Goal: Transaction & Acquisition: Purchase product/service

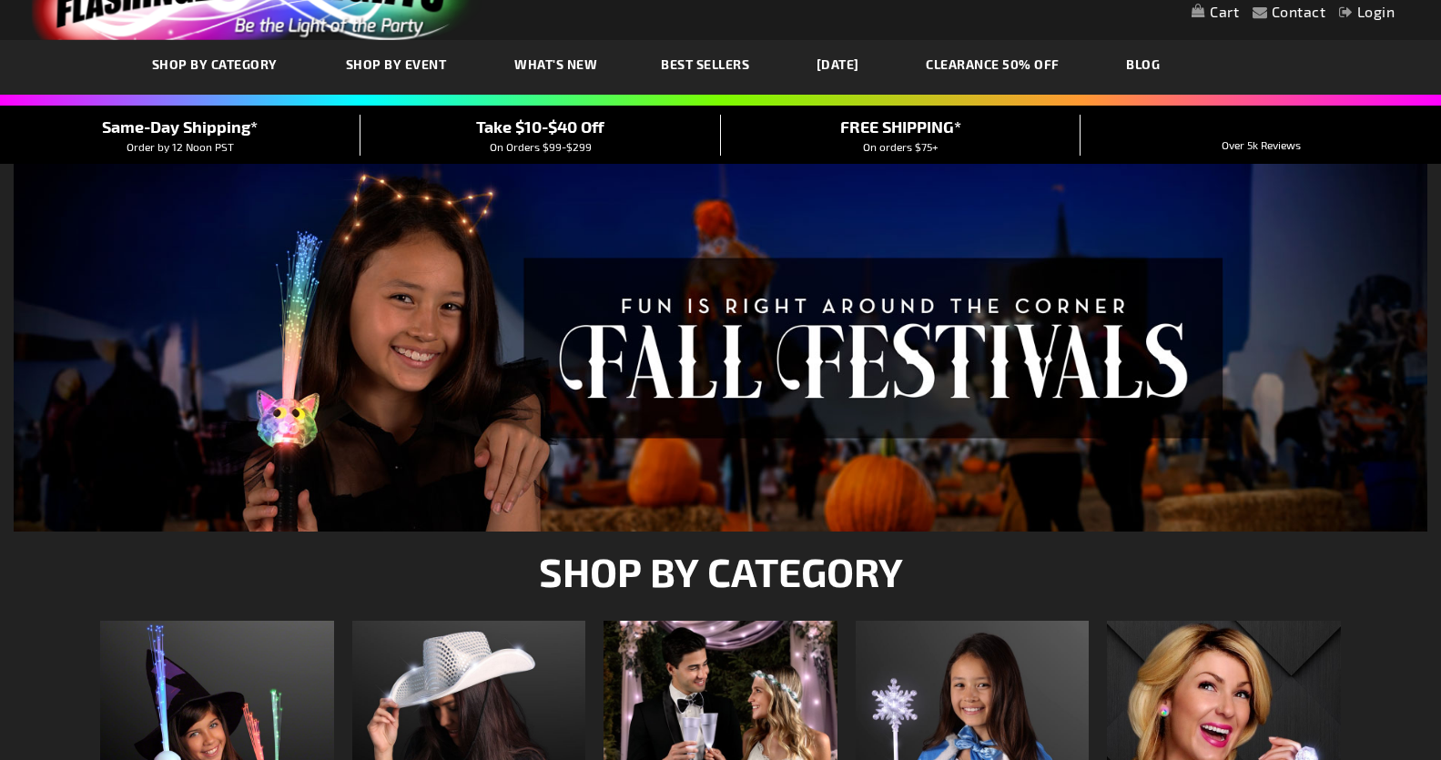
click at [545, 133] on span "Take $10-$40 Off" at bounding box center [540, 126] width 128 height 20
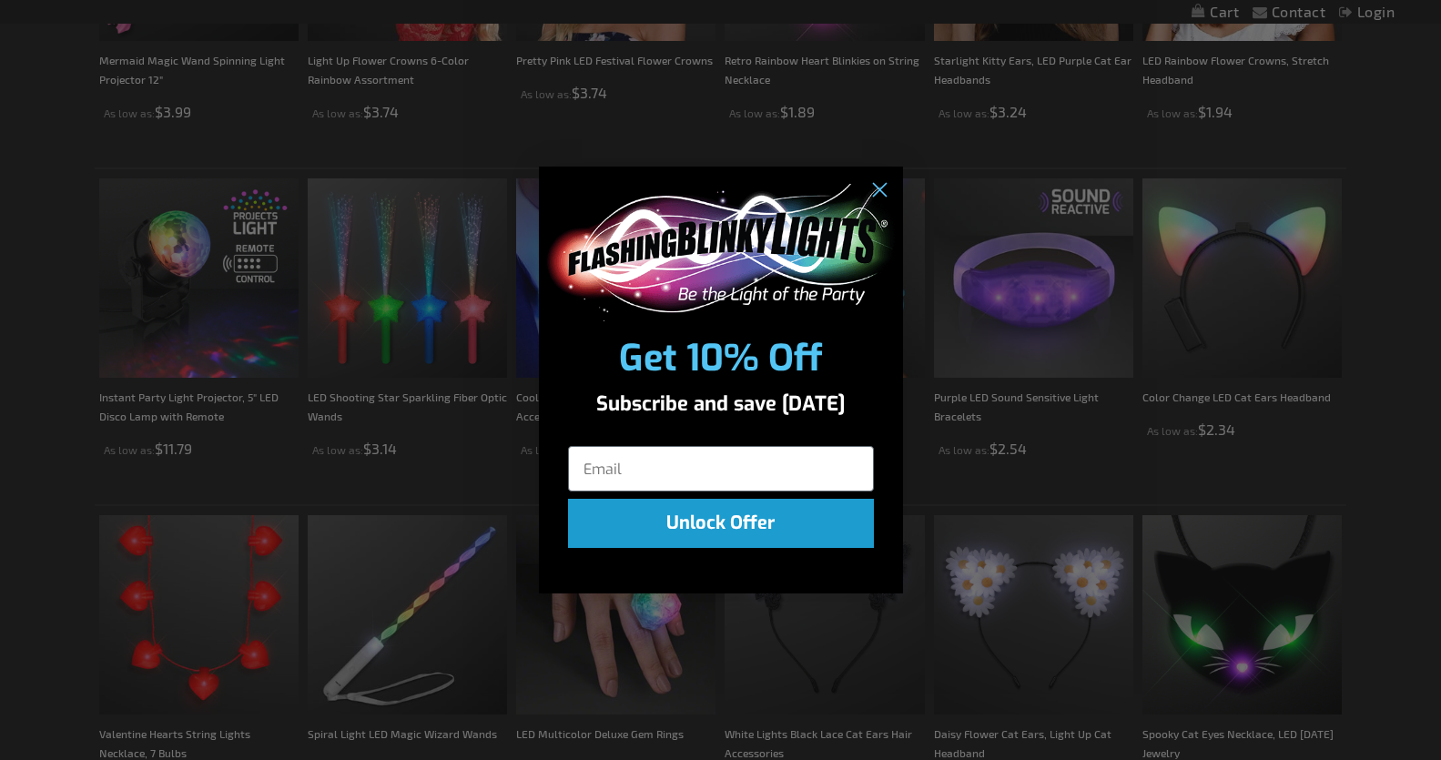
scroll to position [1821, 0]
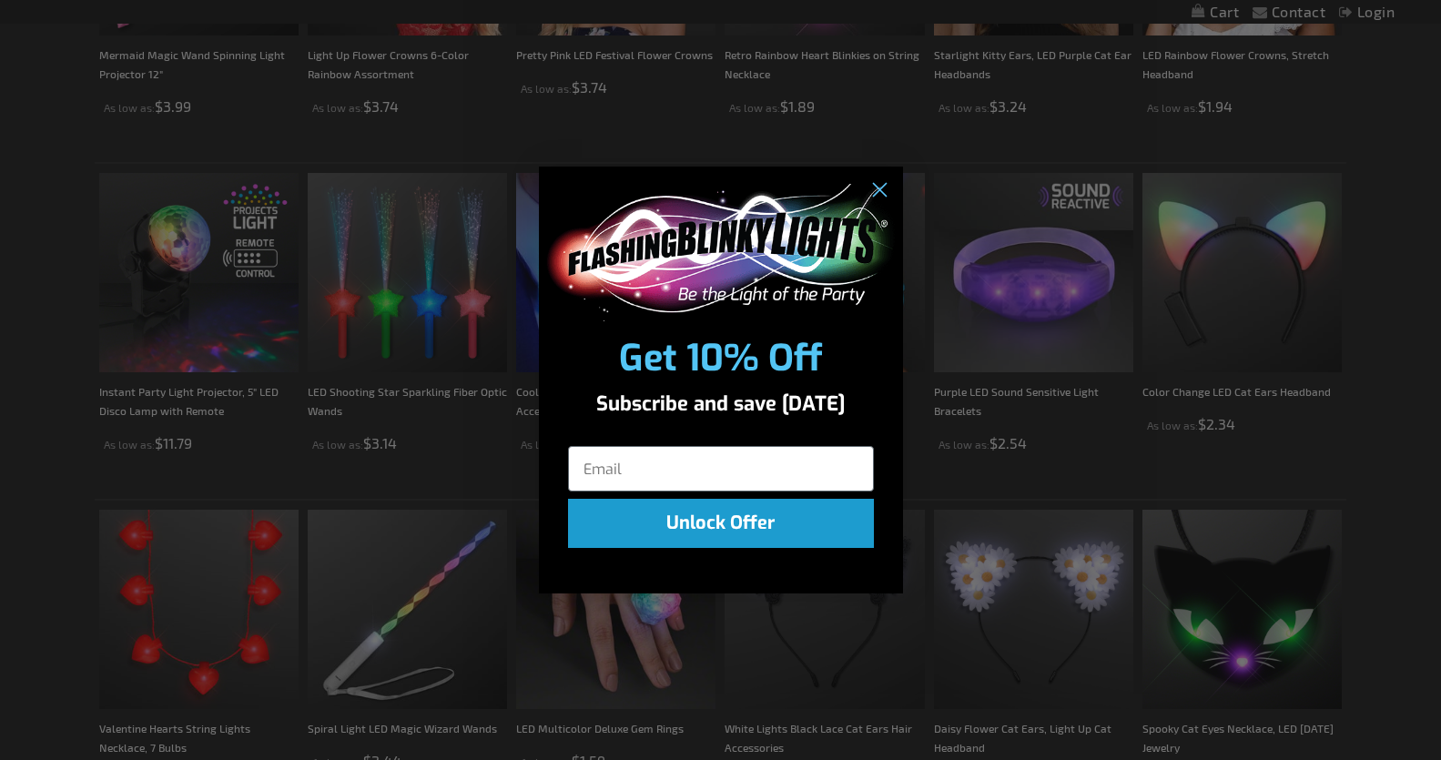
drag, startPoint x: 1448, startPoint y: 123, endPoint x: 1399, endPoint y: 414, distance: 295.3
click at [1399, 414] on html "The store will not work correctly when cookies are disabled. Contact Compare Pr…" at bounding box center [720, 459] width 1441 height 4561
click at [643, 474] on input "Email" at bounding box center [721, 469] width 306 height 46
type input "fg75833@gmail.com"
click at [697, 524] on button "Unlock Offer" at bounding box center [721, 523] width 306 height 49
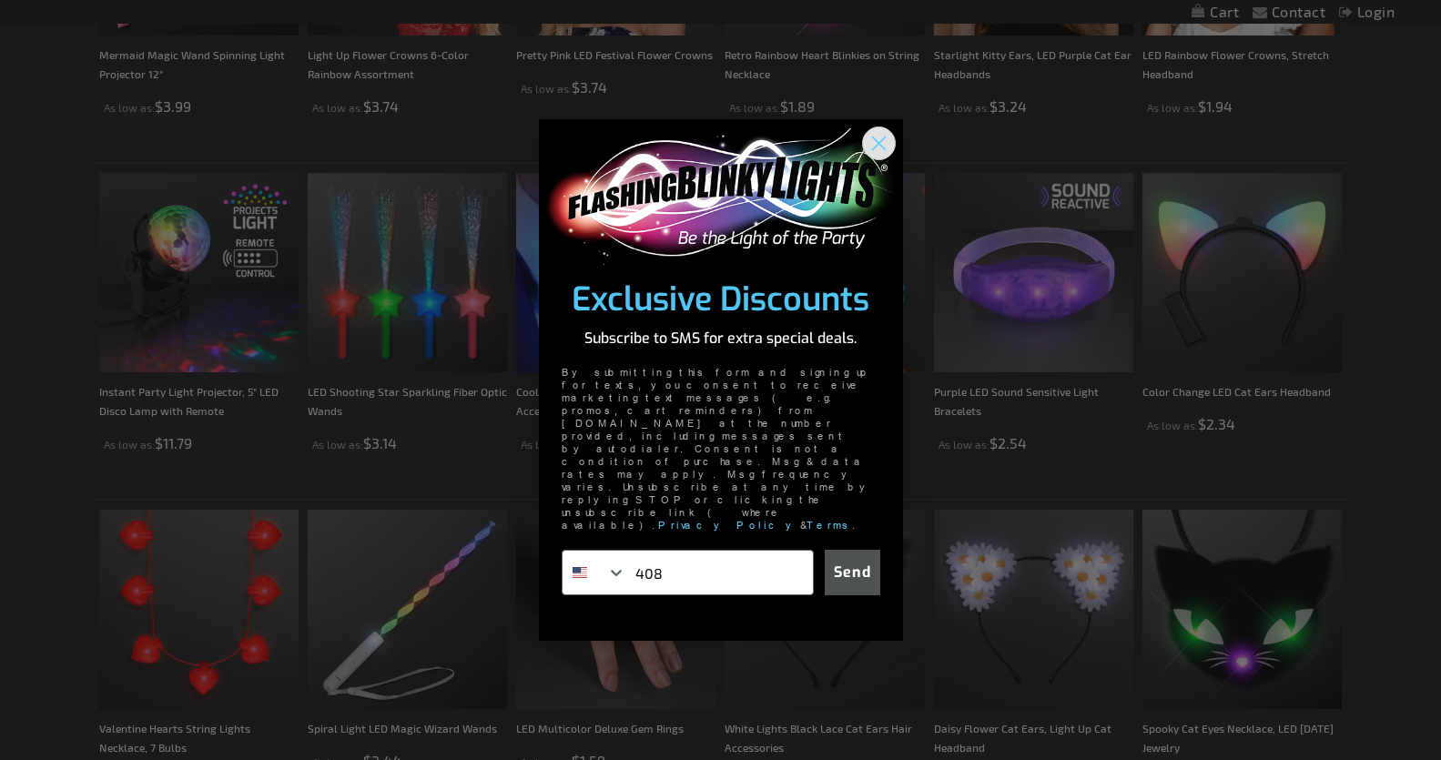
type input "408"
drag, startPoint x: 871, startPoint y: 185, endPoint x: 866, endPoint y: 193, distance: 9.4
click at [874, 159] on icon "Close dialog" at bounding box center [879, 143] width 32 height 32
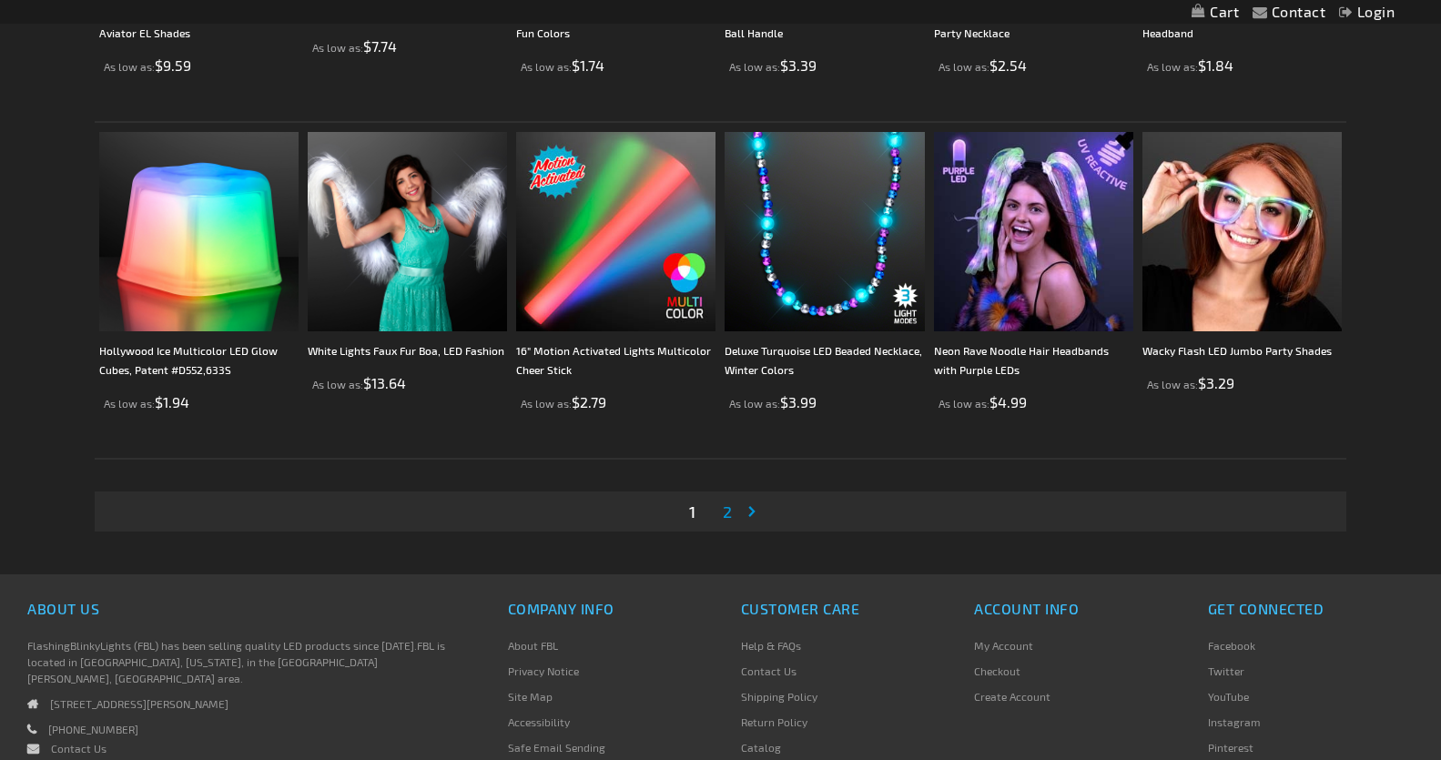
scroll to position [3552, 0]
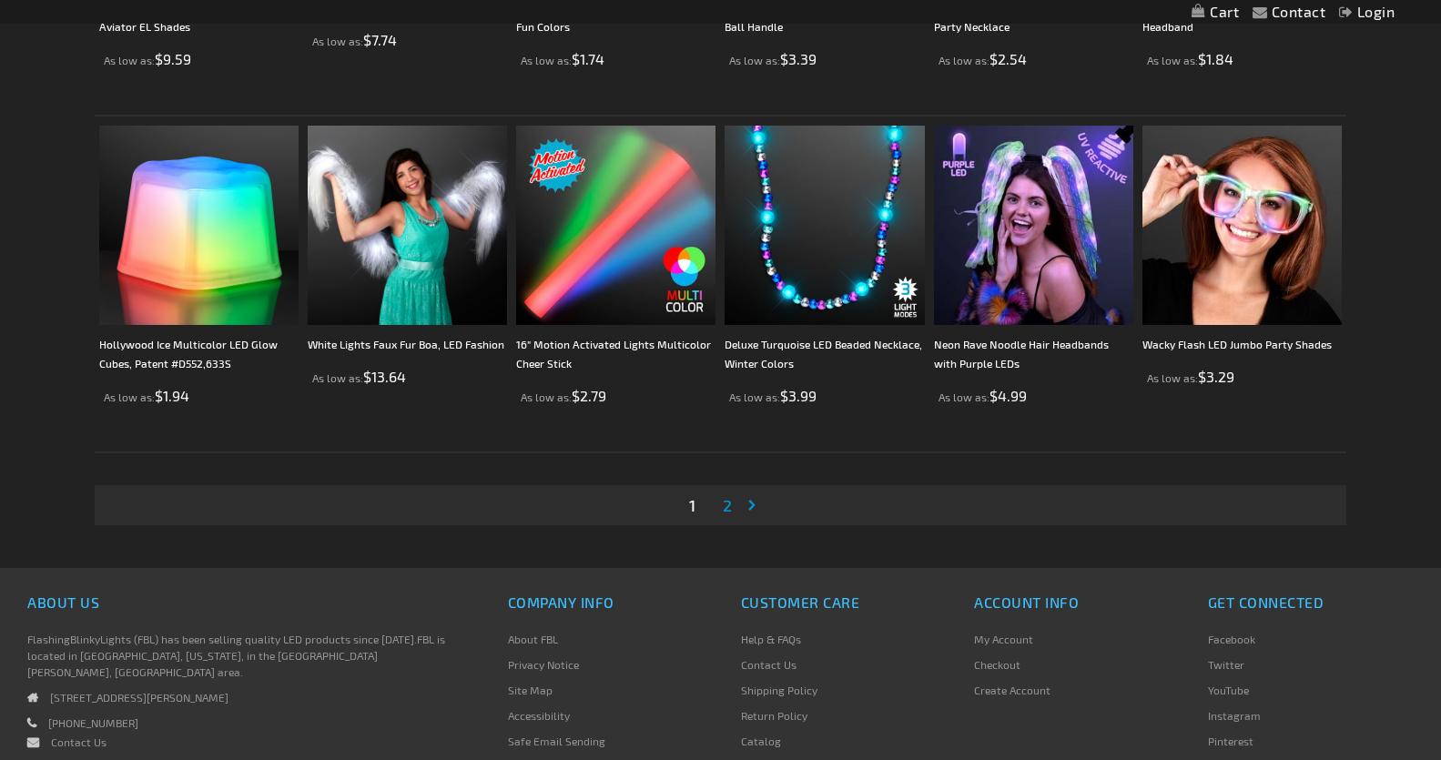
drag, startPoint x: 729, startPoint y: 501, endPoint x: 764, endPoint y: 511, distance: 36.6
click at [729, 502] on span "2" at bounding box center [727, 505] width 9 height 20
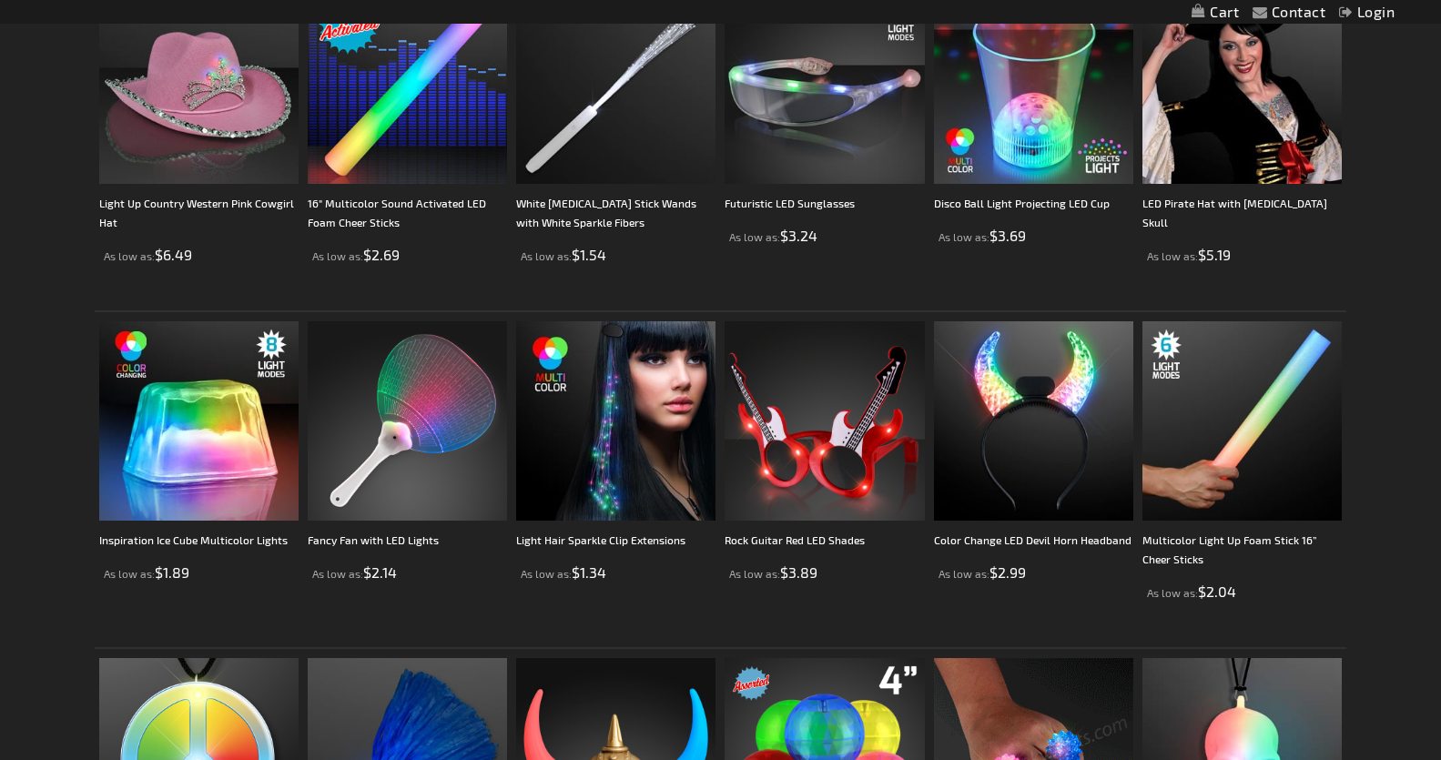
scroll to position [1662, 0]
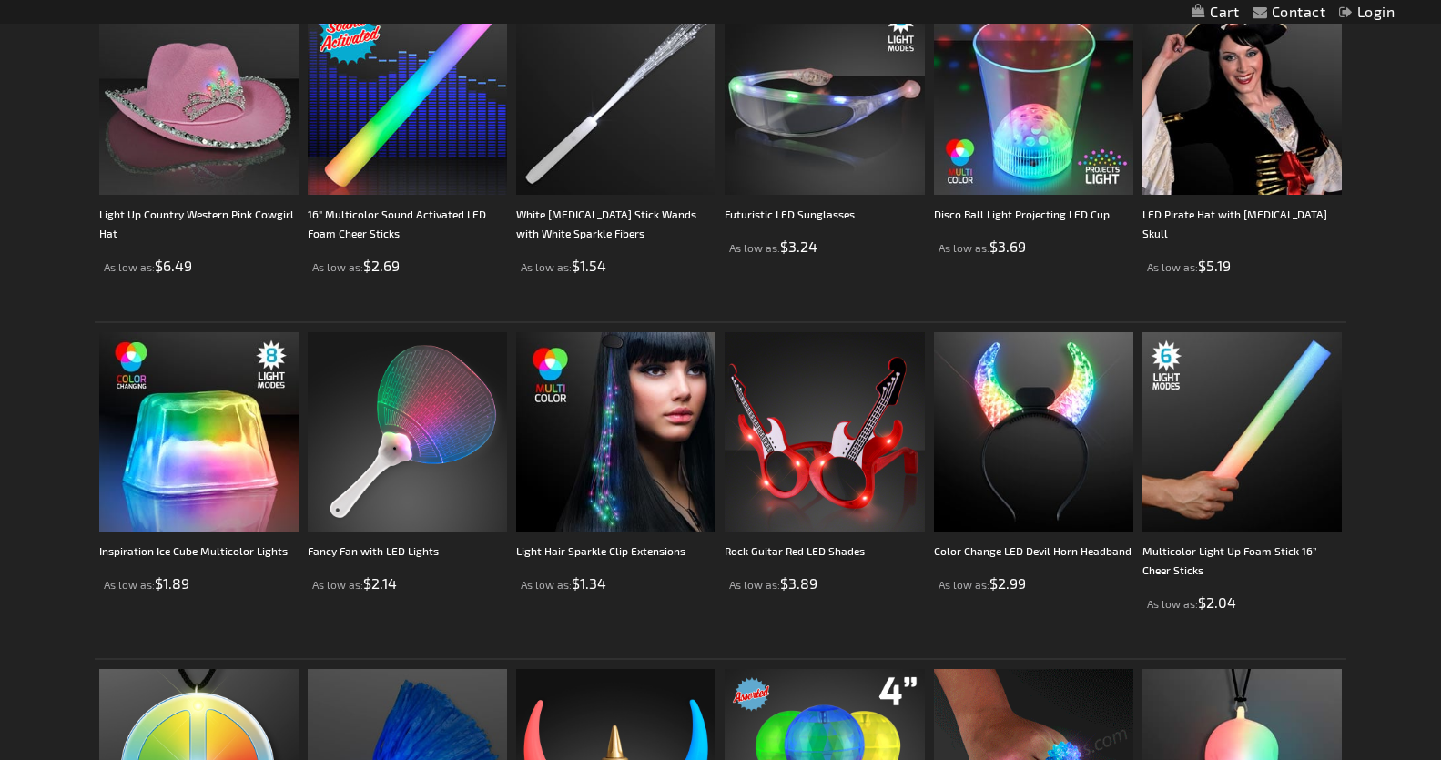
click at [1440, 404] on html "The store will not work correctly when cookies are disabled. Contact Compare Pr…" at bounding box center [720, 450] width 1441 height 4224
click at [1227, 546] on link "Multicolor Light Up Foam Stick 16” Cheer Sticks" at bounding box center [1229, 560] width 175 height 32
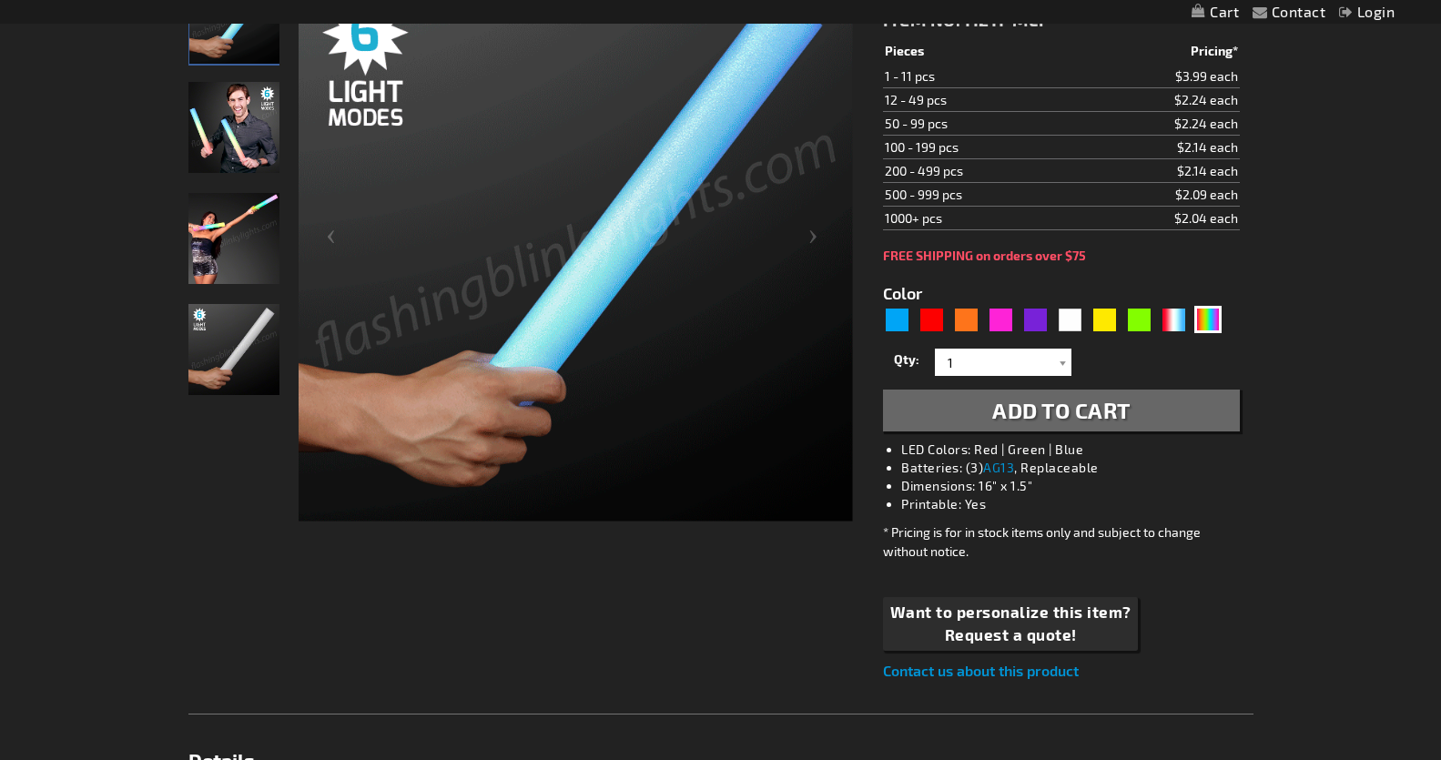
scroll to position [321, 0]
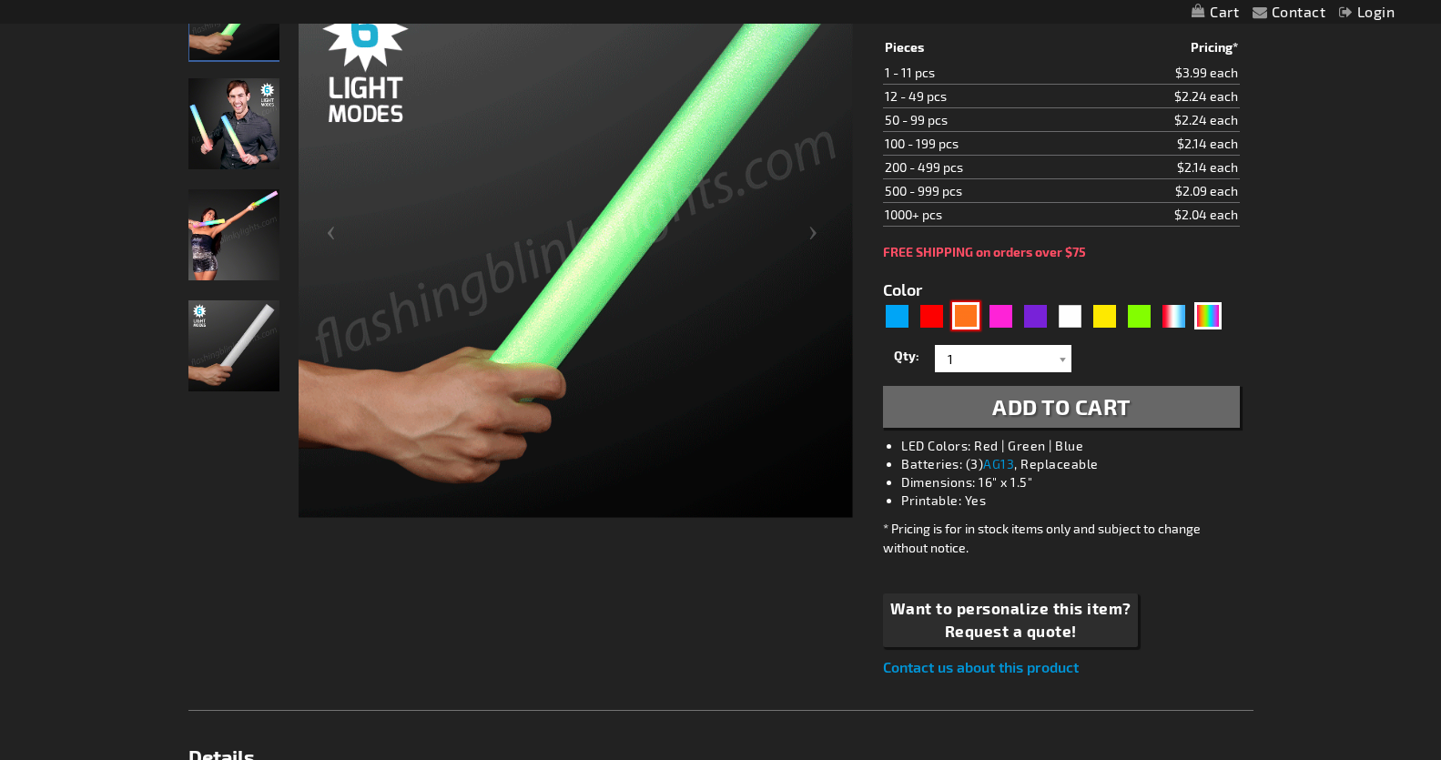
click at [969, 319] on div "Orange" at bounding box center [965, 315] width 27 height 27
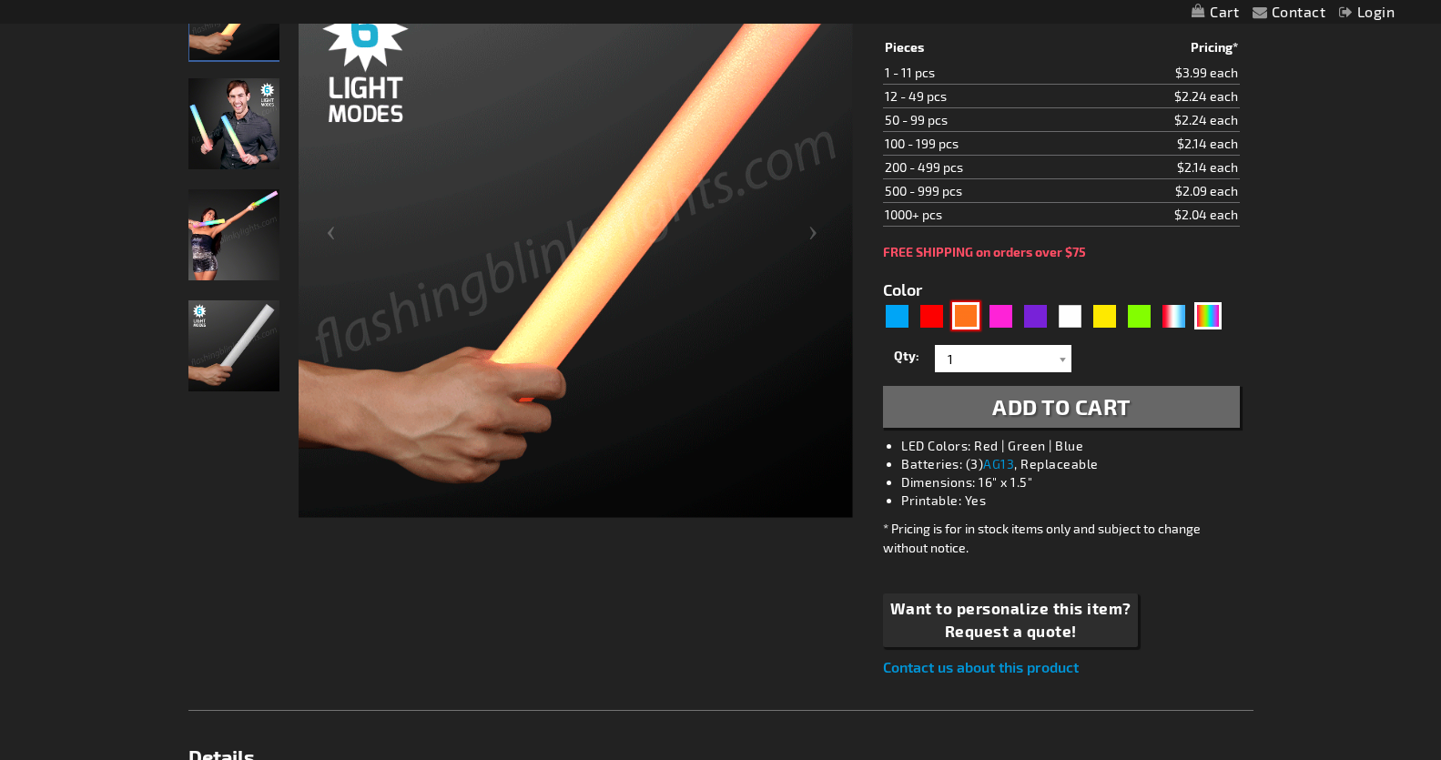
type input "5637"
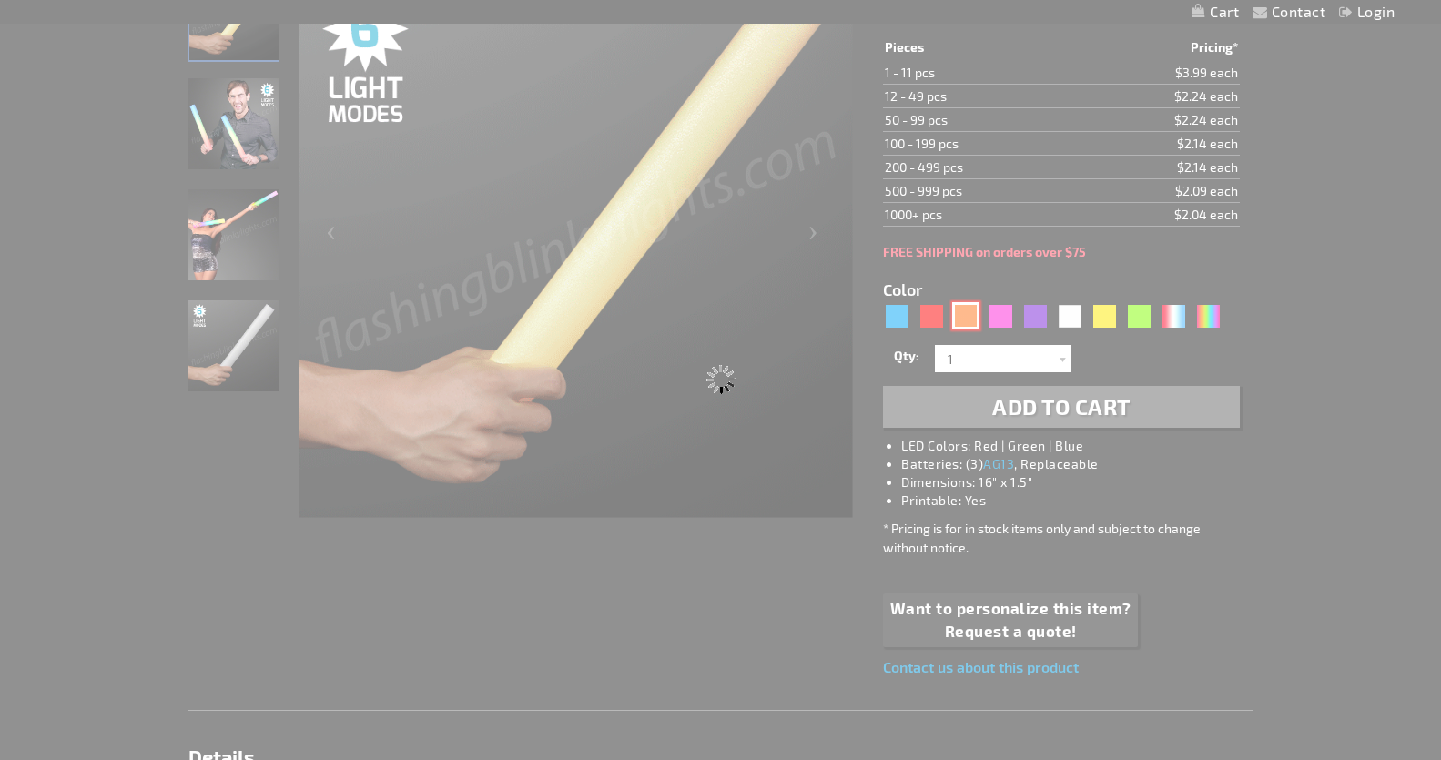
type input "11211-OR"
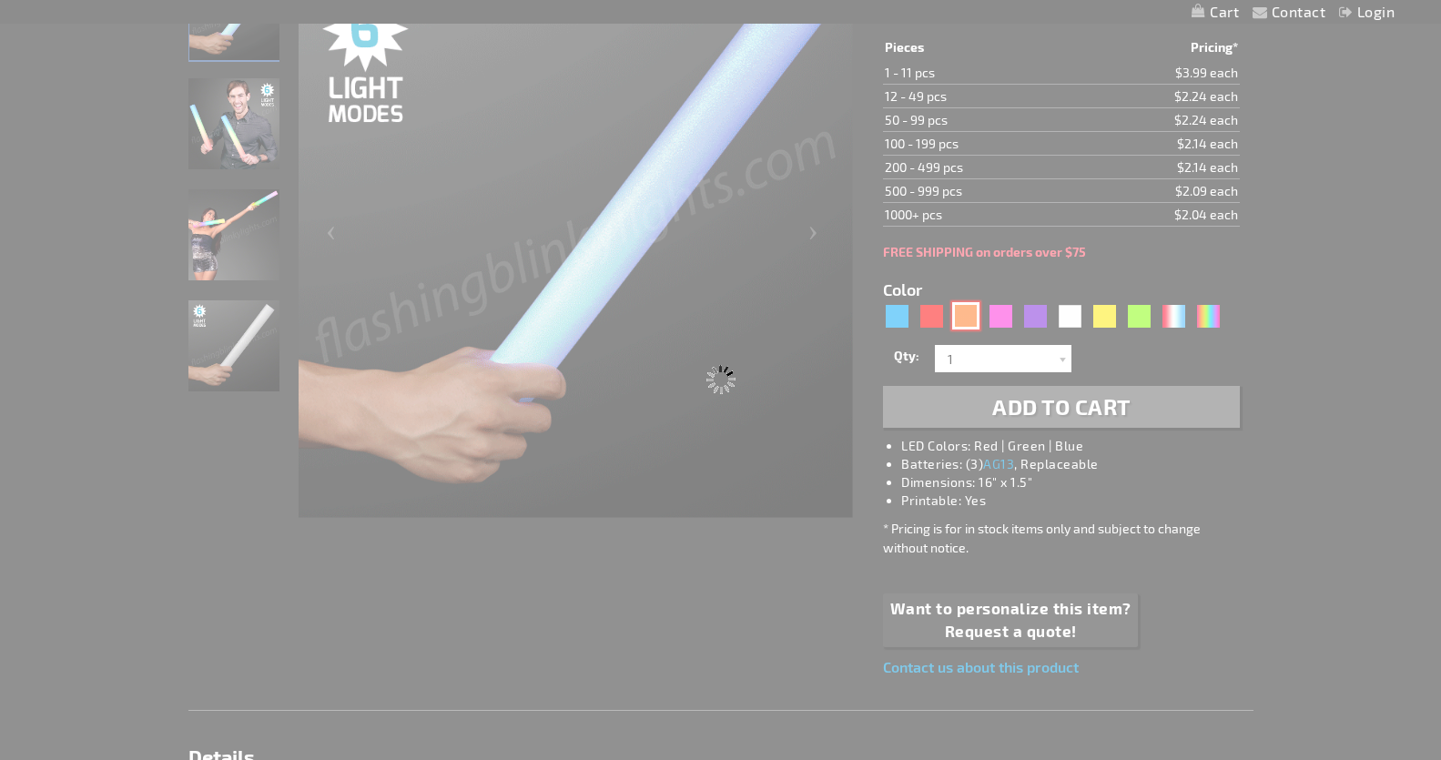
type input "Customize - LED Orange Foam Sticks 16&rdquo; Cheer Sticks - ITEM NO: 11211-OR"
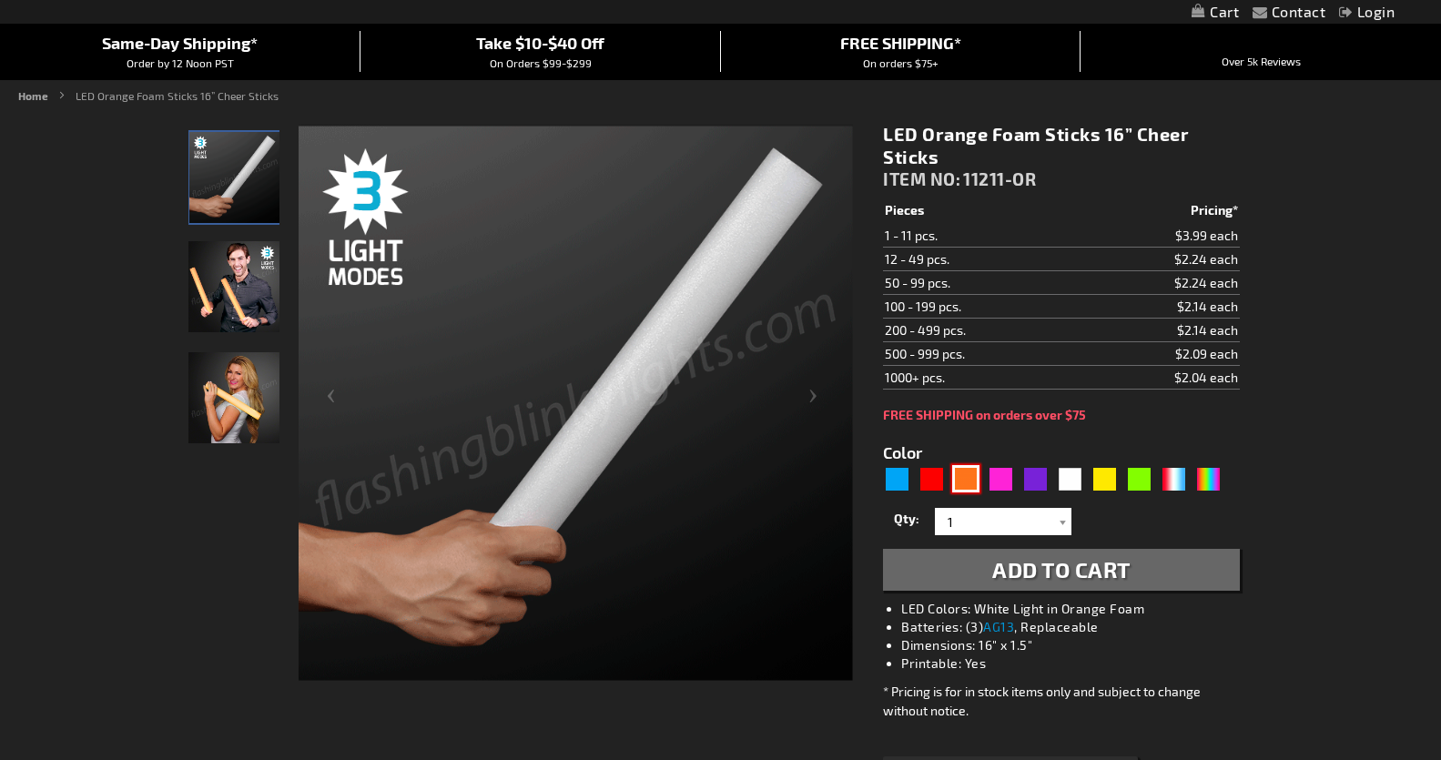
scroll to position [161, 0]
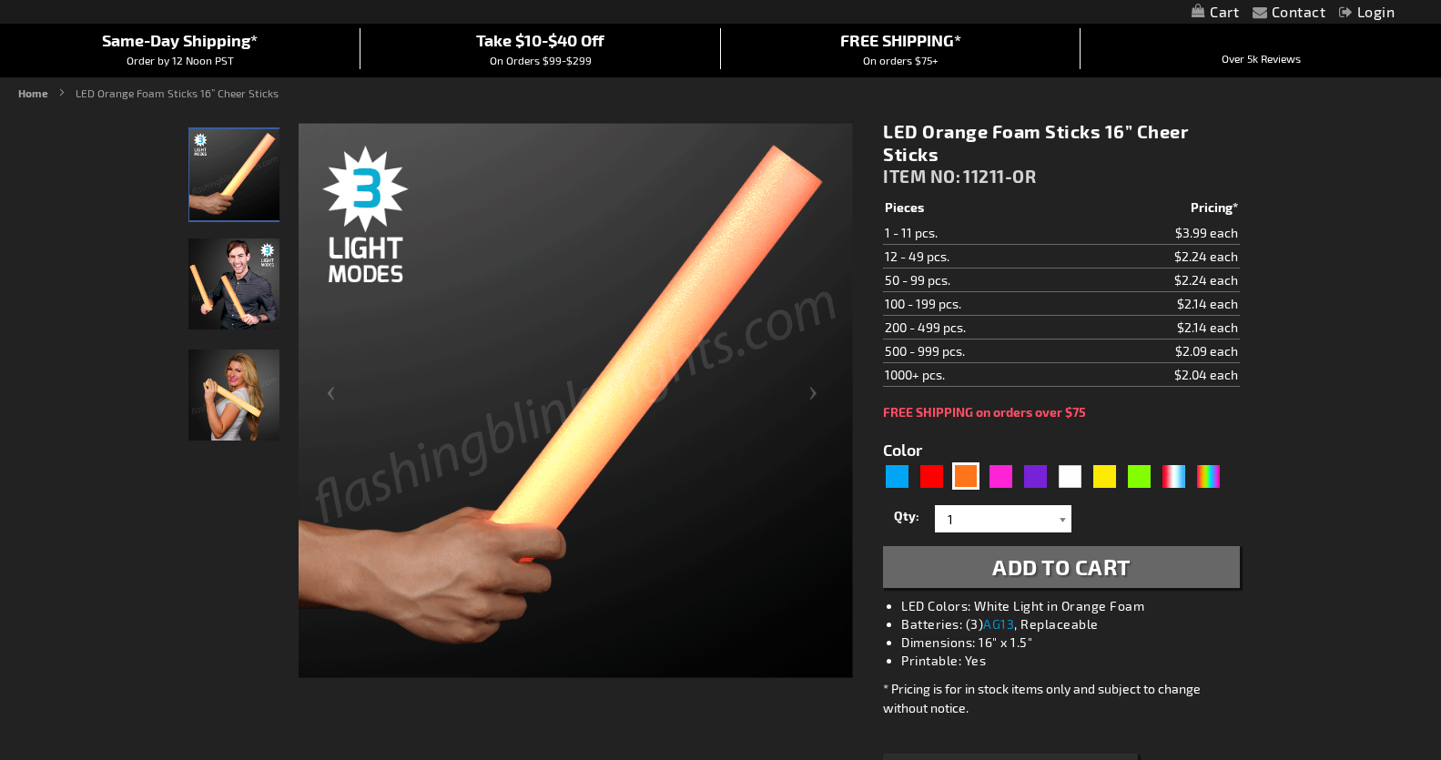
click at [1064, 517] on div at bounding box center [1062, 518] width 18 height 27
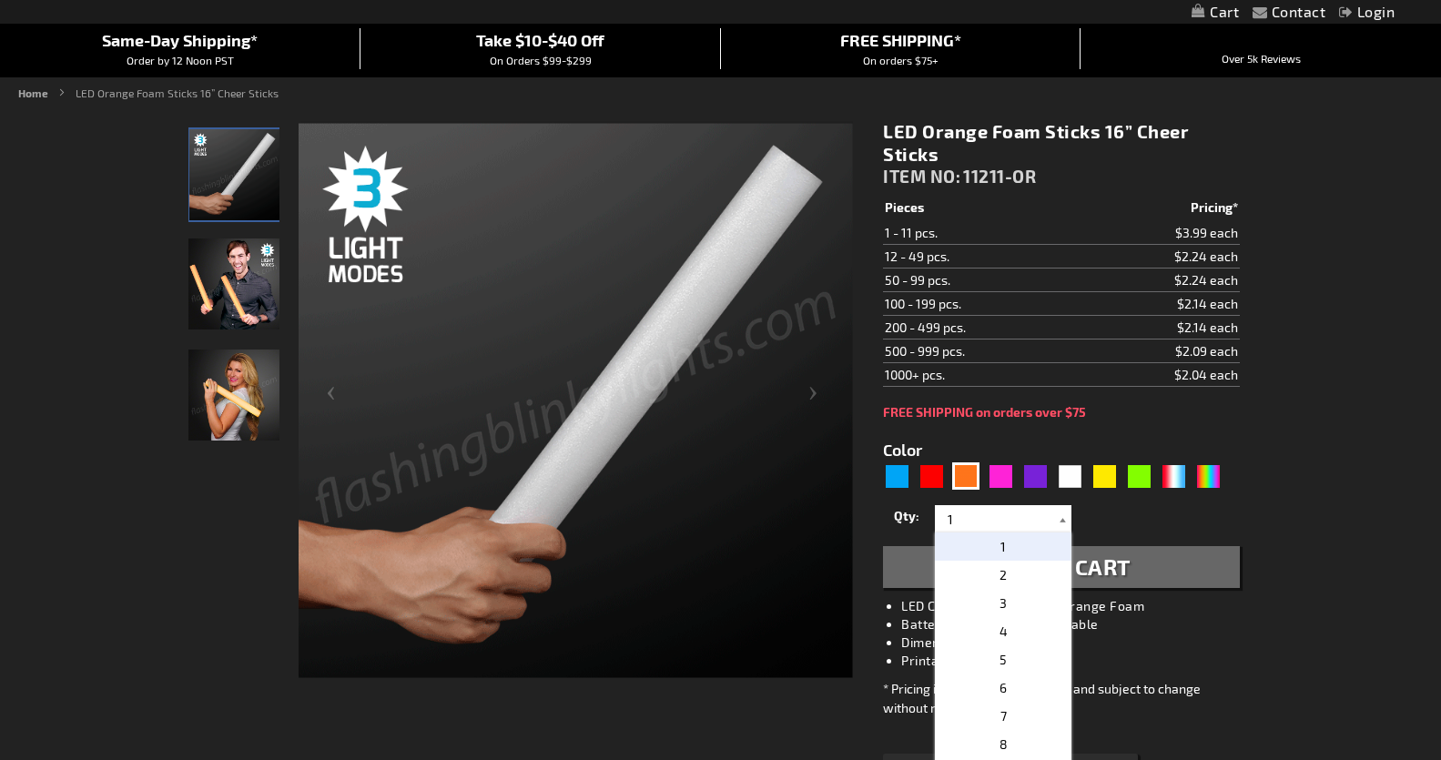
click at [1064, 516] on div at bounding box center [1062, 518] width 18 height 27
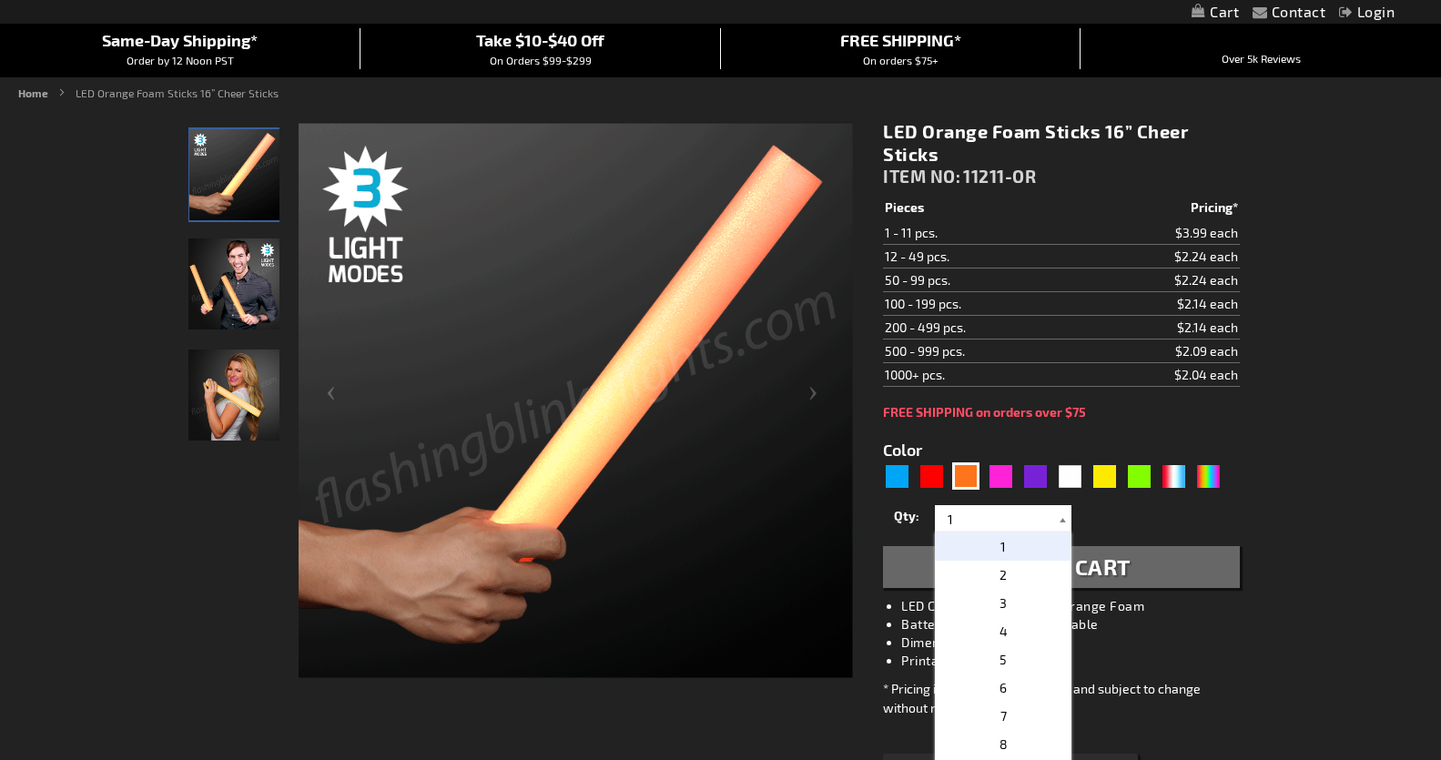
click at [1064, 516] on div at bounding box center [1062, 518] width 18 height 27
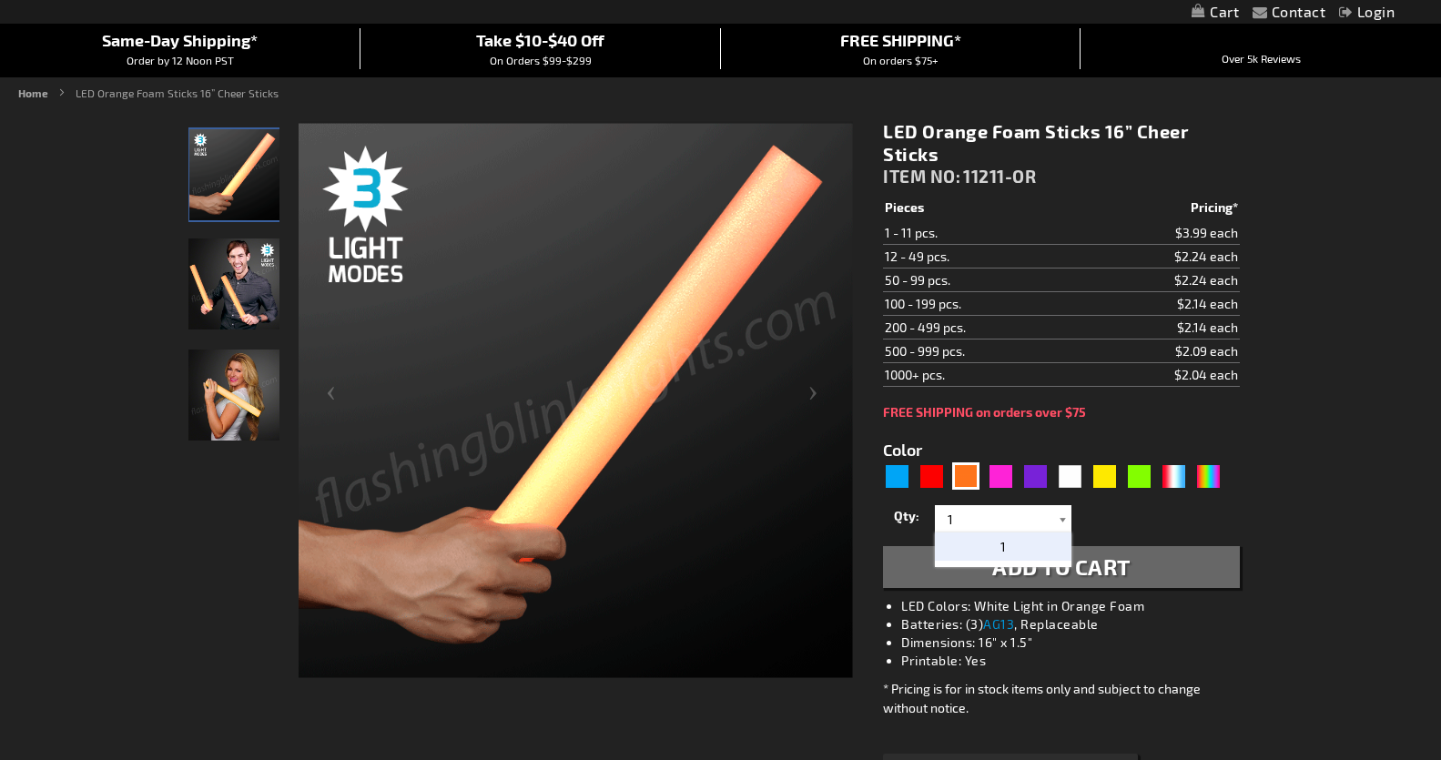
click at [1064, 516] on div at bounding box center [1062, 518] width 18 height 27
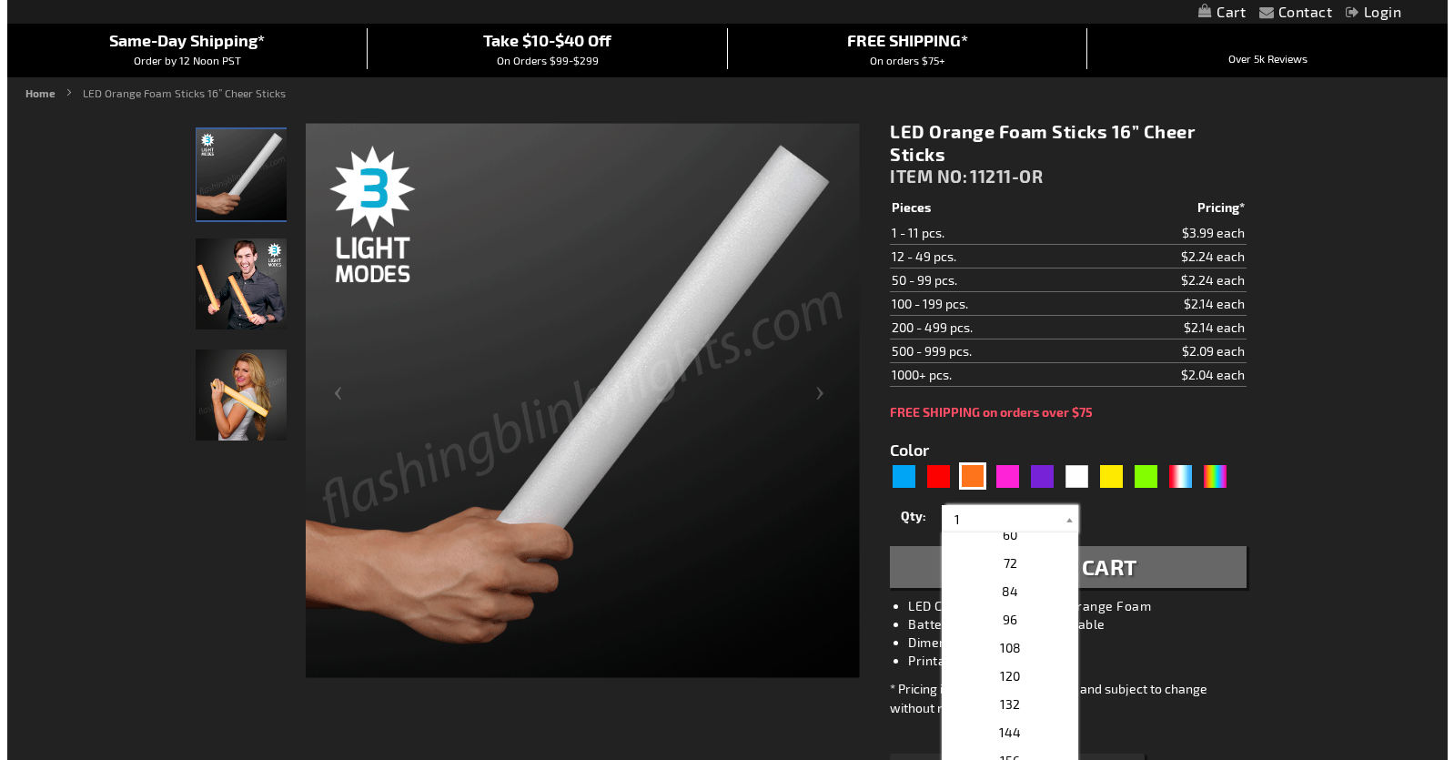
scroll to position [378, 0]
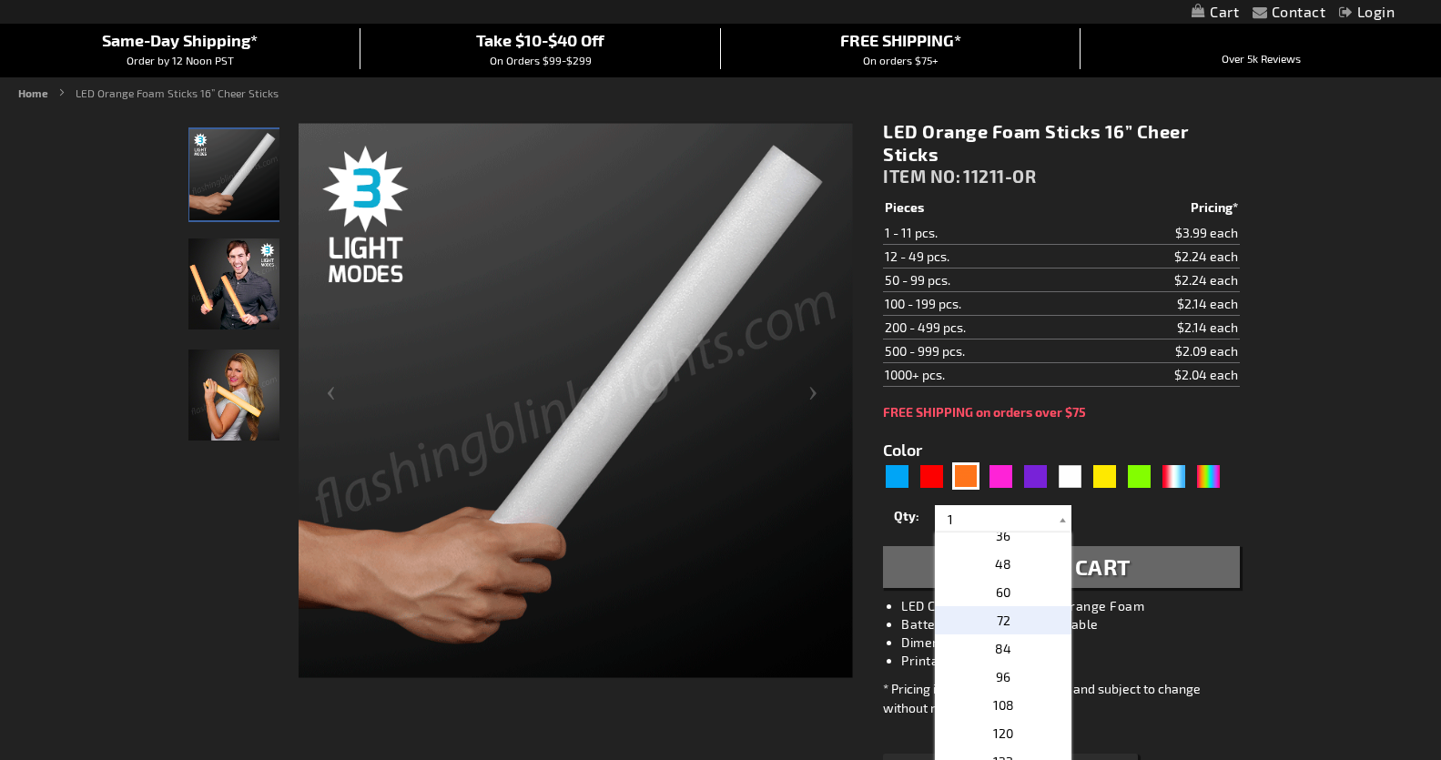
click at [1017, 619] on p "72" at bounding box center [1003, 620] width 137 height 28
type input "72"
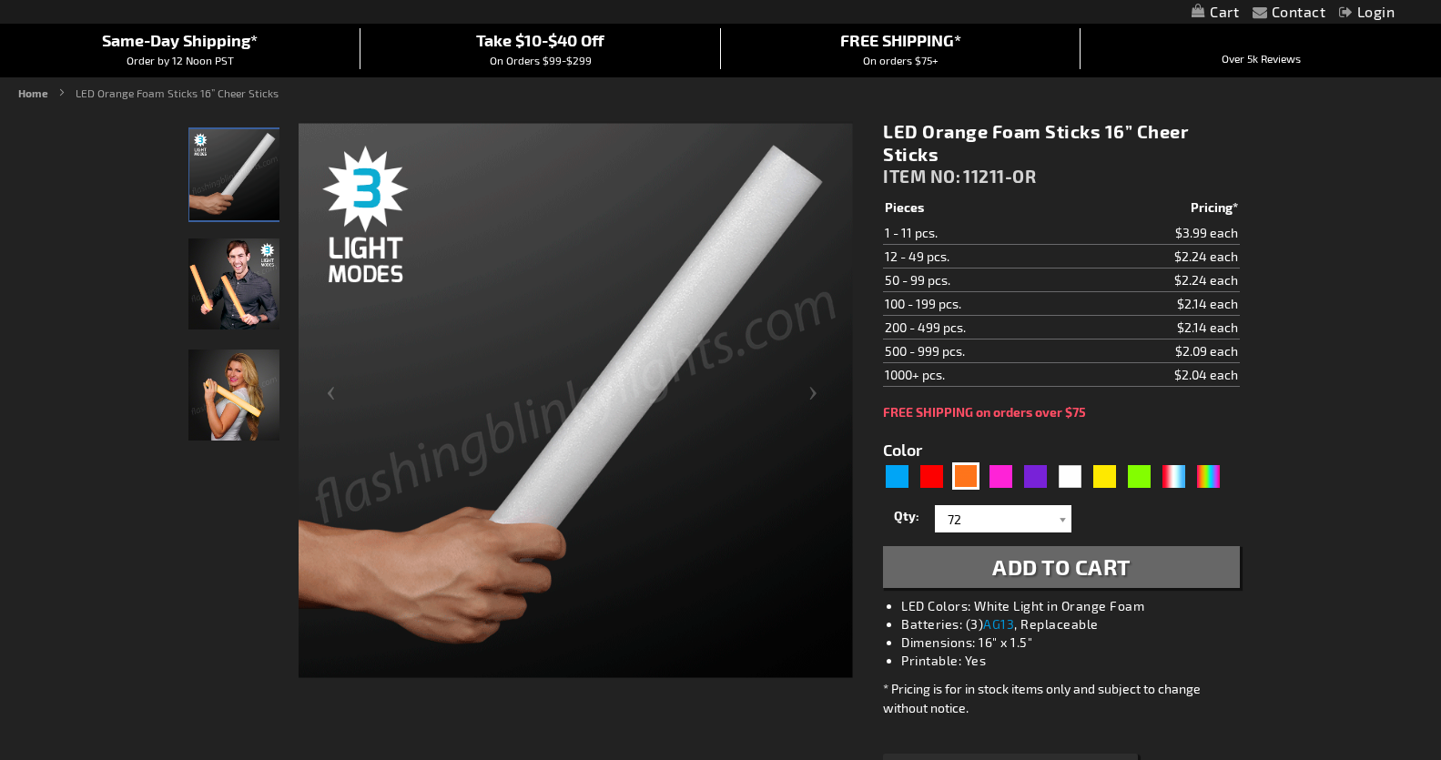
click at [1055, 564] on span "Add to Cart" at bounding box center [1061, 566] width 138 height 26
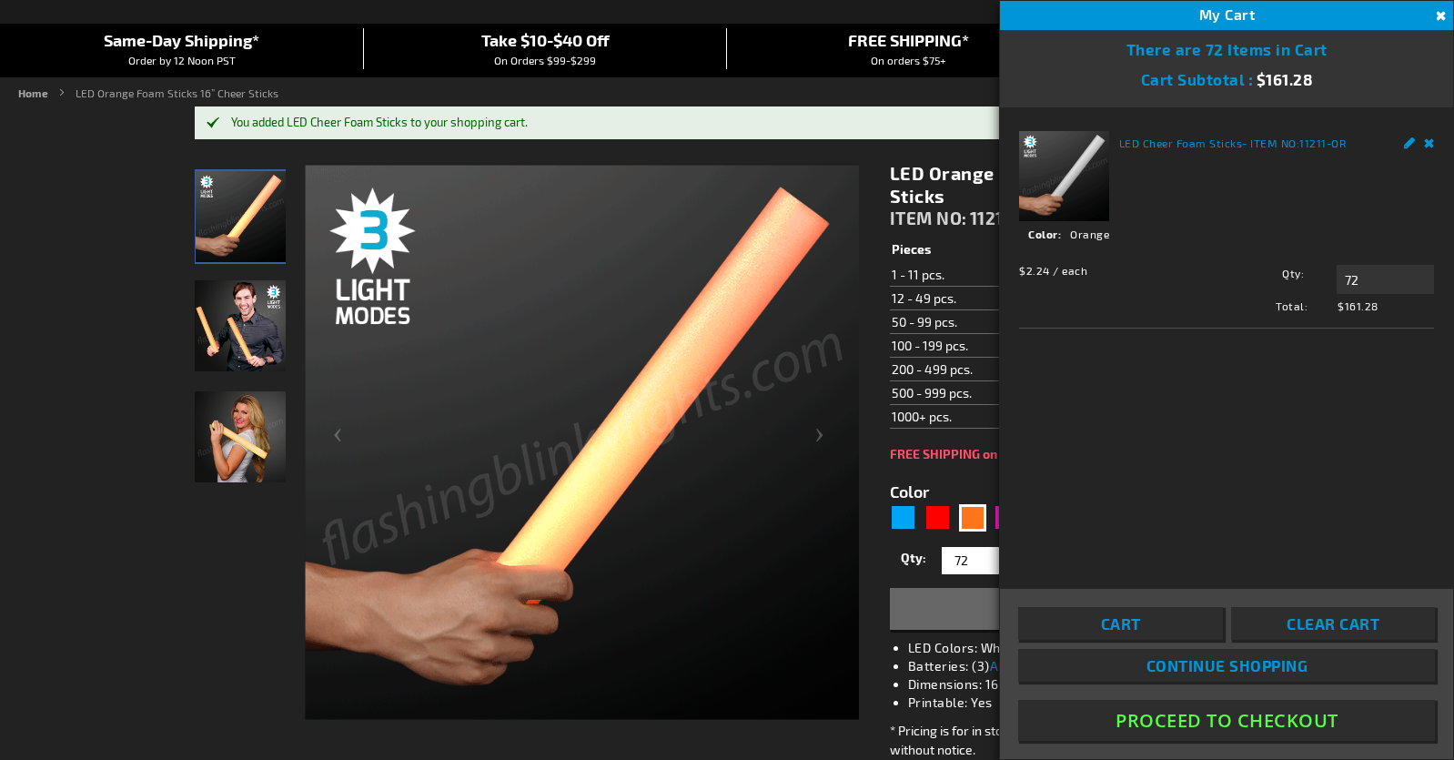
click at [1145, 662] on link "Continue Shopping" at bounding box center [1226, 665] width 417 height 33
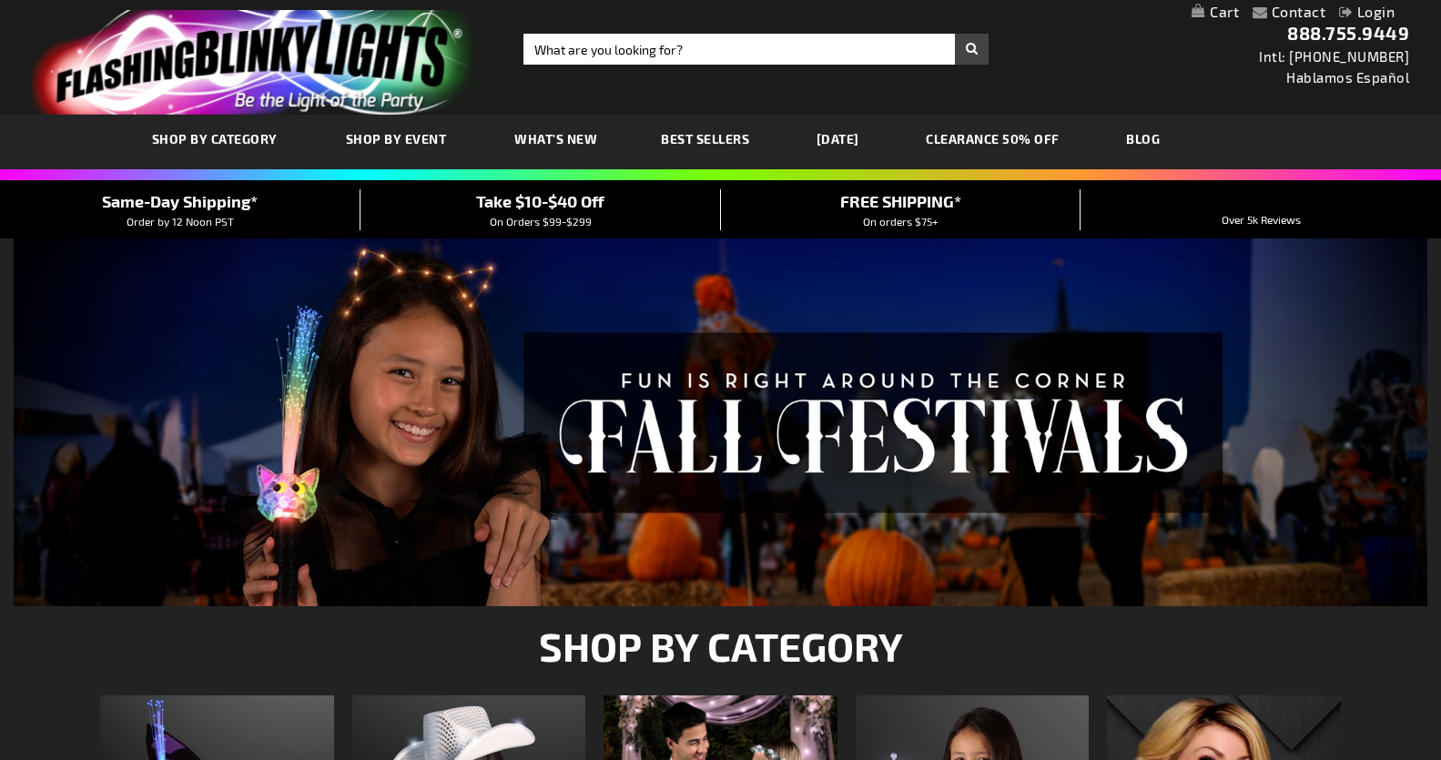
click at [420, 136] on span "Shop By Event" at bounding box center [396, 138] width 101 height 15
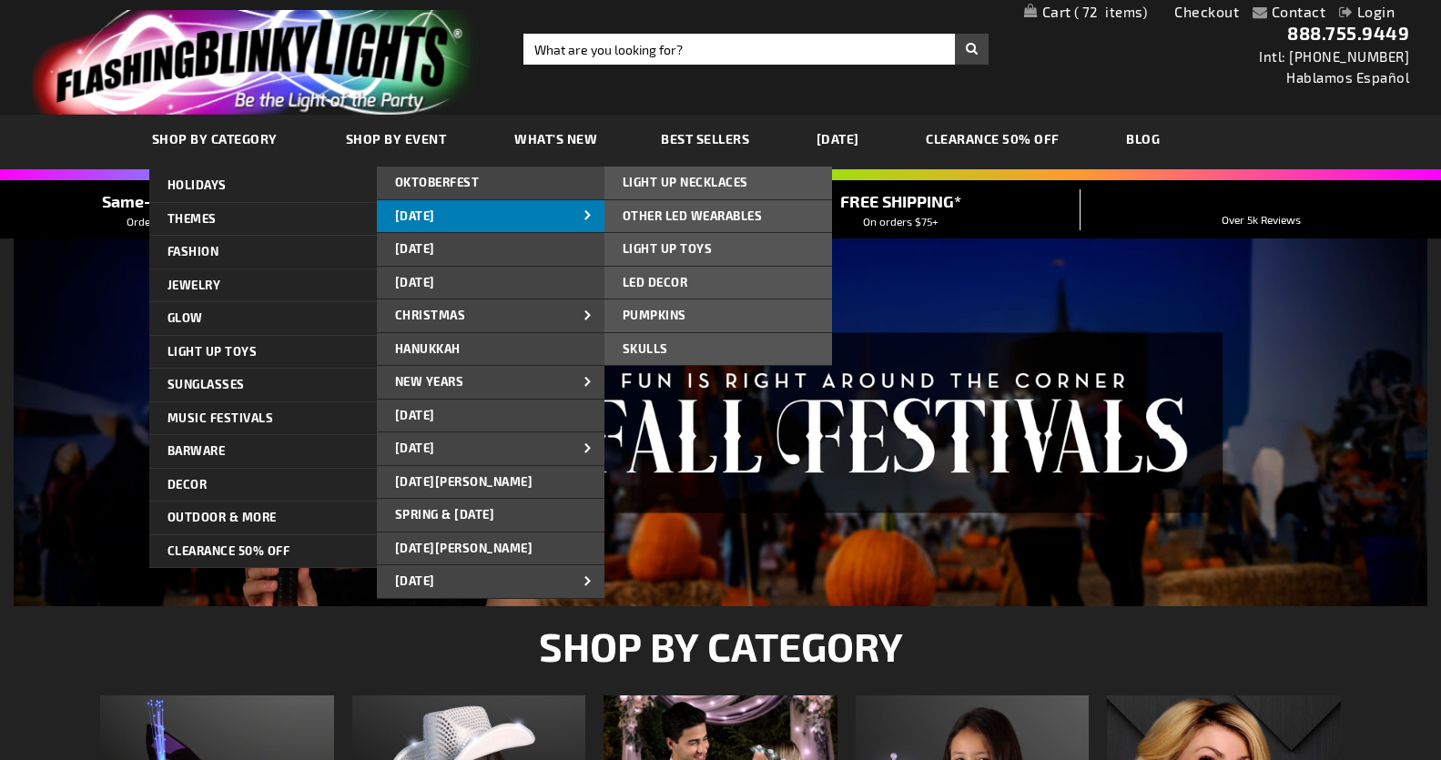
click at [408, 216] on span "[DATE]" at bounding box center [415, 215] width 40 height 15
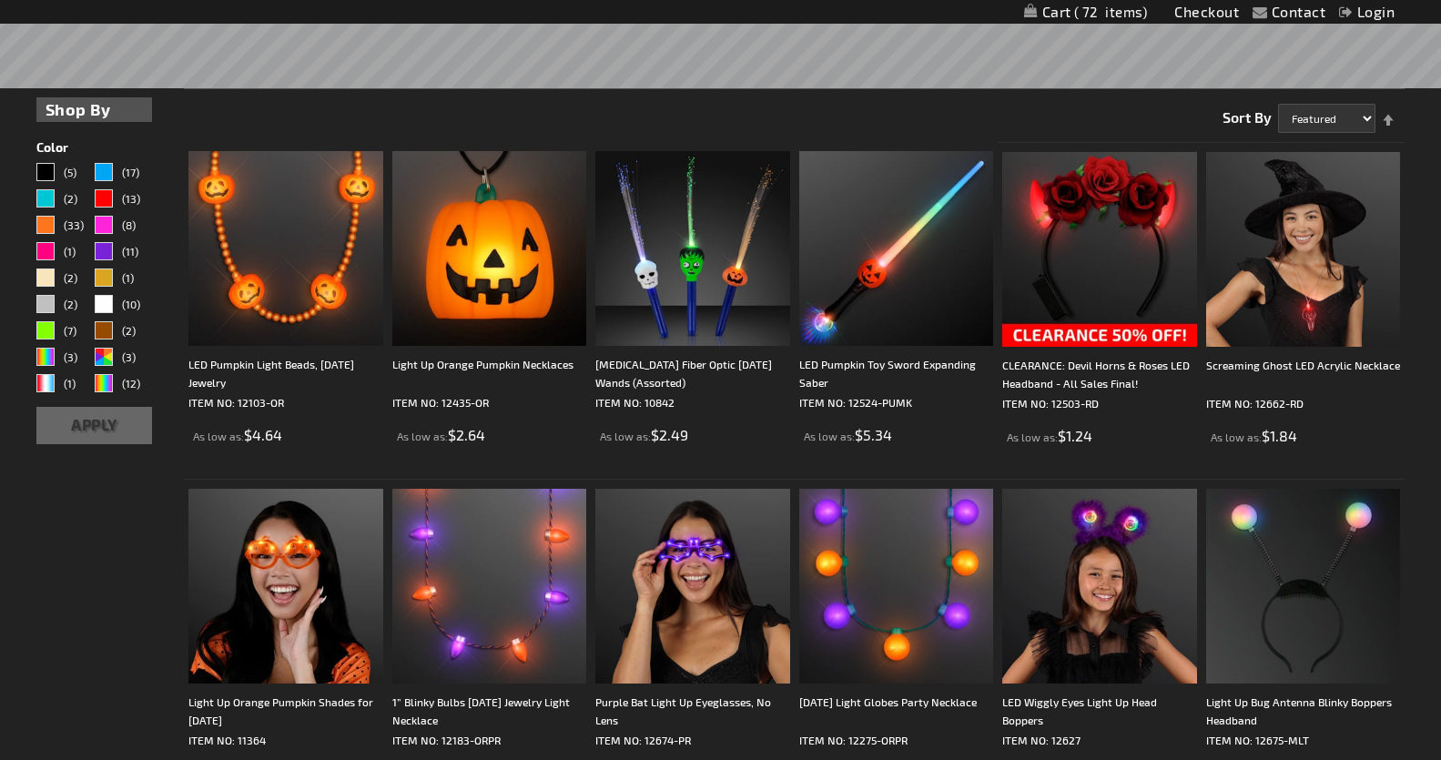
scroll to position [481, 0]
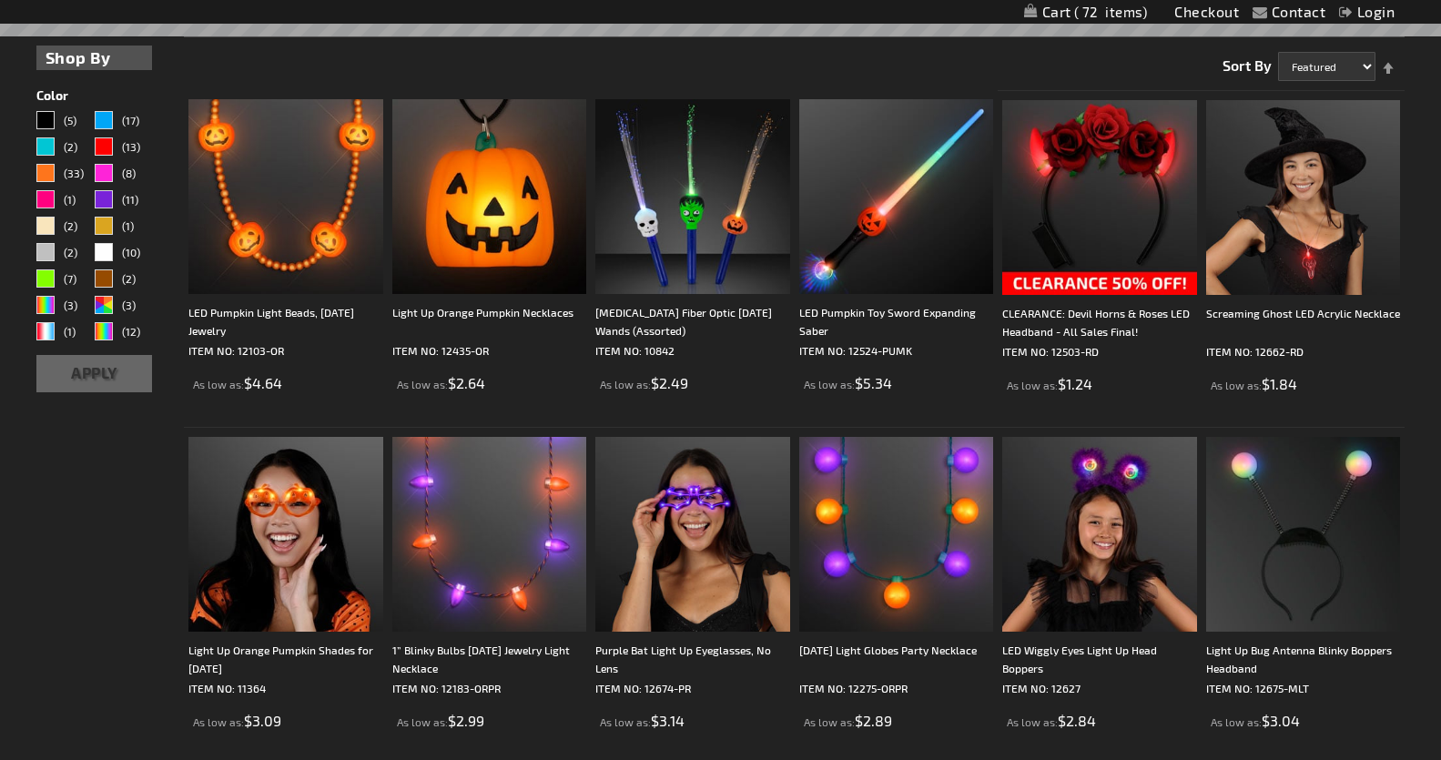
drag, startPoint x: 1445, startPoint y: 118, endPoint x: 1421, endPoint y: 198, distance: 83.8
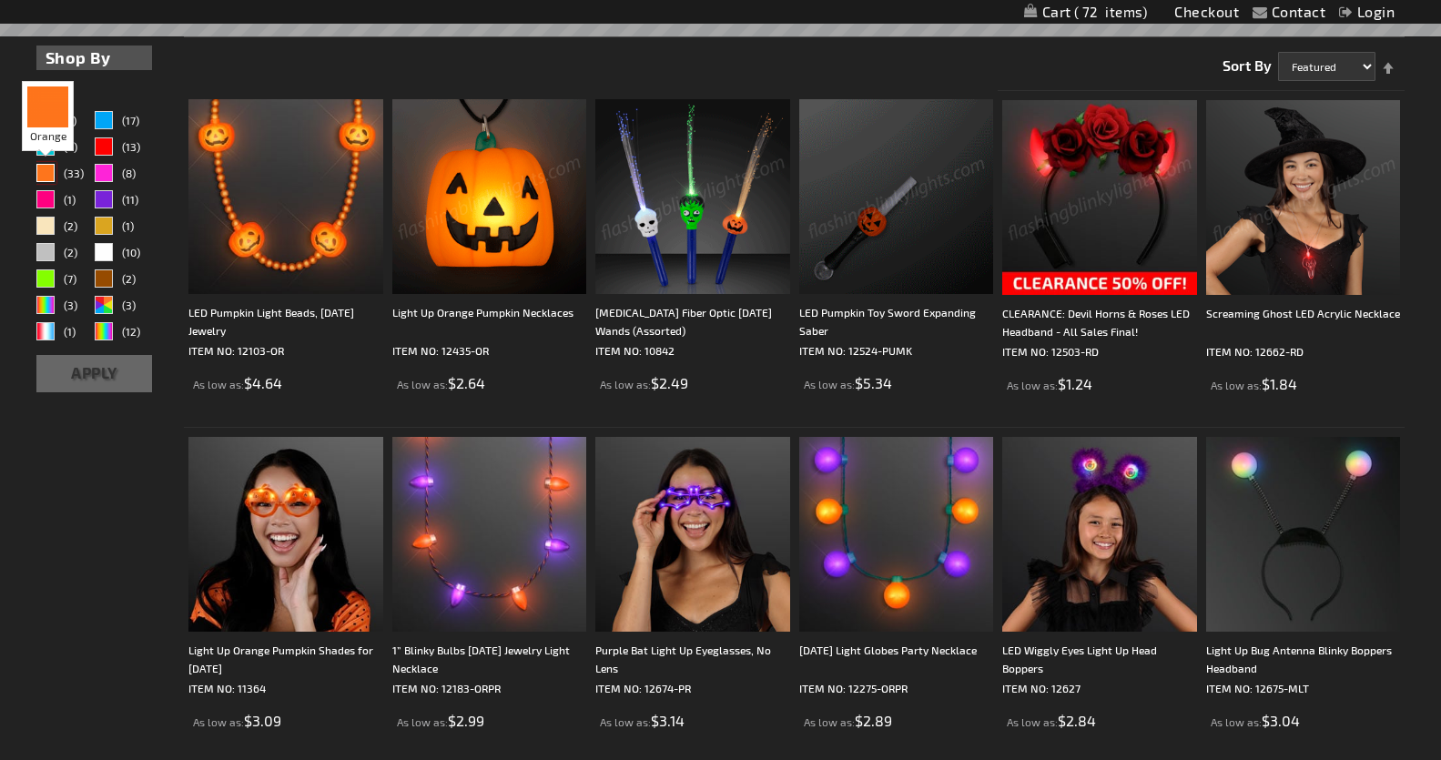
click at [44, 169] on div "Orange" at bounding box center [45, 173] width 18 height 18
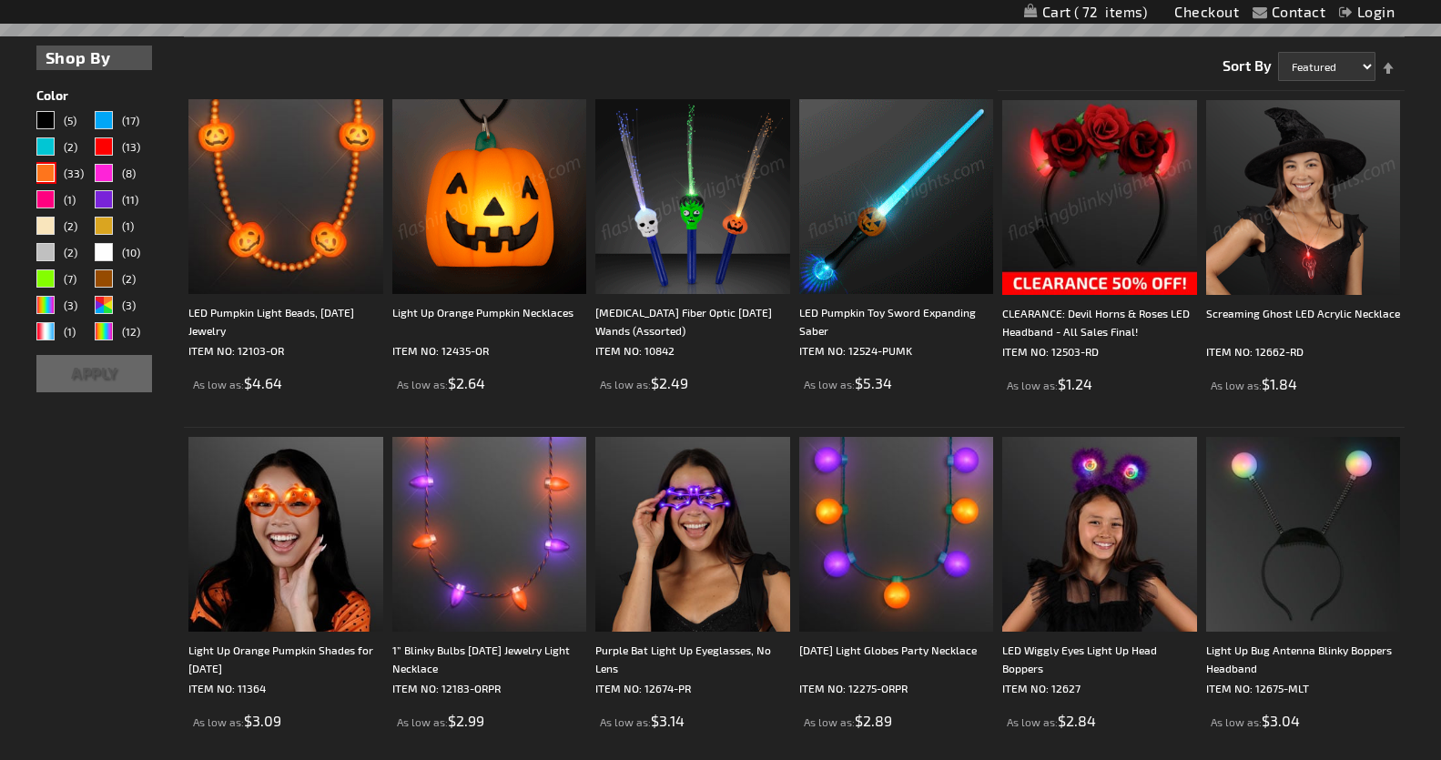
click at [84, 371] on button "Apply" at bounding box center [94, 373] width 116 height 37
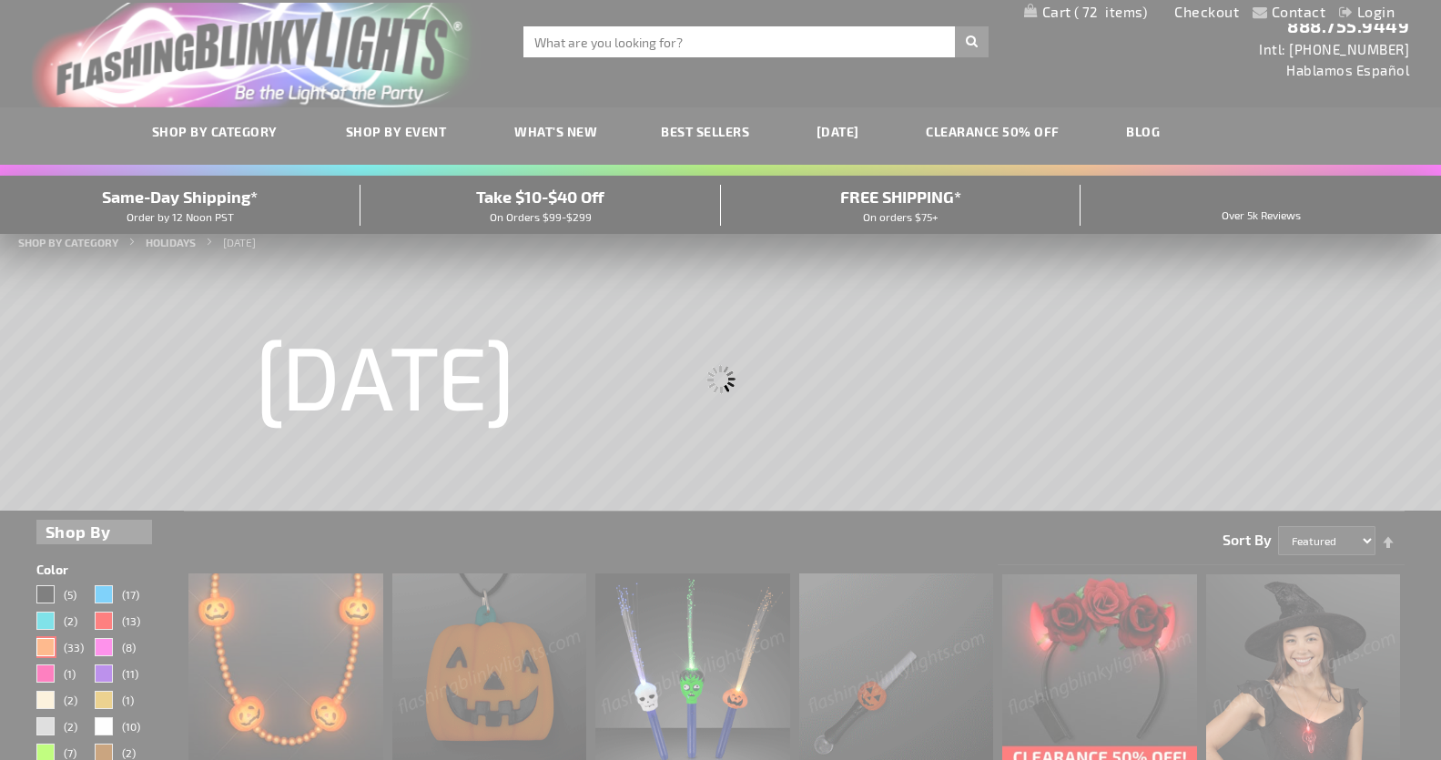
scroll to position [0, 0]
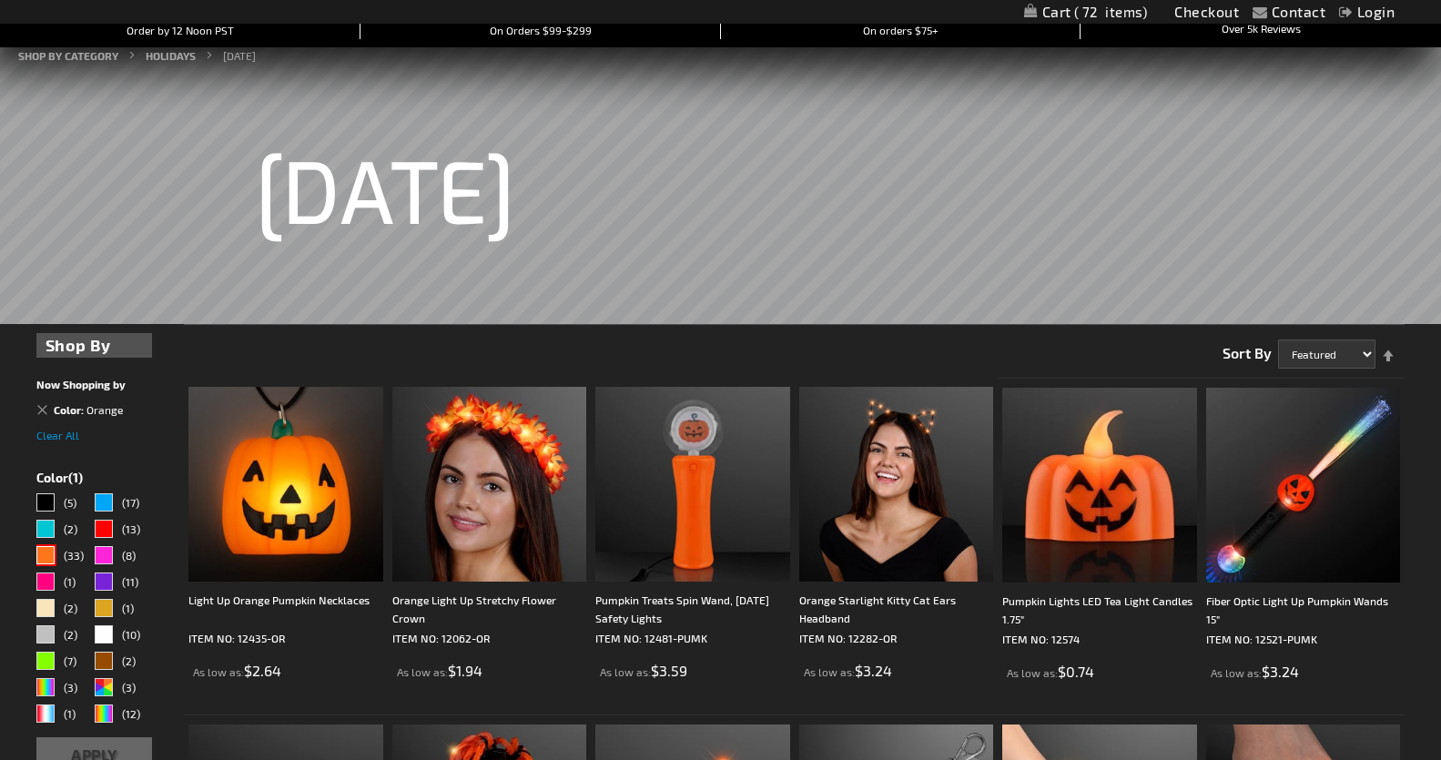
scroll to position [428, 0]
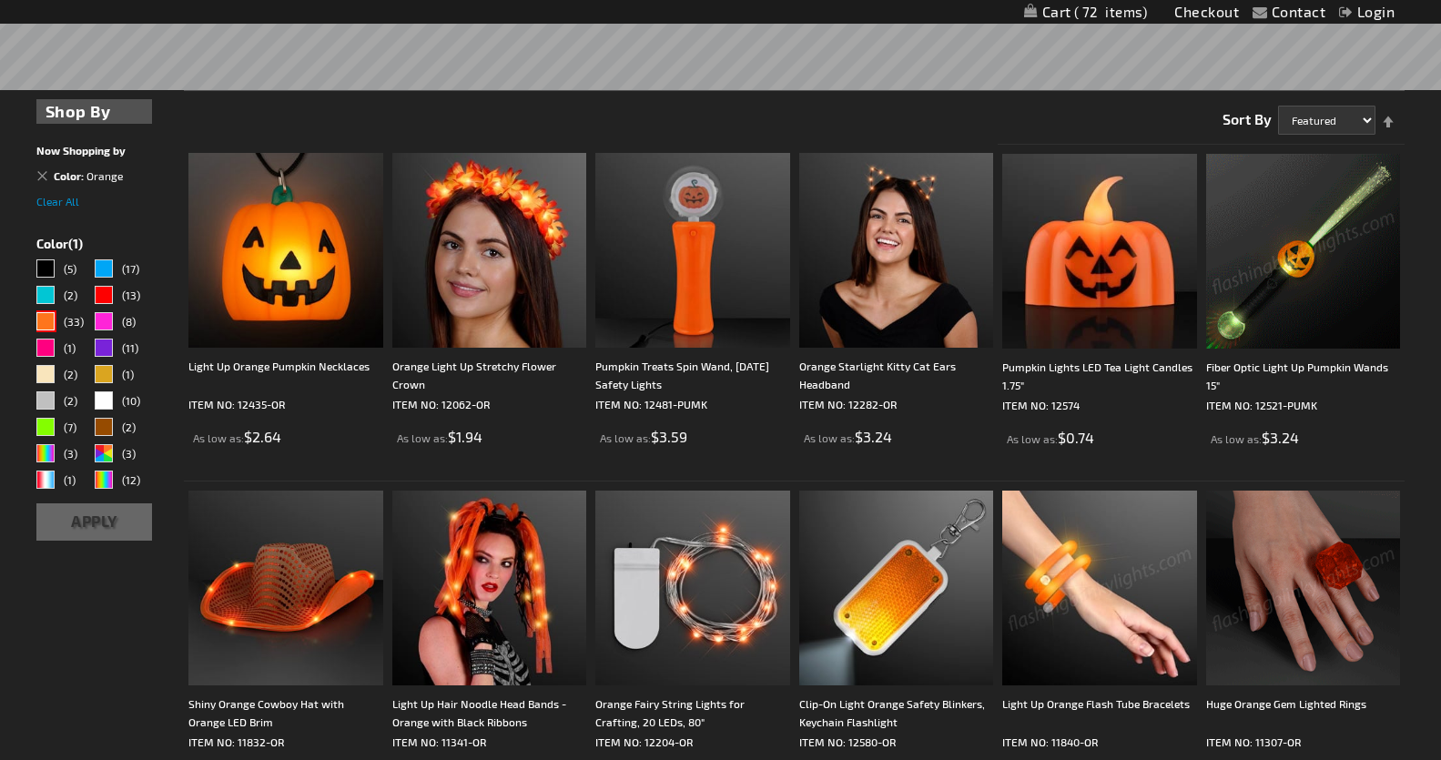
click at [1075, 584] on img at bounding box center [1099, 587] width 195 height 195
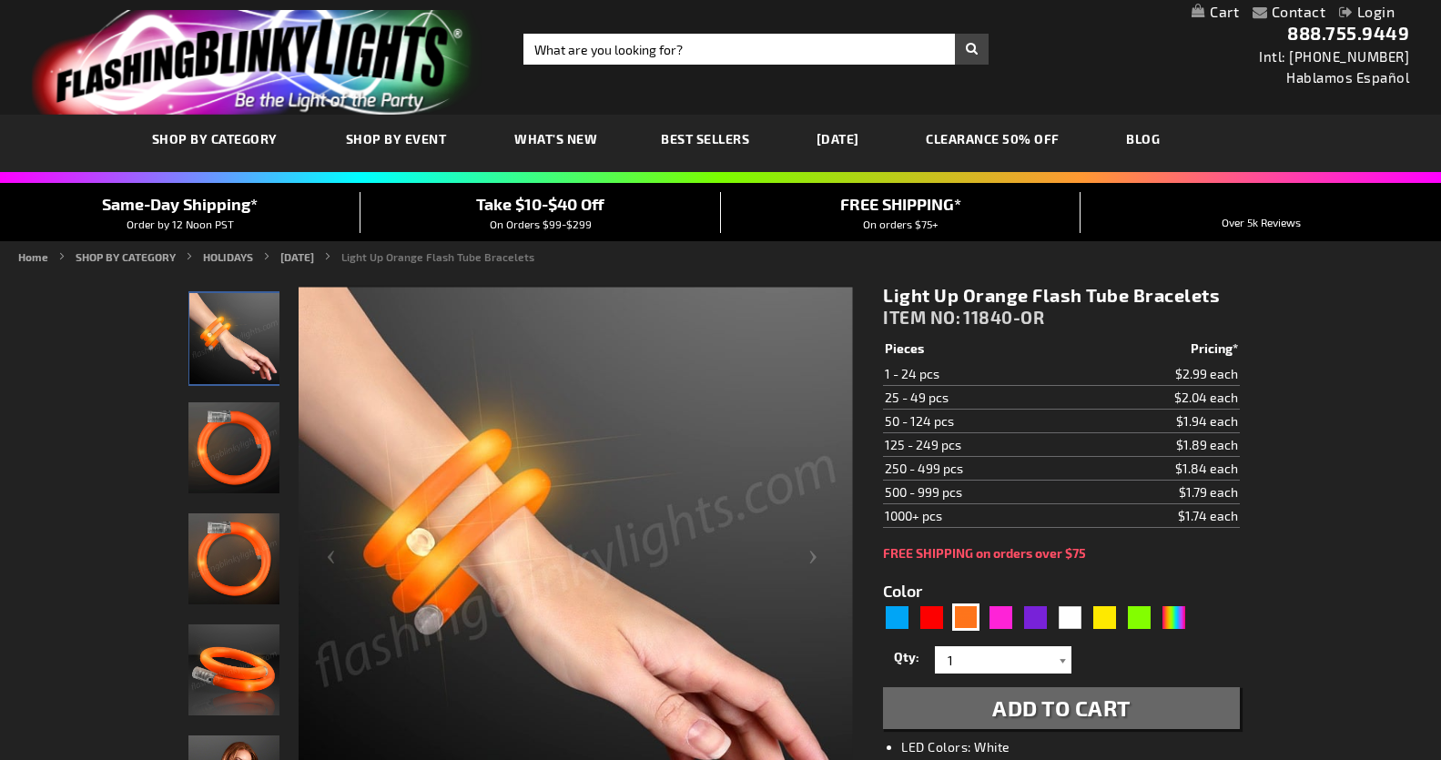
click at [1065, 662] on div at bounding box center [1062, 659] width 18 height 27
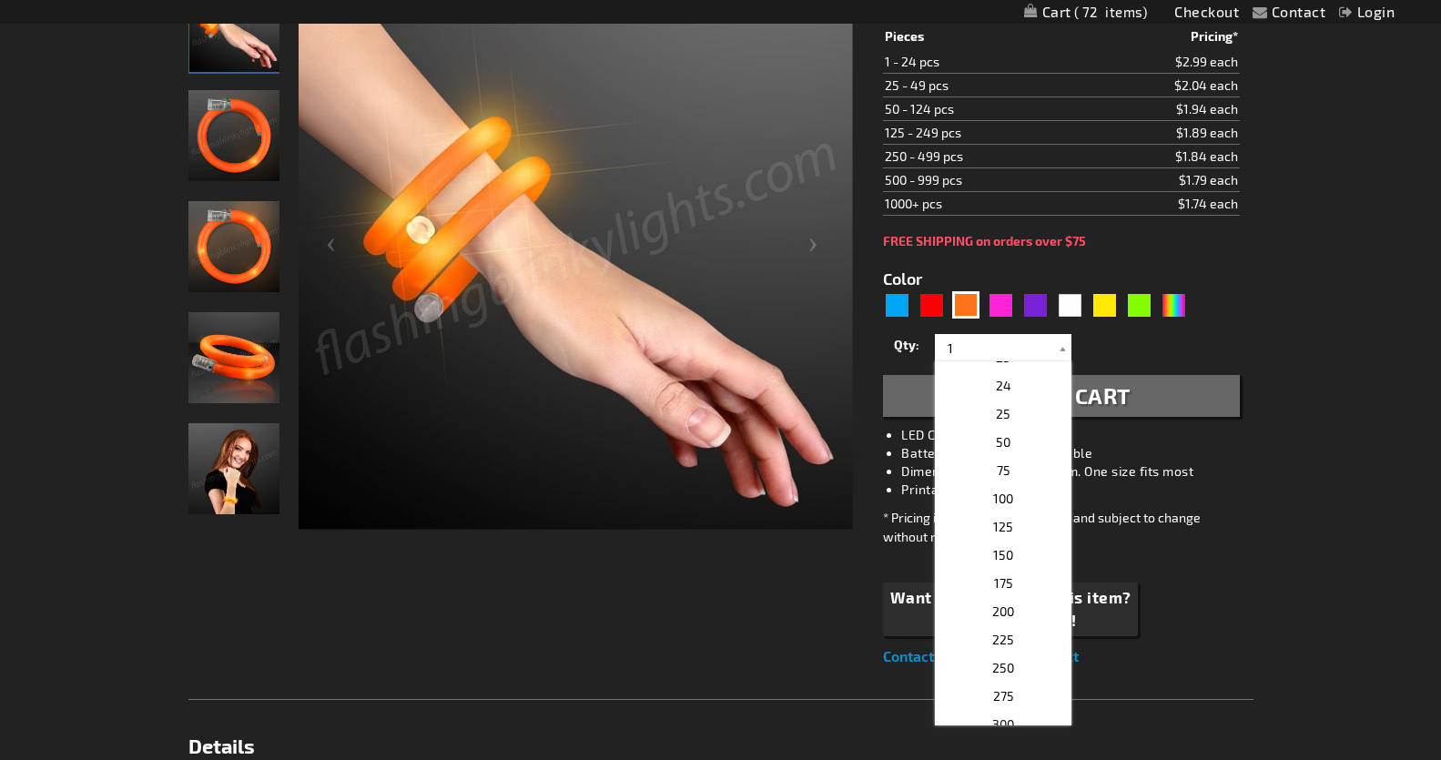
scroll to position [315, 0]
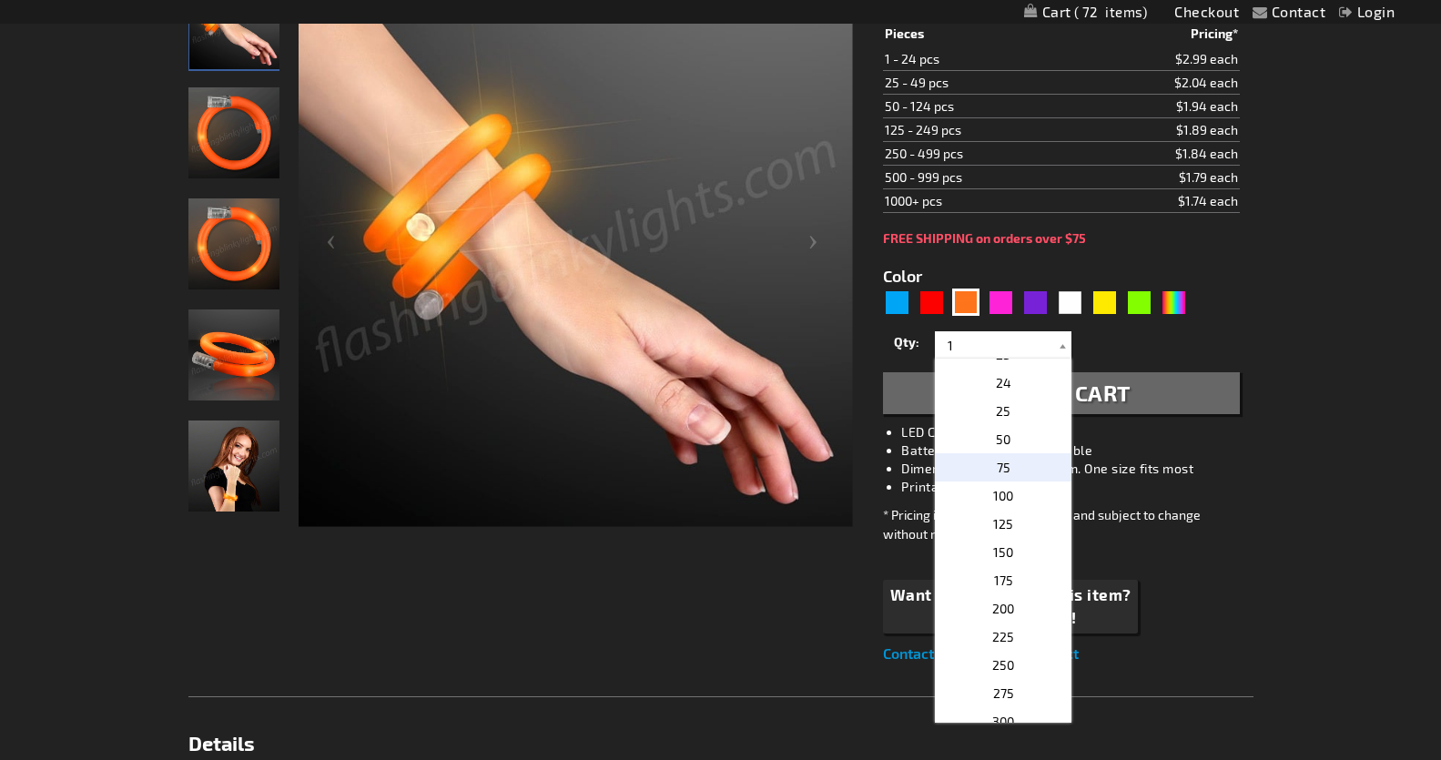
click at [1003, 469] on p "75" at bounding box center [1003, 467] width 137 height 28
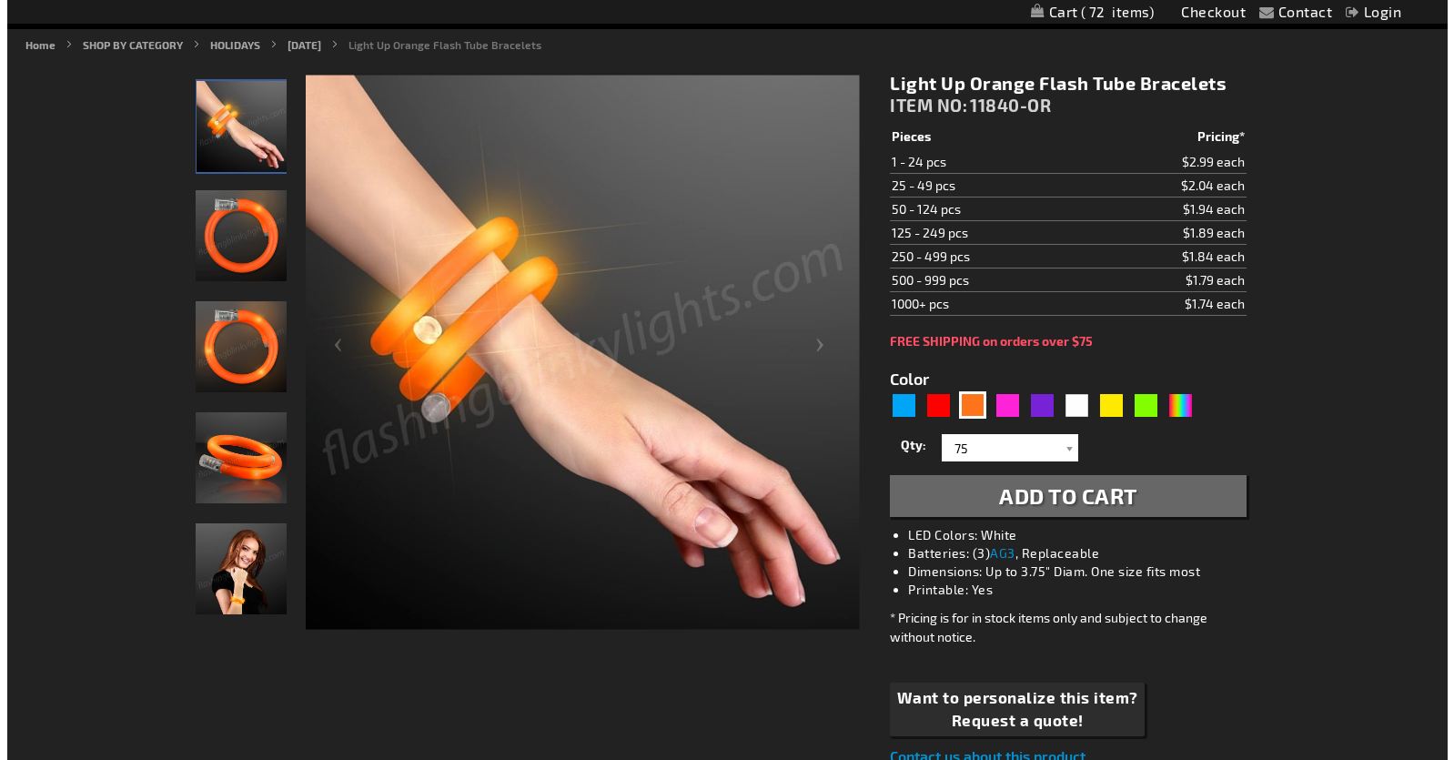
scroll to position [176, 0]
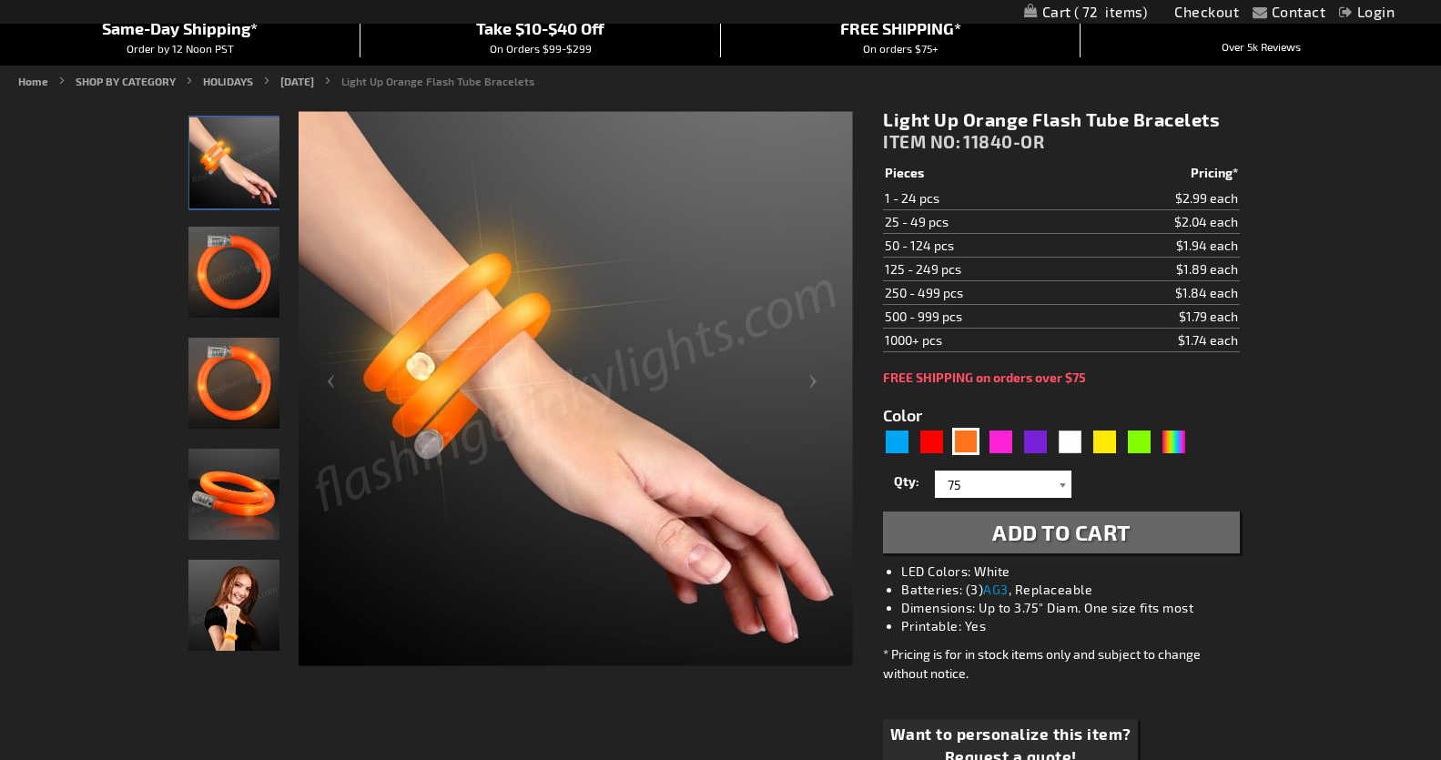
click at [1063, 484] on div at bounding box center [1062, 483] width 18 height 27
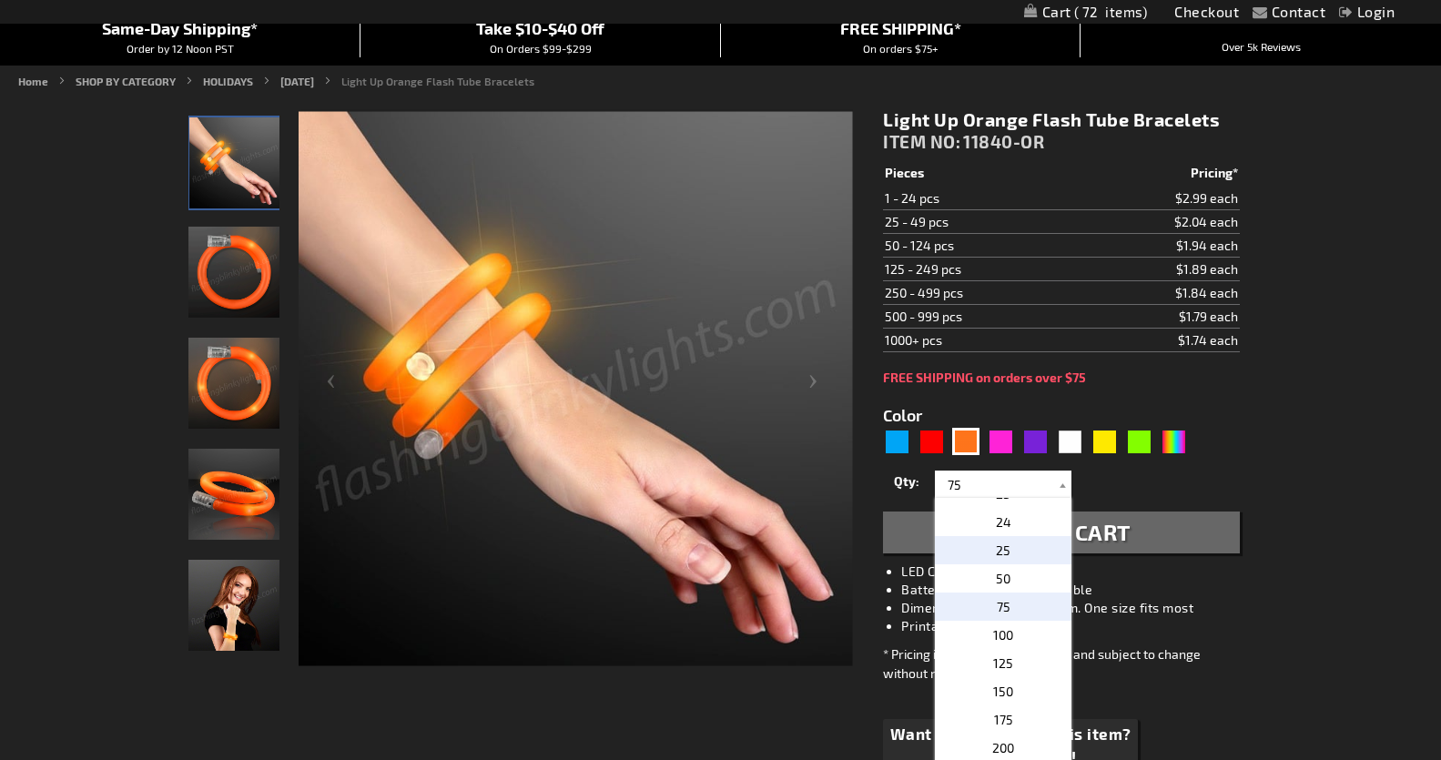
click at [997, 548] on span "25" at bounding box center [1003, 549] width 15 height 15
type input "25"
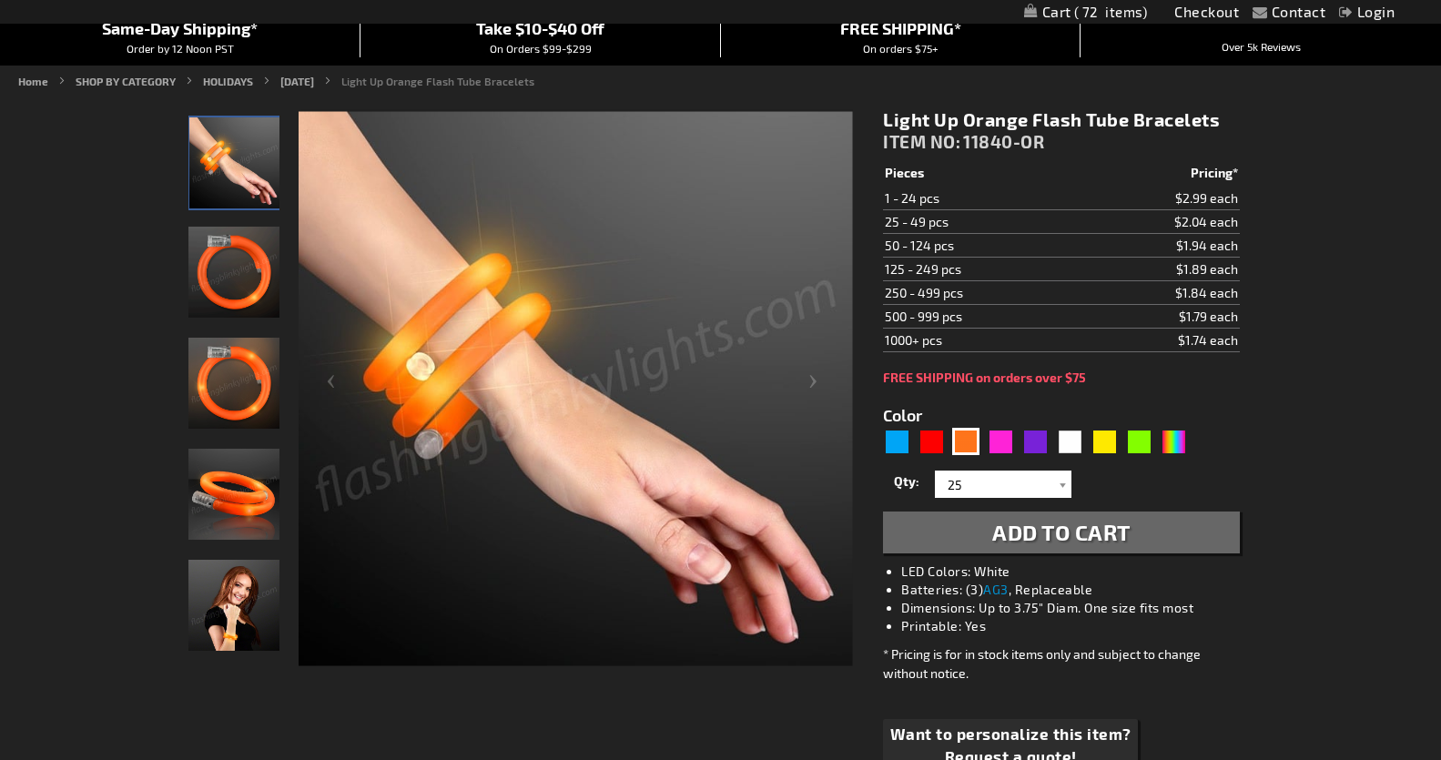
click at [1067, 530] on span "Add to Cart" at bounding box center [1061, 532] width 138 height 26
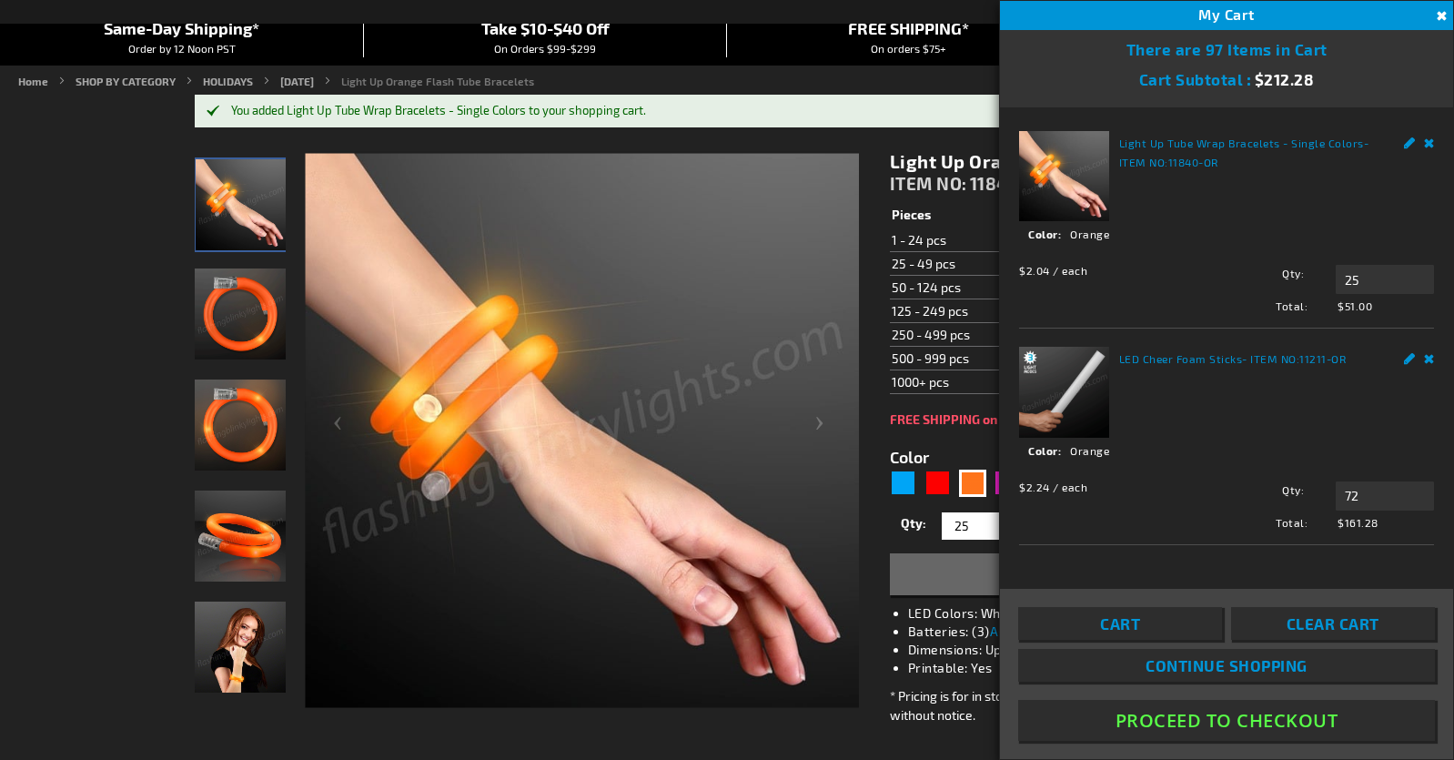
click at [1114, 651] on link "Continue Shopping" at bounding box center [1226, 665] width 417 height 33
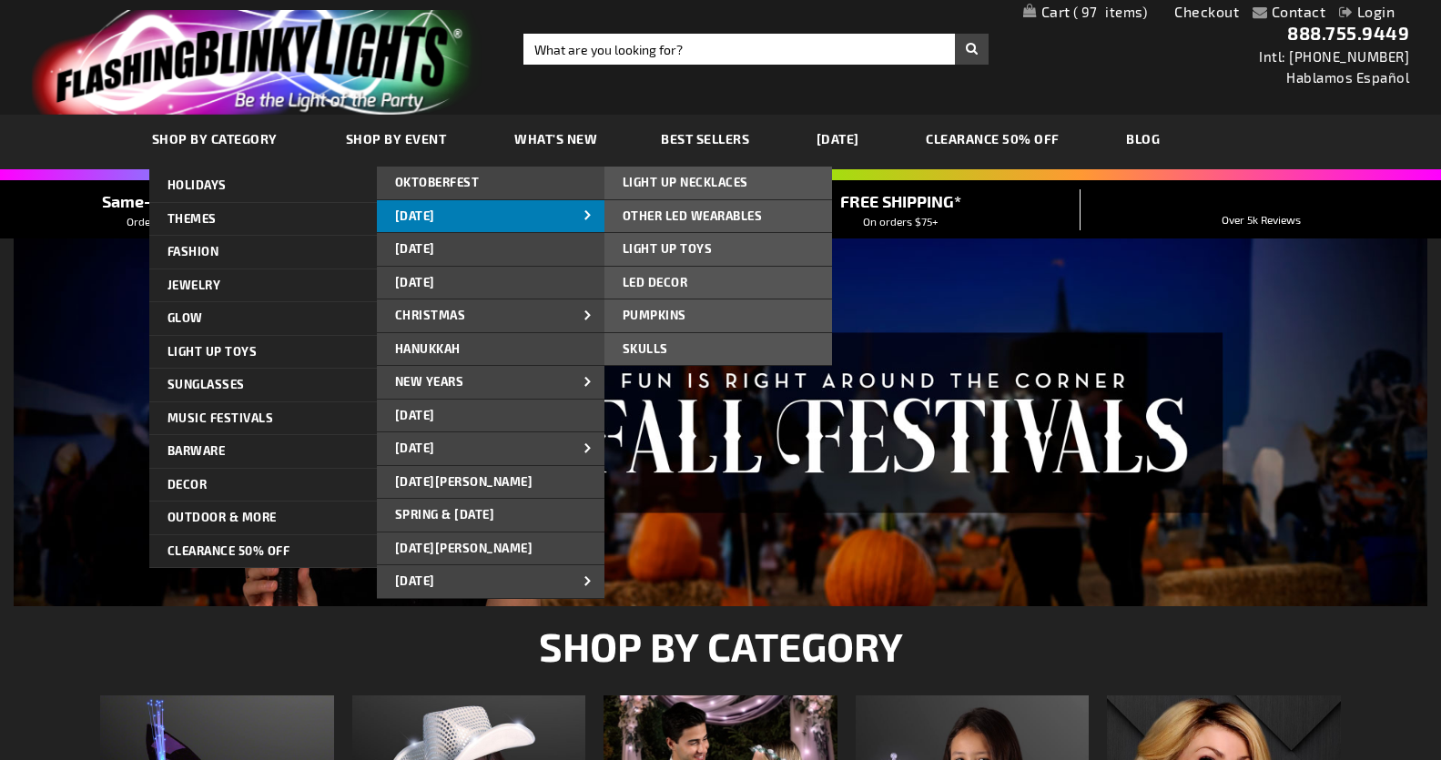
click at [435, 211] on span "[DATE]" at bounding box center [415, 215] width 40 height 15
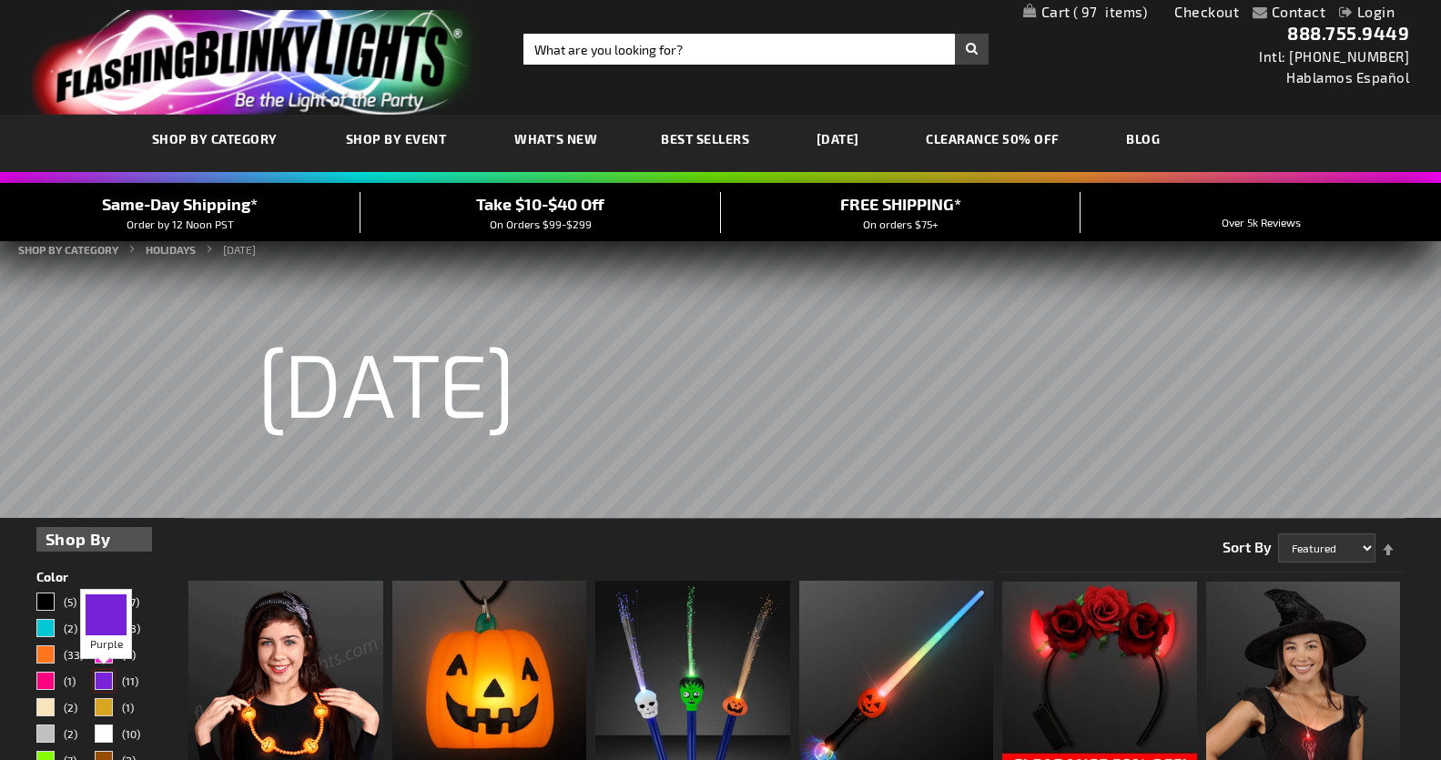
click at [106, 676] on div "Purple" at bounding box center [104, 681] width 18 height 18
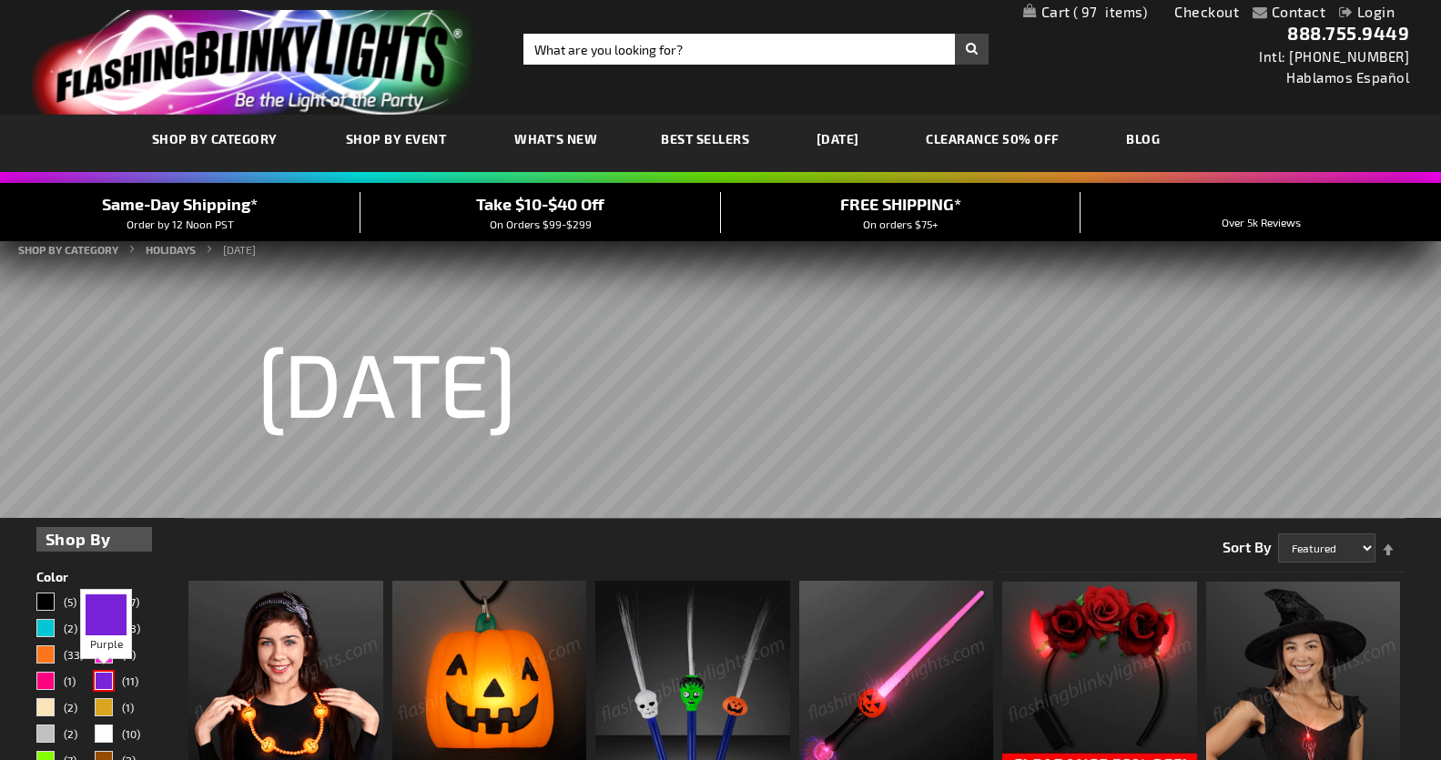
click at [104, 681] on div "Purple" at bounding box center [104, 681] width 18 height 18
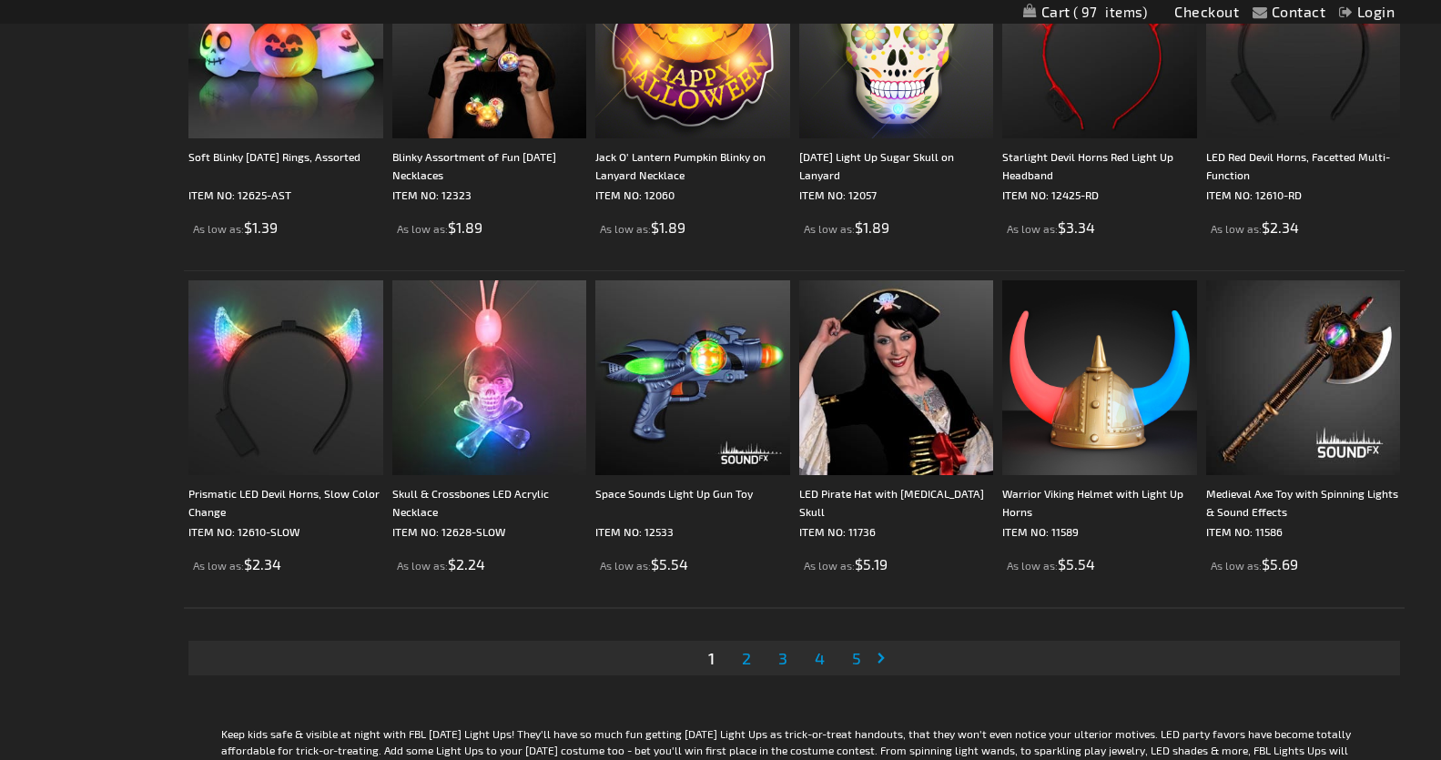
scroll to position [3326, 0]
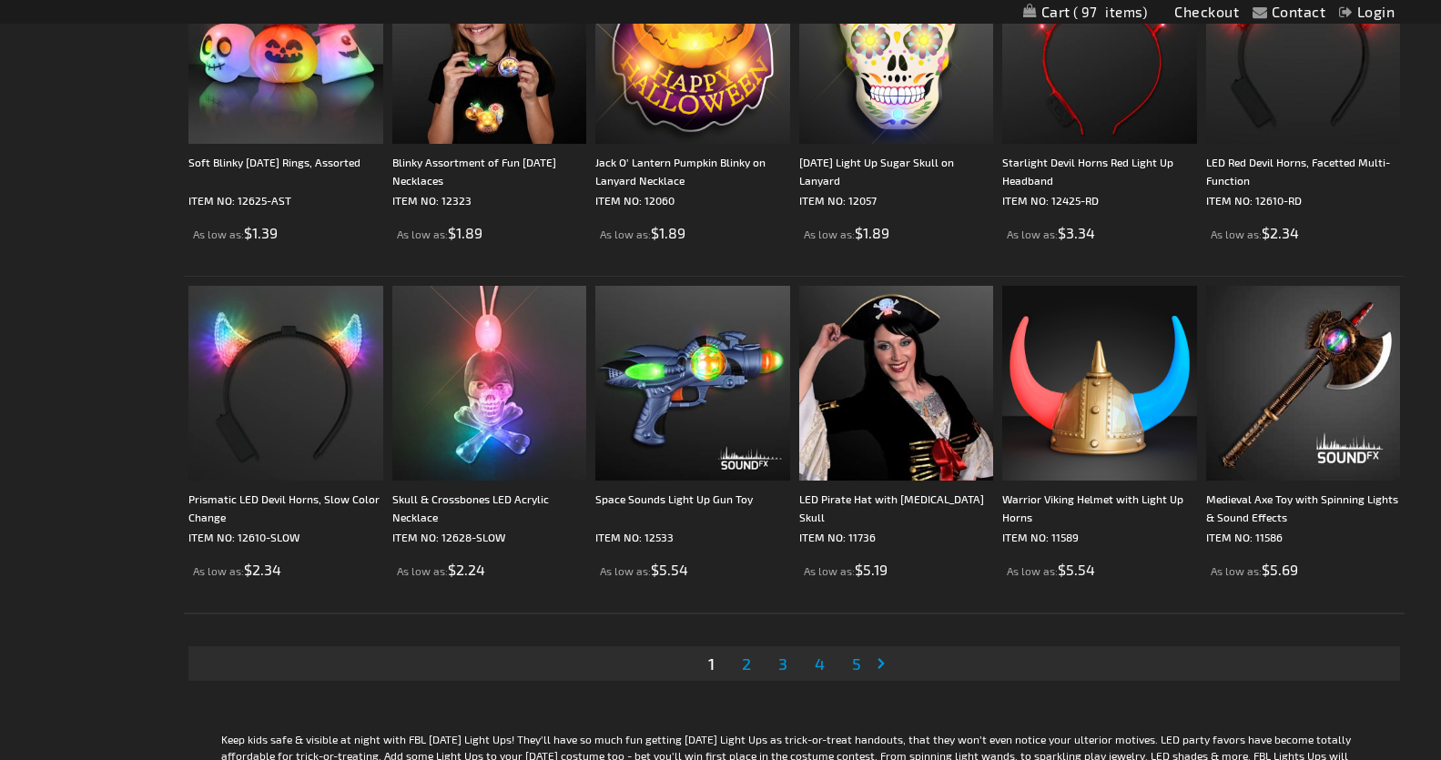
click at [744, 666] on span "2" at bounding box center [746, 663] width 9 height 20
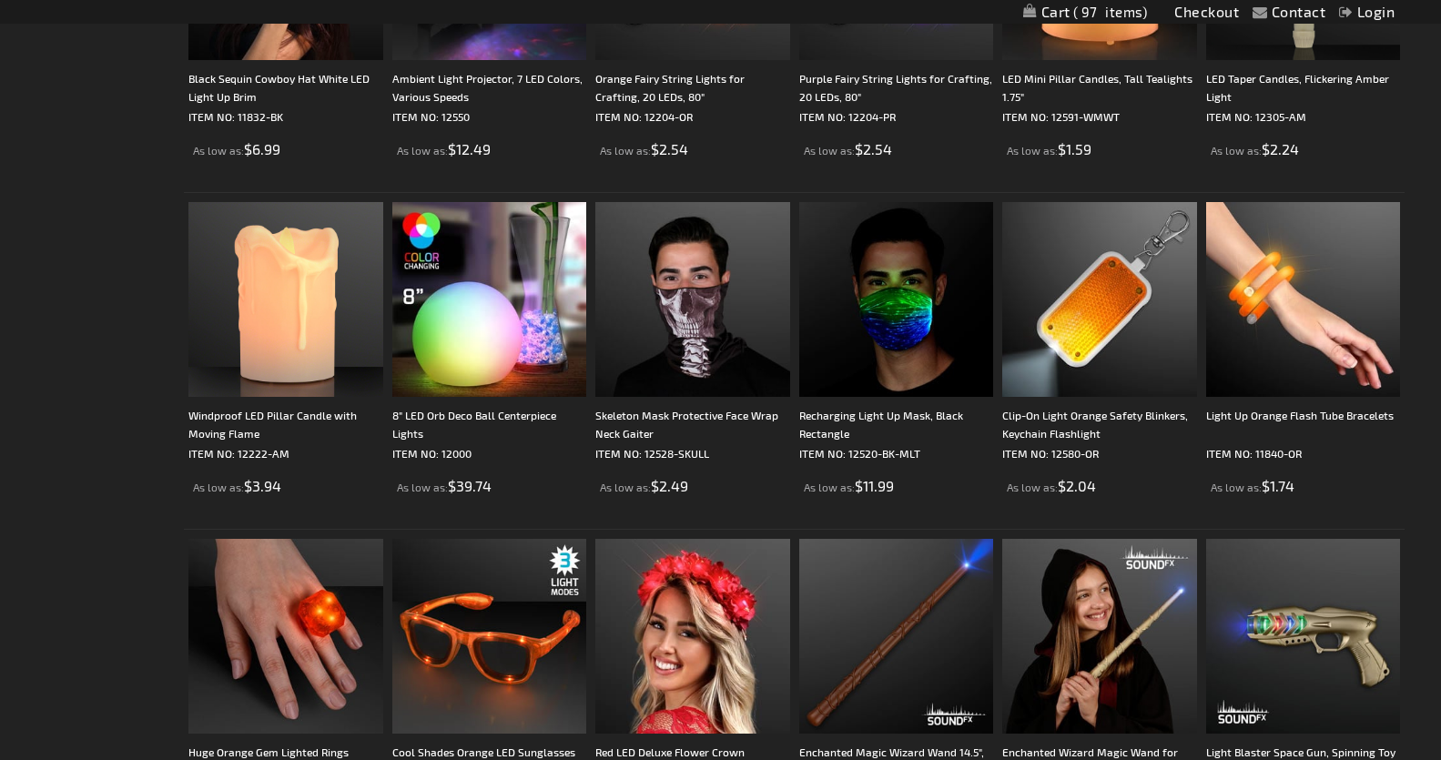
scroll to position [1847, 0]
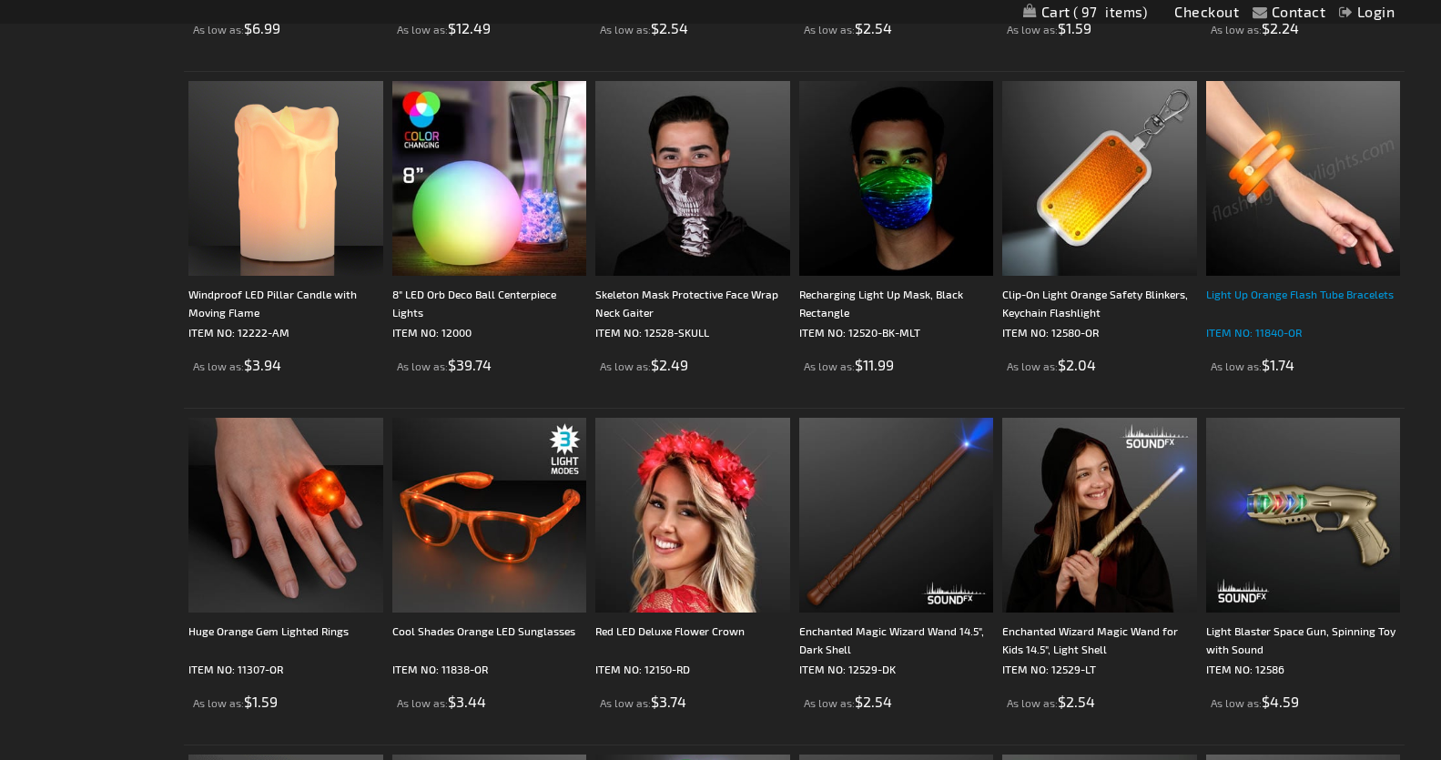
click at [1317, 288] on div "Light Up Orange Flash Tube Bracelets" at bounding box center [1303, 303] width 195 height 36
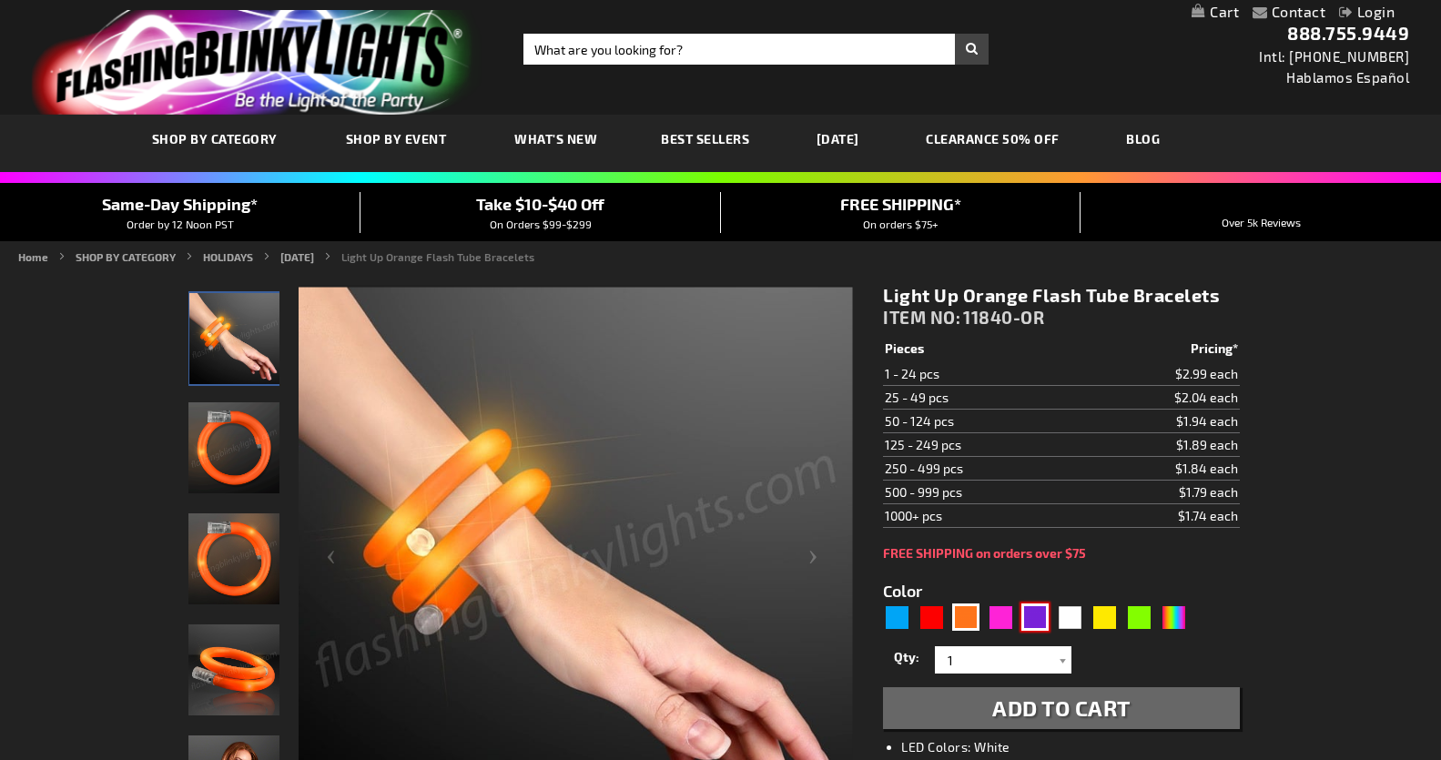
click at [1036, 613] on div "Purple" at bounding box center [1034, 616] width 27 height 27
type input "5640"
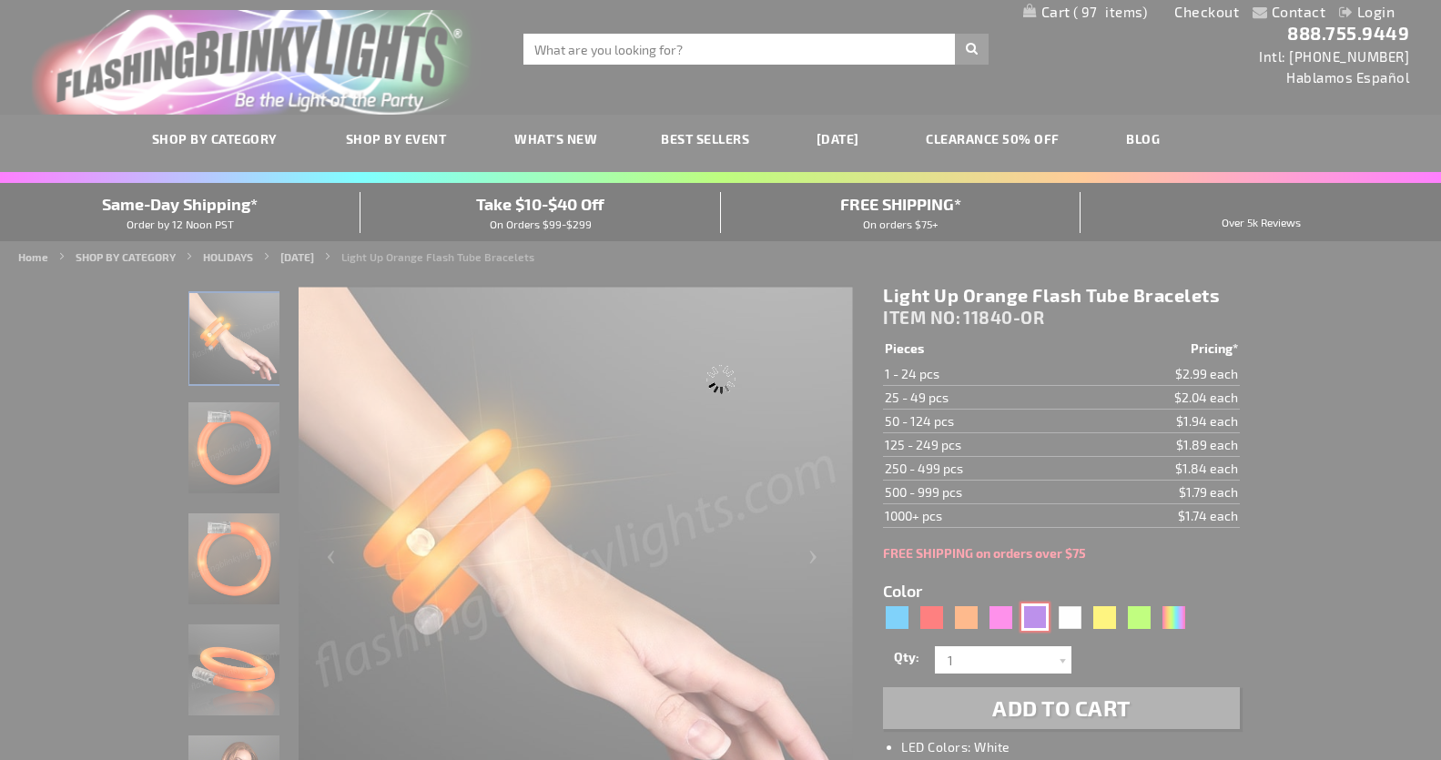
type input "11840-PR"
type input "Customize - Light Up Purple Wrap Tube Bracelets - ITEM NO: 11840-PR"
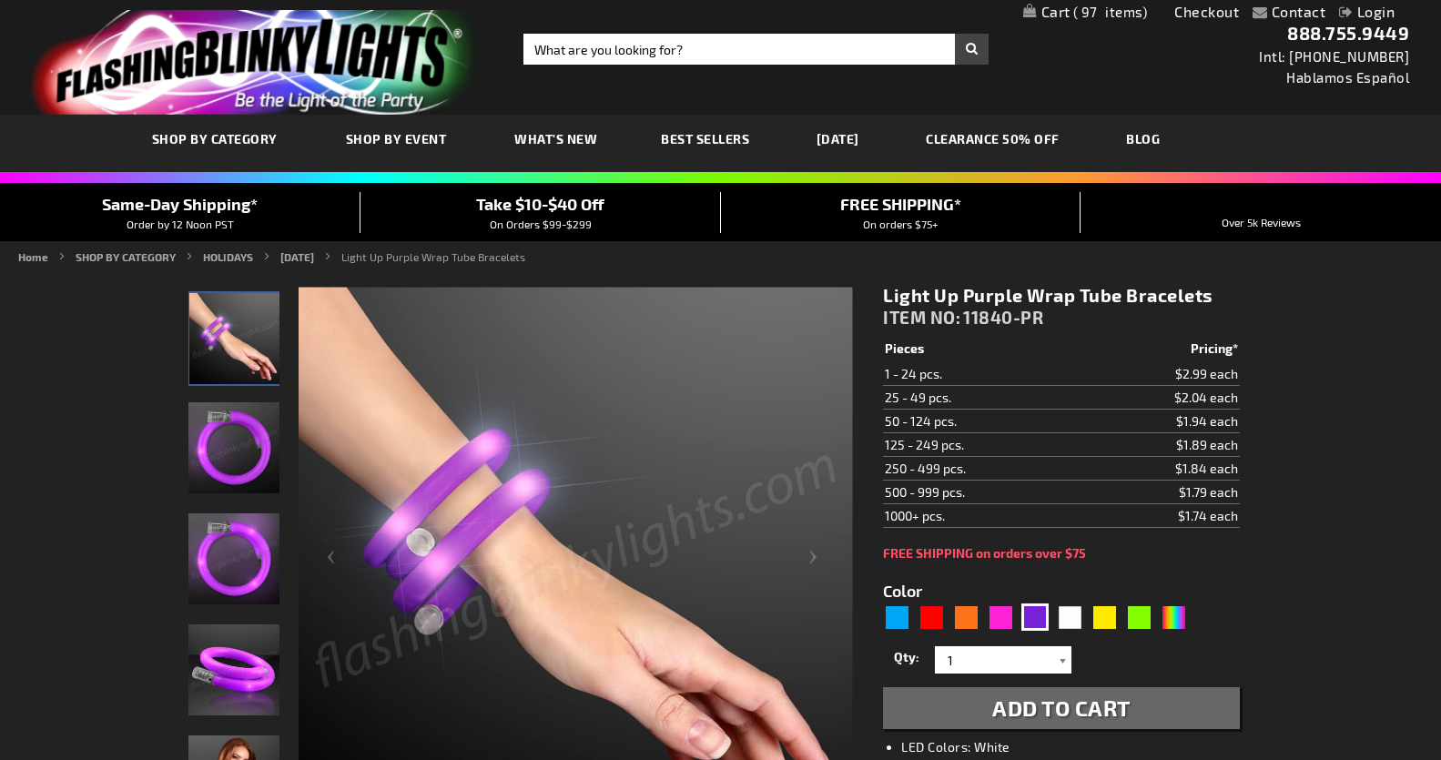
click at [1064, 656] on div at bounding box center [1062, 659] width 18 height 27
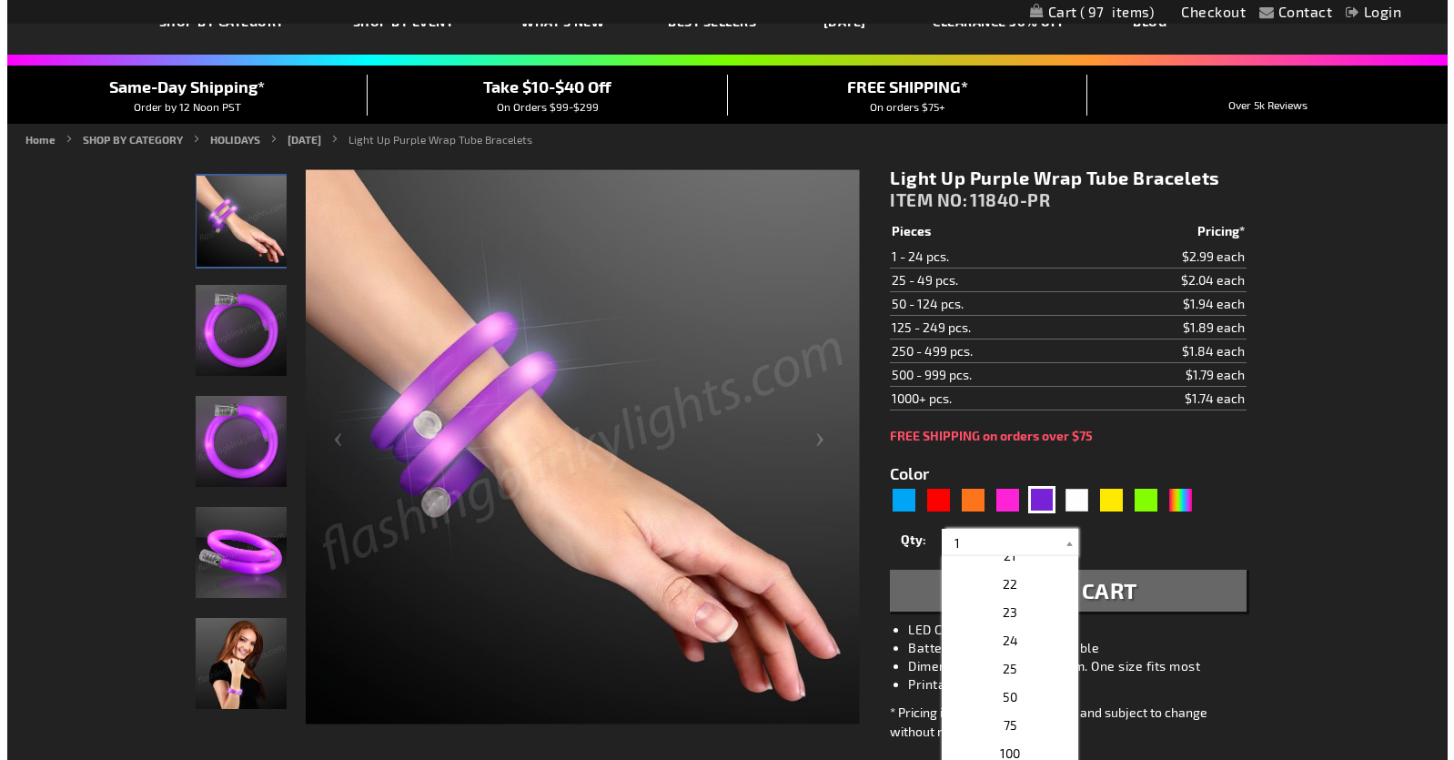
scroll to position [589, 0]
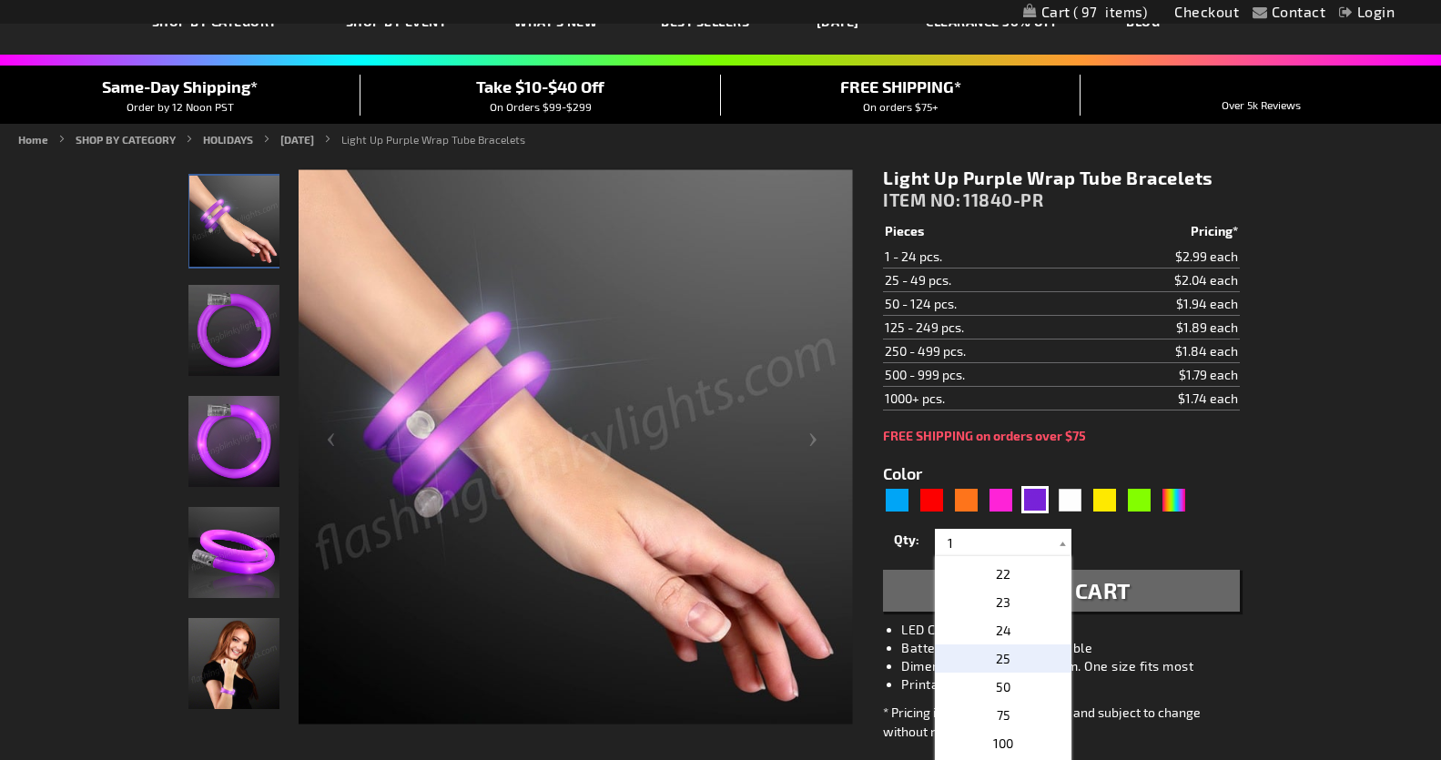
click at [1010, 656] on p "25" at bounding box center [1003, 658] width 137 height 28
type input "25"
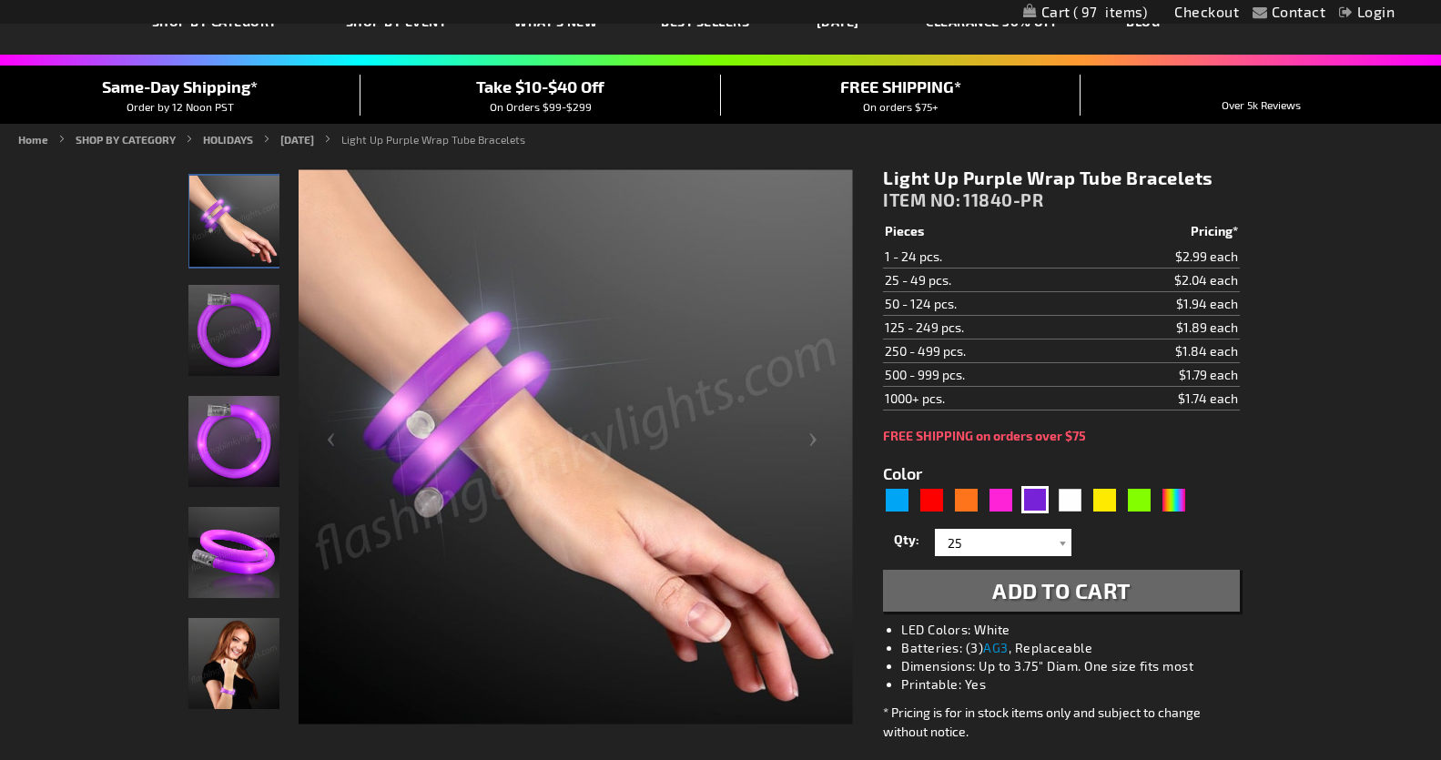
click at [1045, 581] on span "Add to Cart" at bounding box center [1061, 590] width 138 height 26
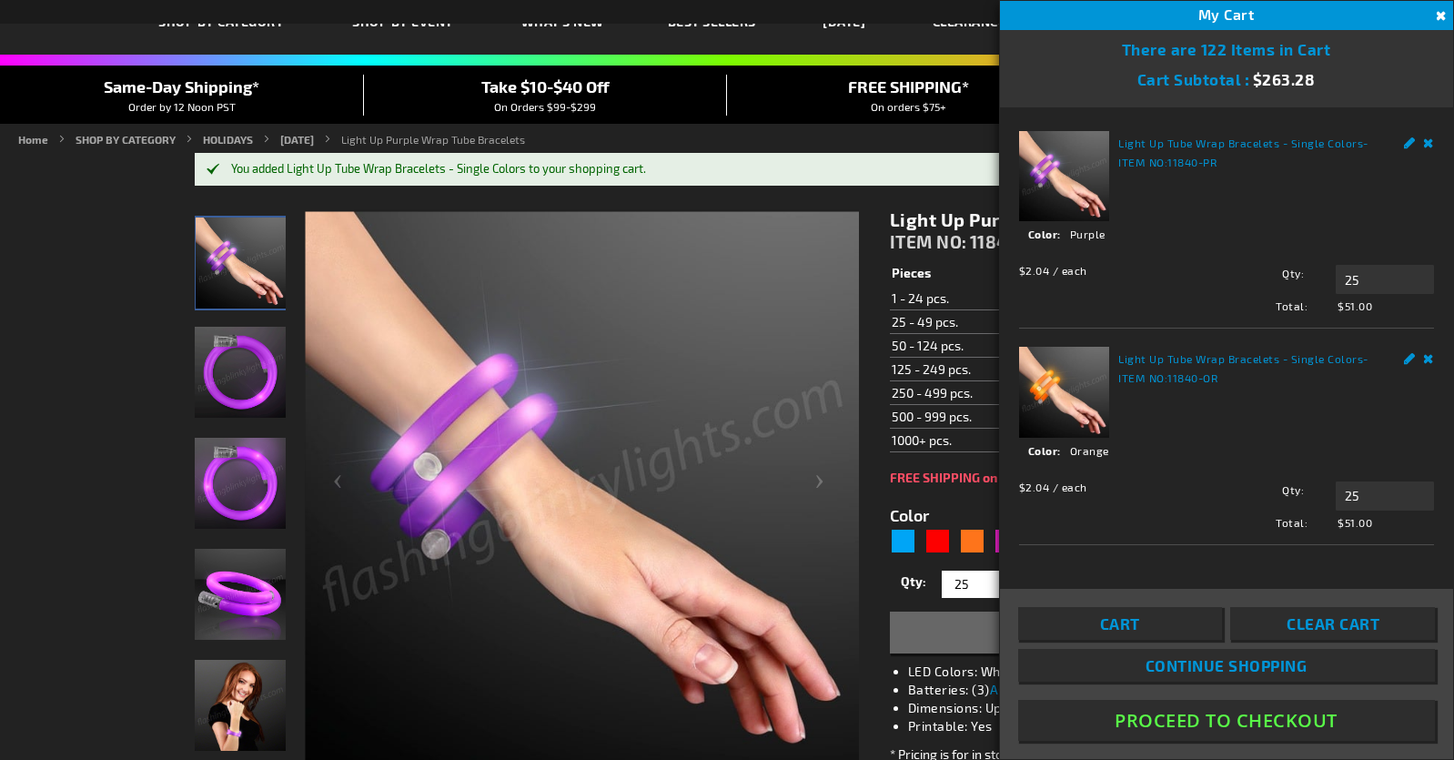
click at [1150, 657] on span "Continue Shopping" at bounding box center [1227, 665] width 162 height 18
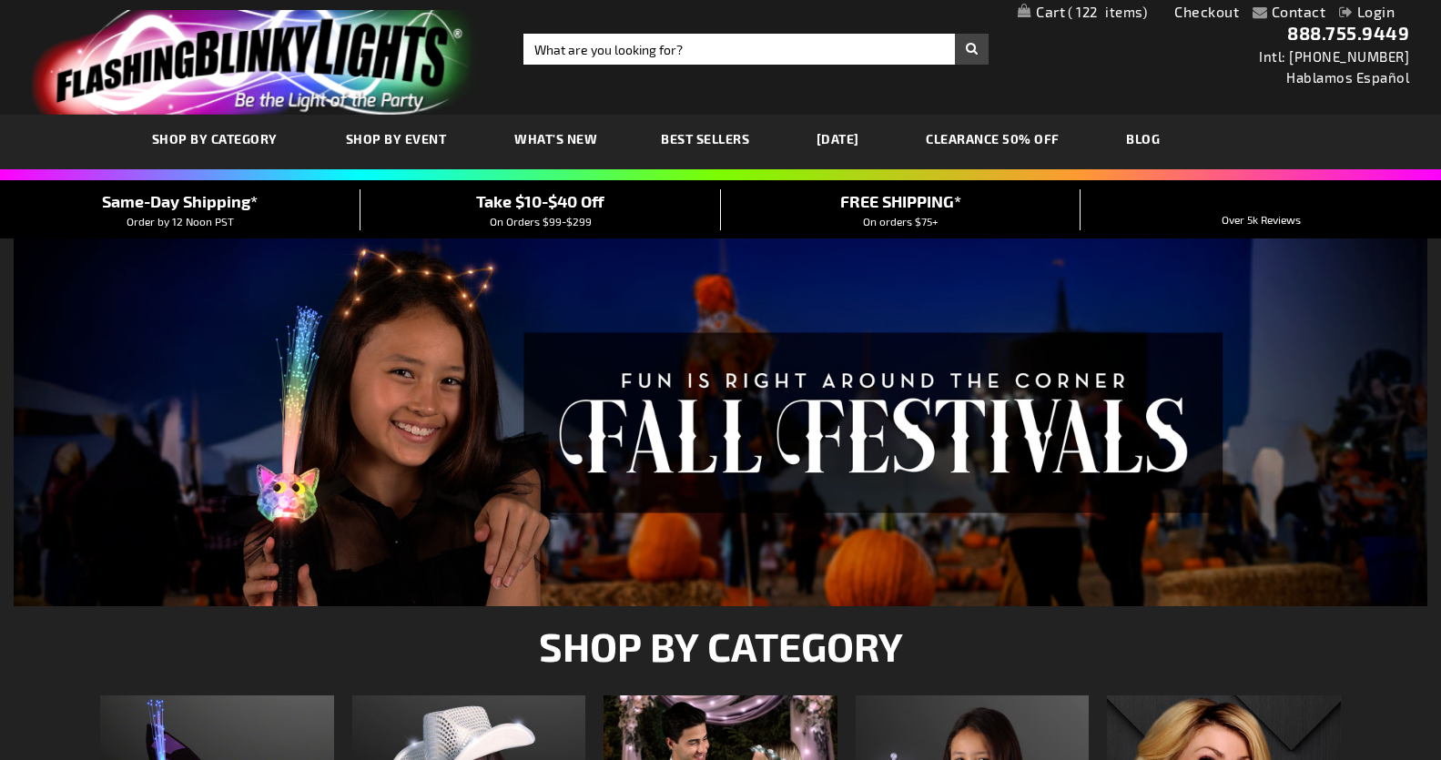
click at [188, 137] on span "SHOP BY CATEGORY" at bounding box center [215, 138] width 126 height 15
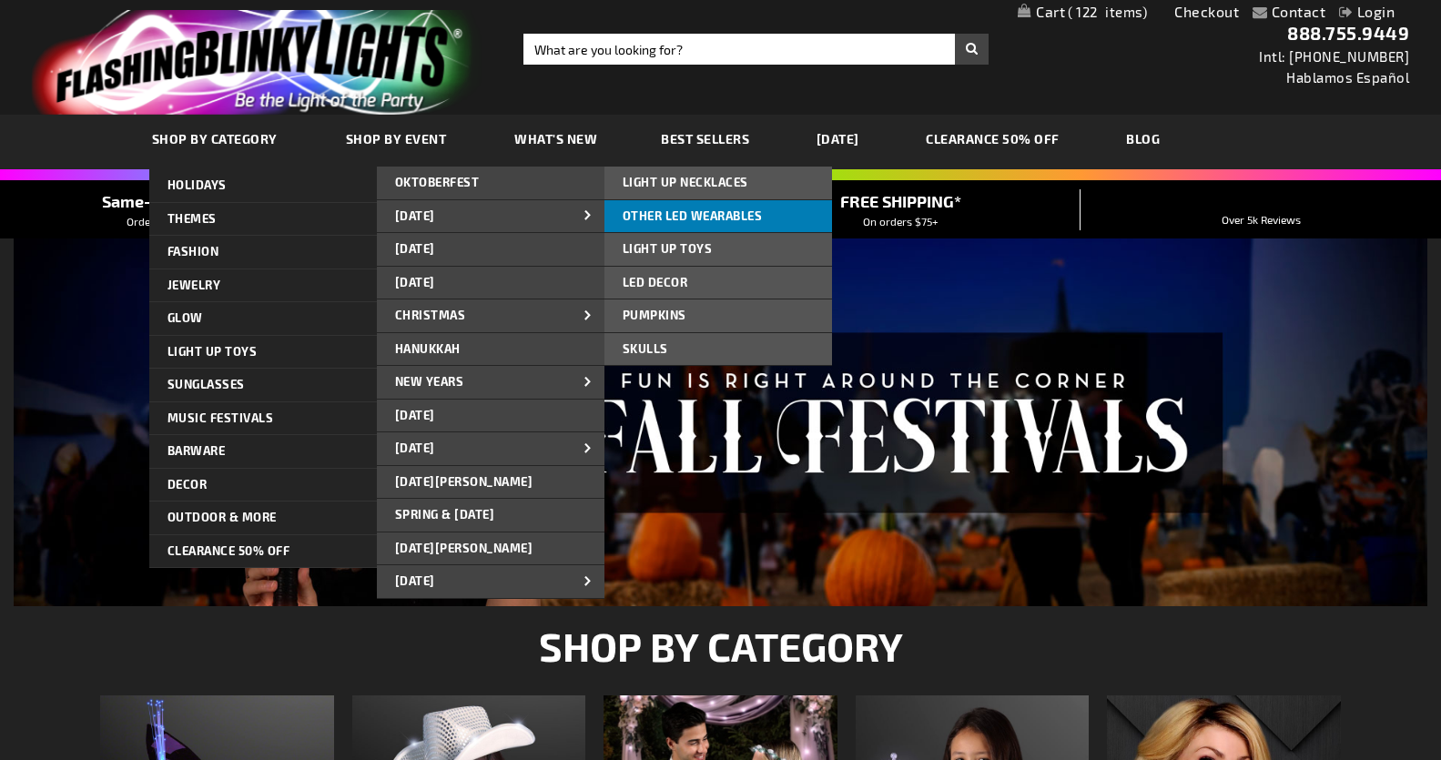
click at [677, 207] on link "OTHER LED WEARABLES" at bounding box center [718, 216] width 228 height 33
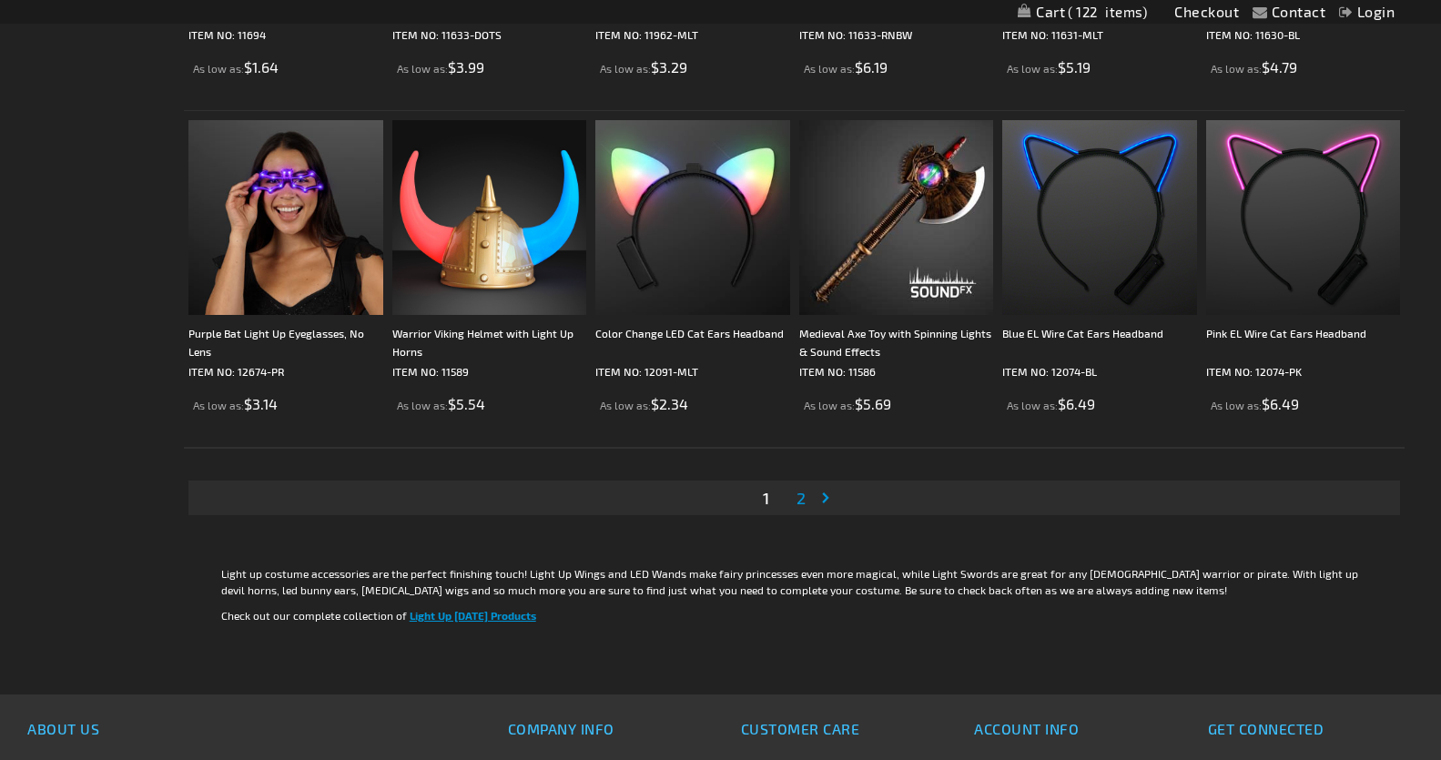
scroll to position [3273, 0]
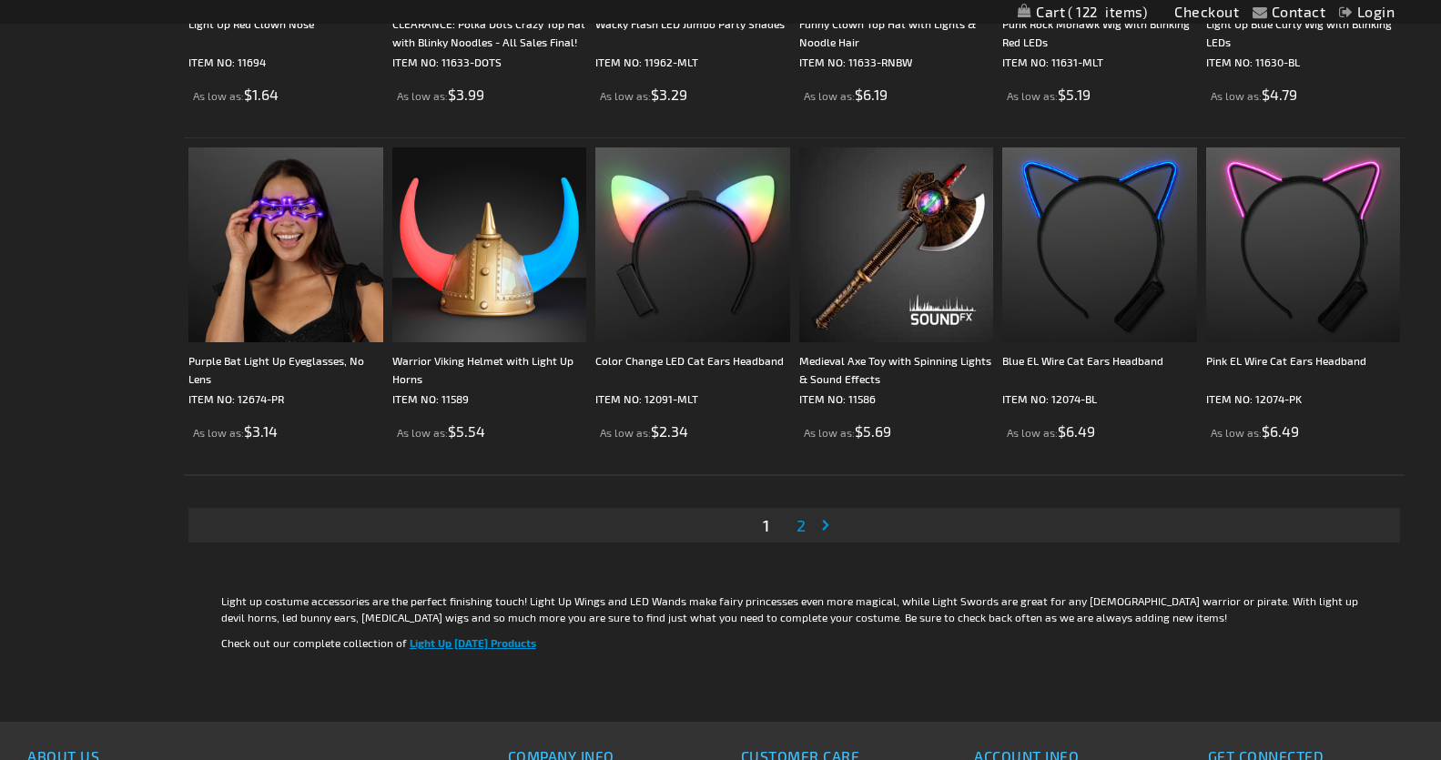
click at [803, 531] on span "2" at bounding box center [800, 525] width 9 height 20
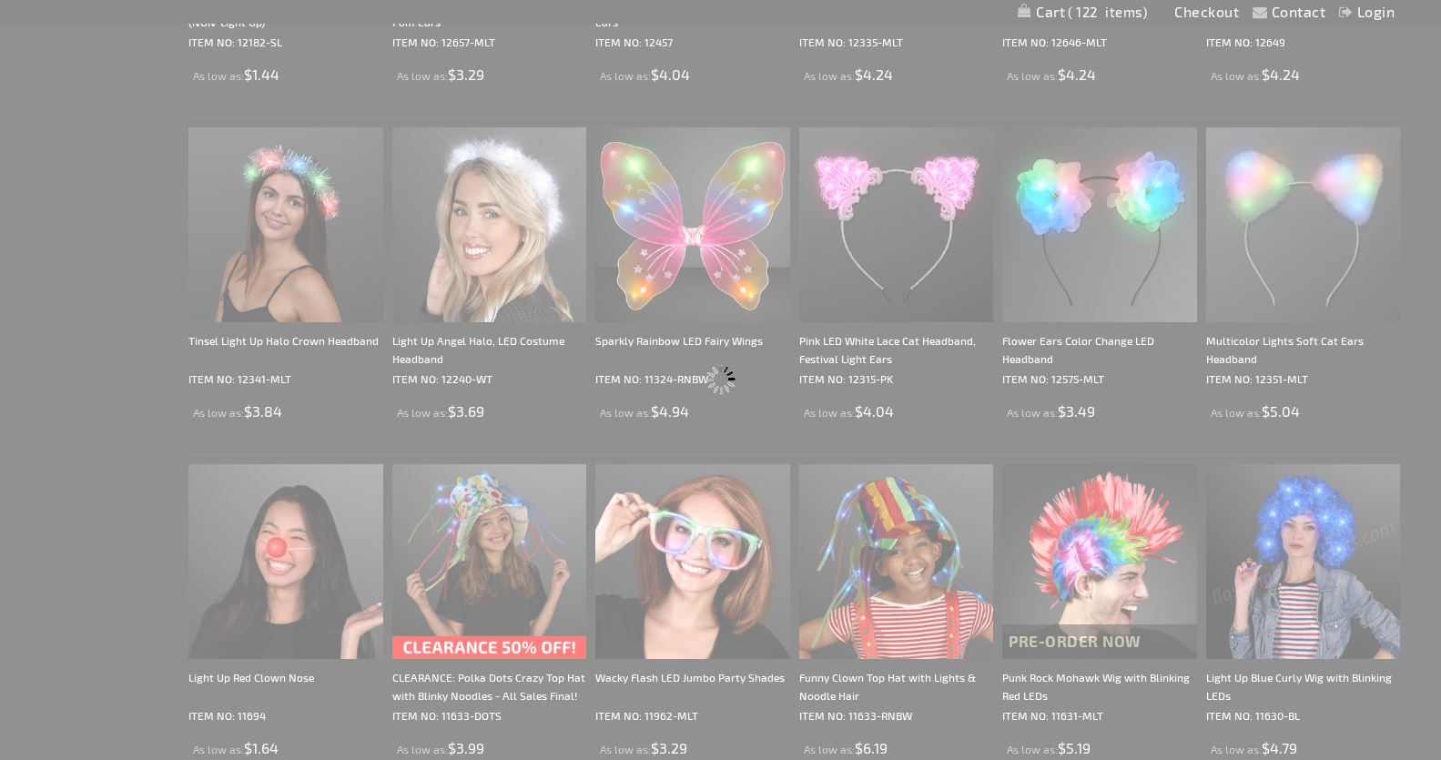
scroll to position [1771, 0]
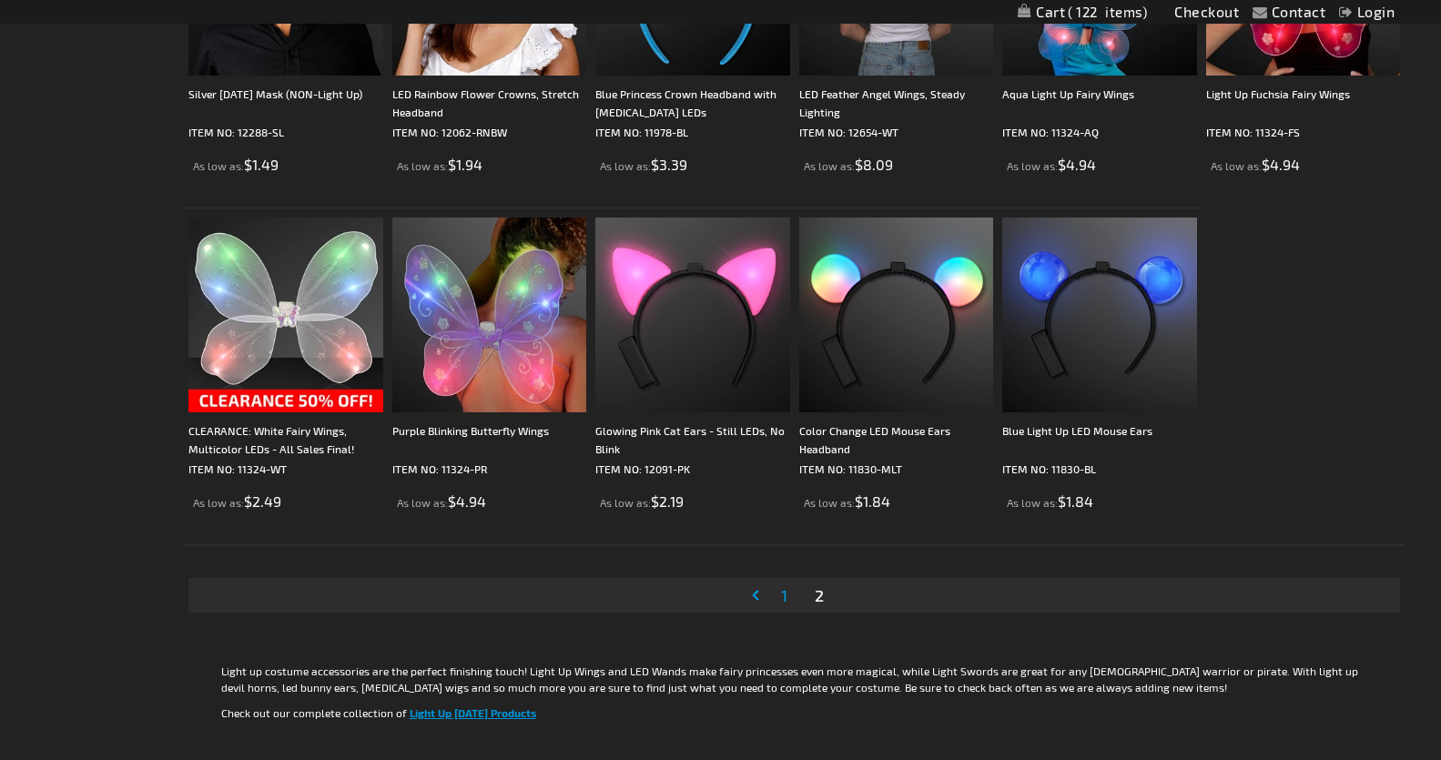
scroll to position [831, 0]
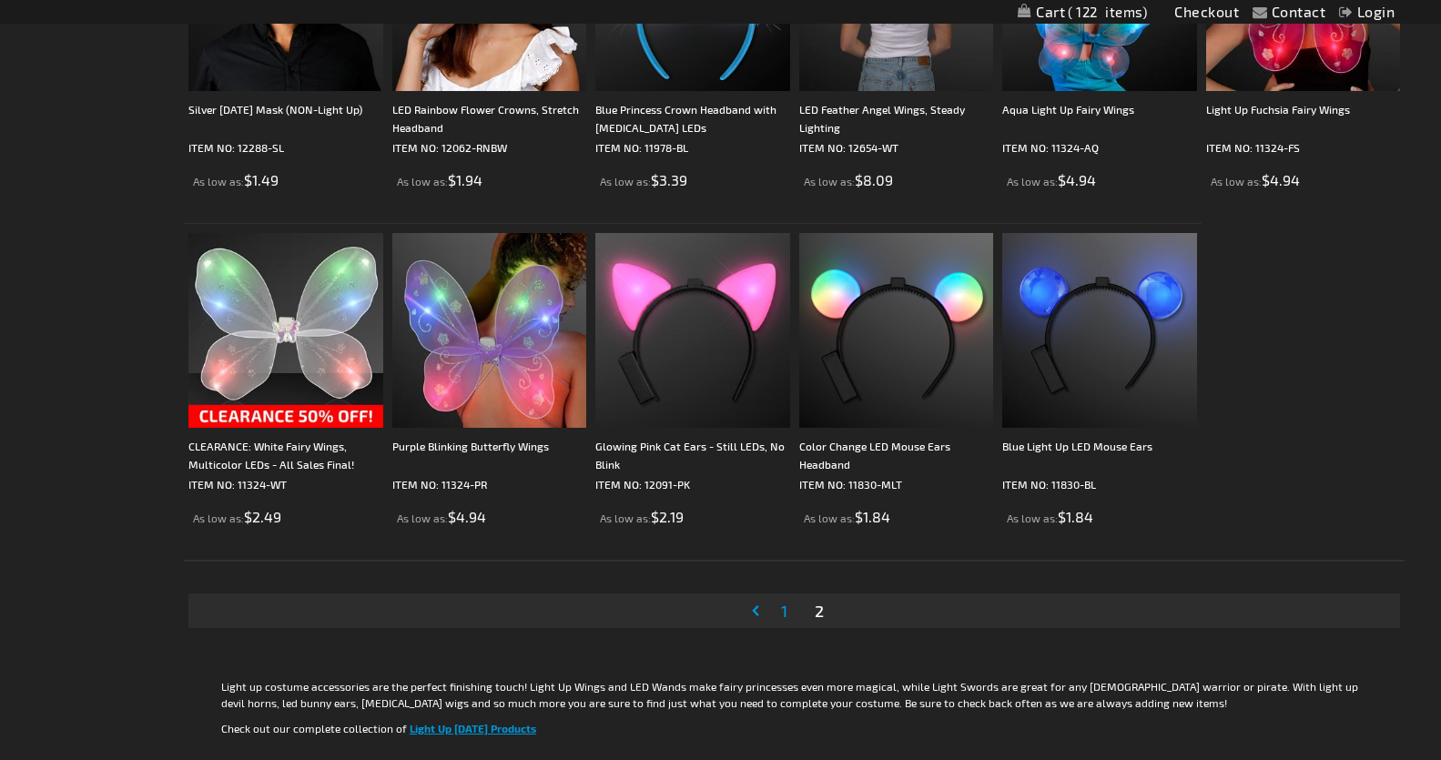
click at [785, 614] on span "1" at bounding box center [784, 611] width 6 height 20
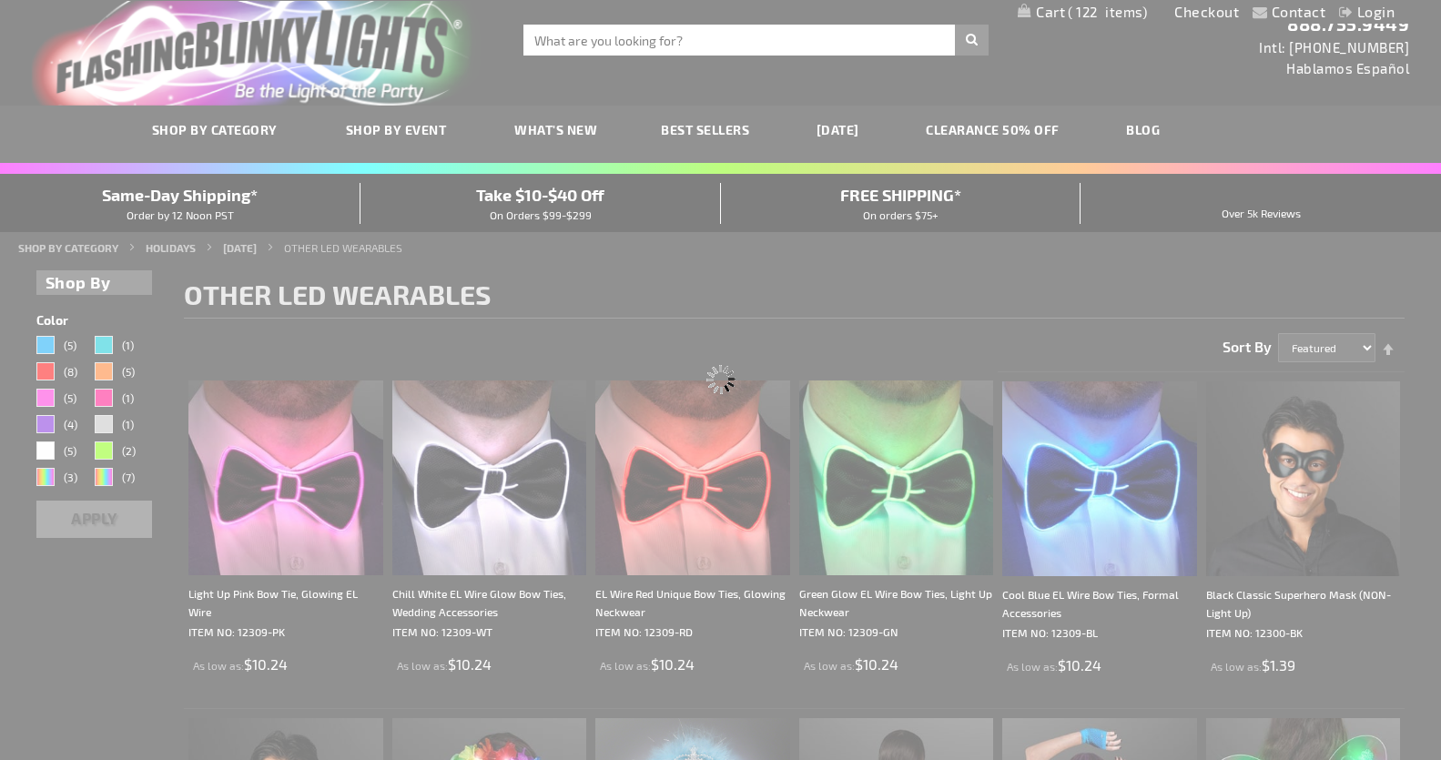
scroll to position [0, 0]
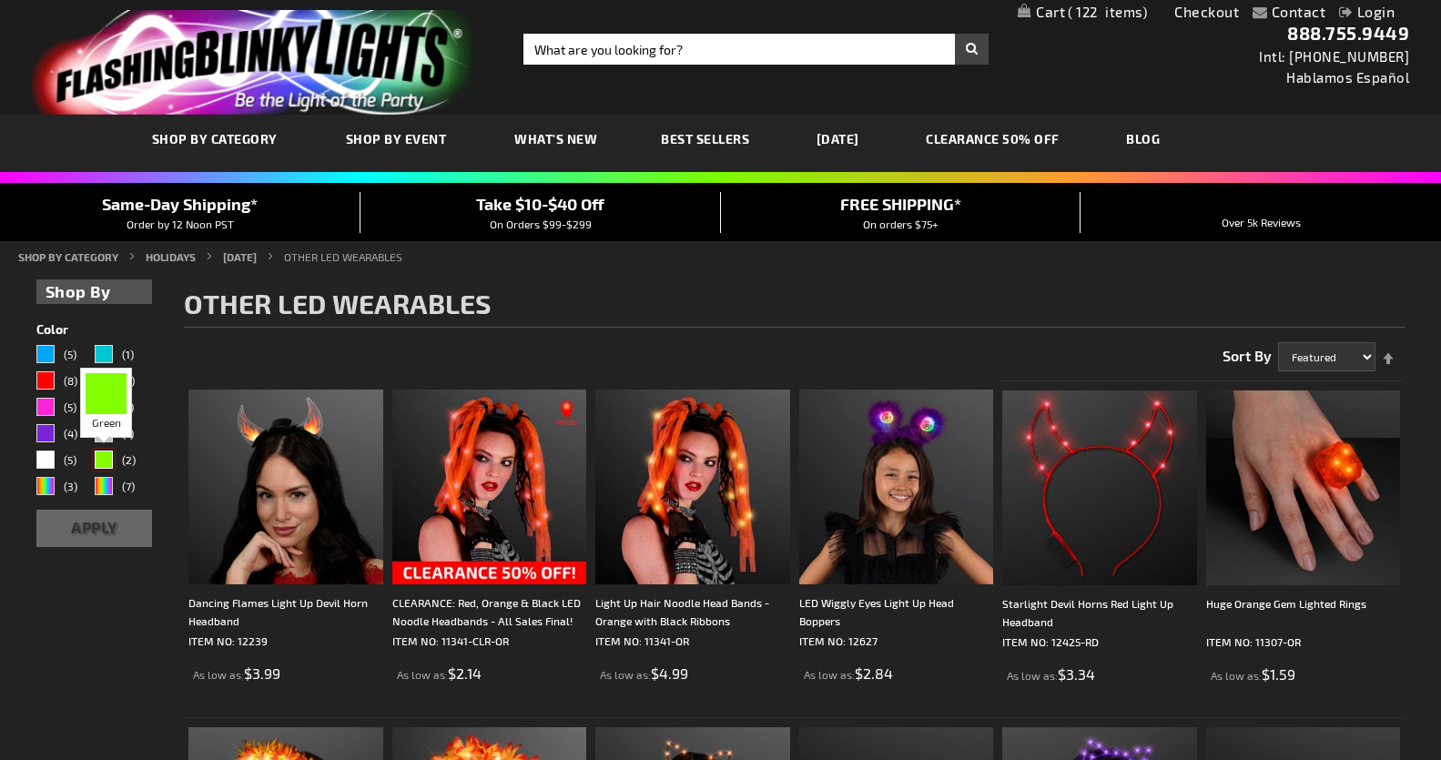
click at [108, 461] on div "Green" at bounding box center [104, 459] width 18 height 18
click at [84, 519] on button "Apply" at bounding box center [94, 528] width 116 height 37
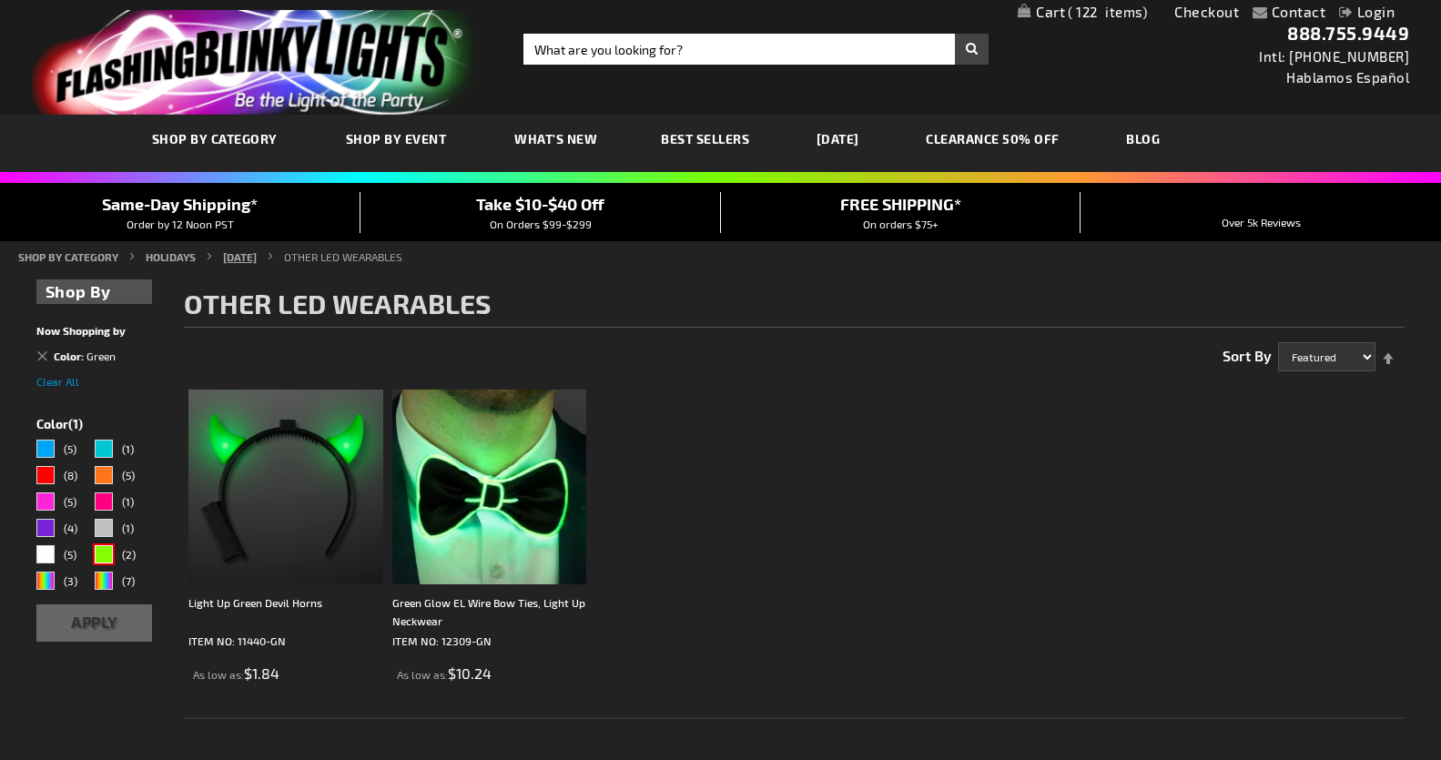
click at [257, 260] on link "[DATE]" at bounding box center [240, 256] width 34 height 13
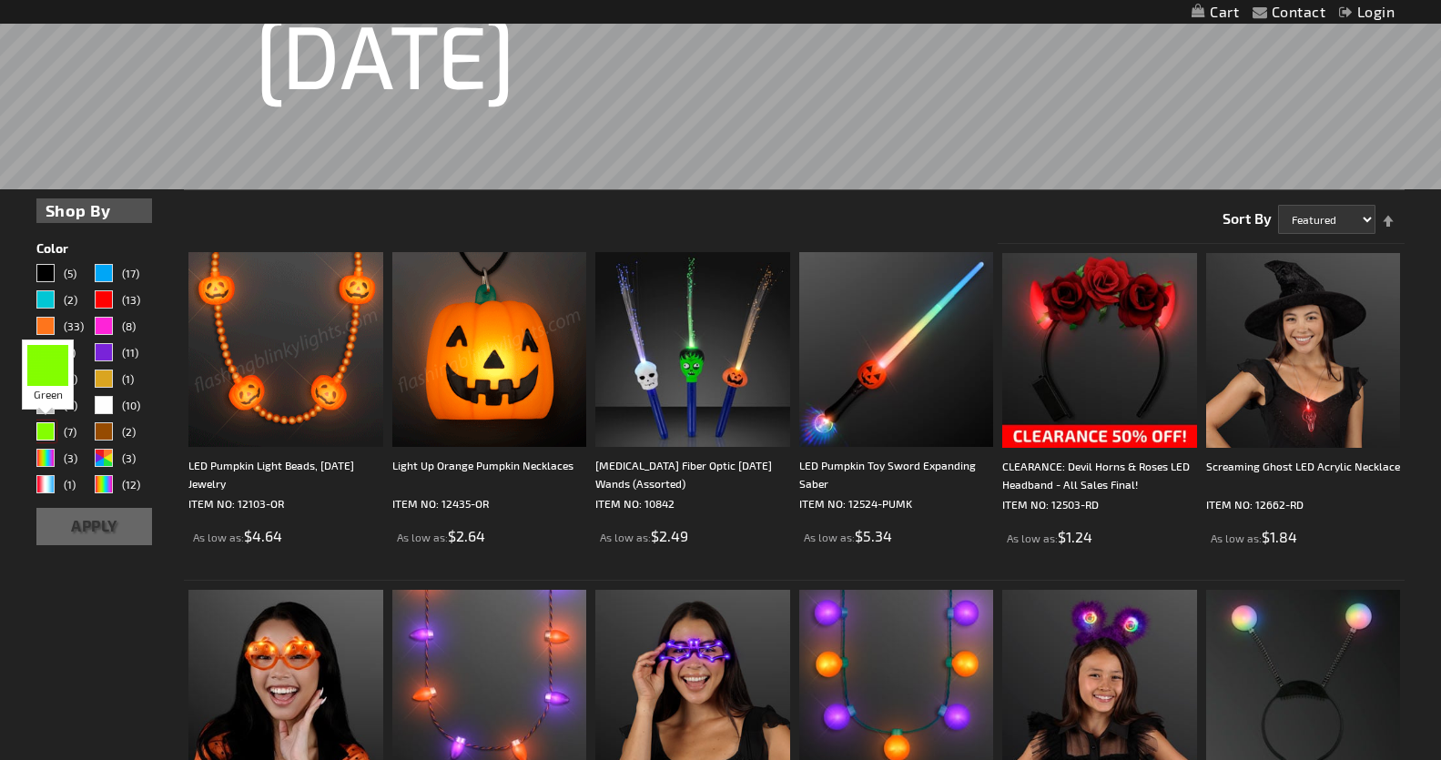
click at [37, 432] on div "Green" at bounding box center [45, 431] width 18 height 18
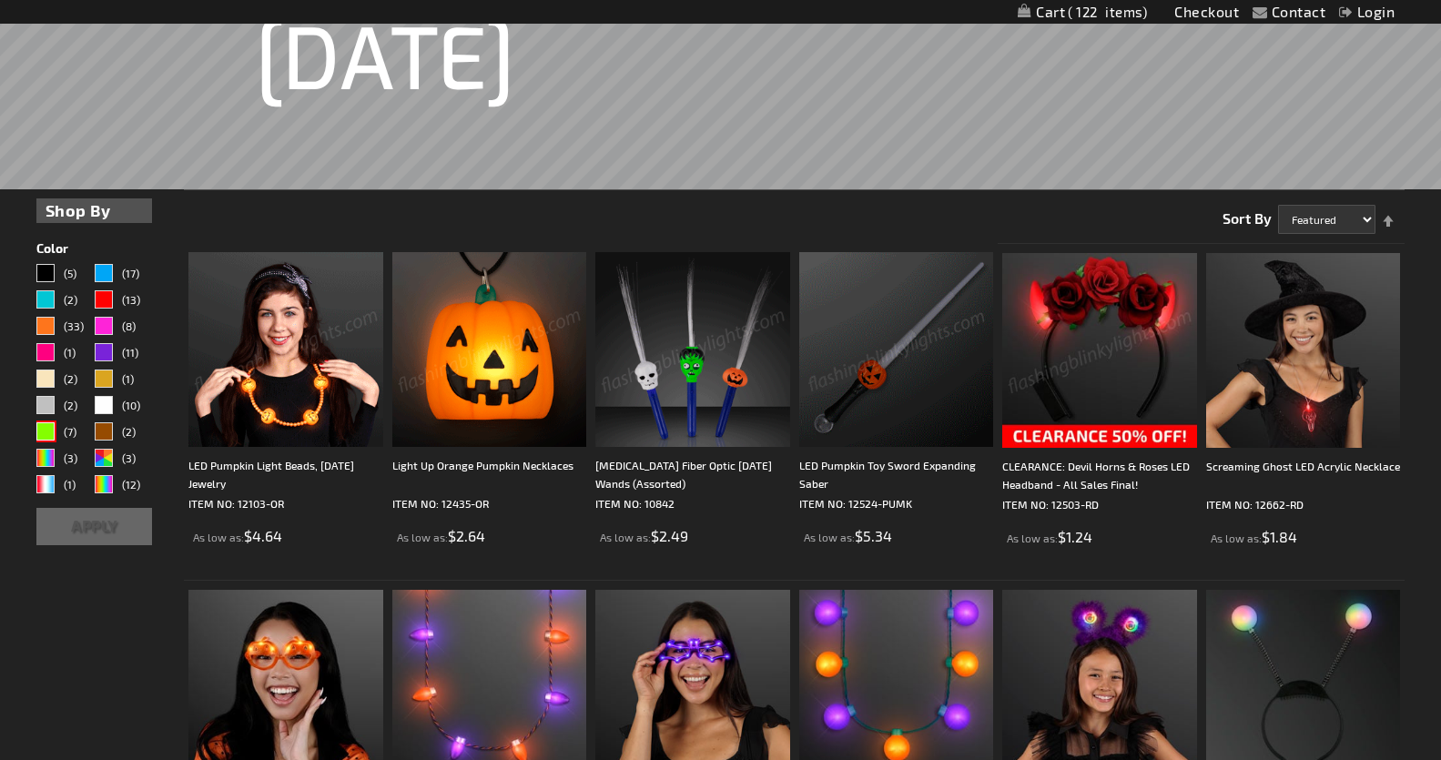
click at [93, 523] on button "Apply" at bounding box center [94, 526] width 116 height 37
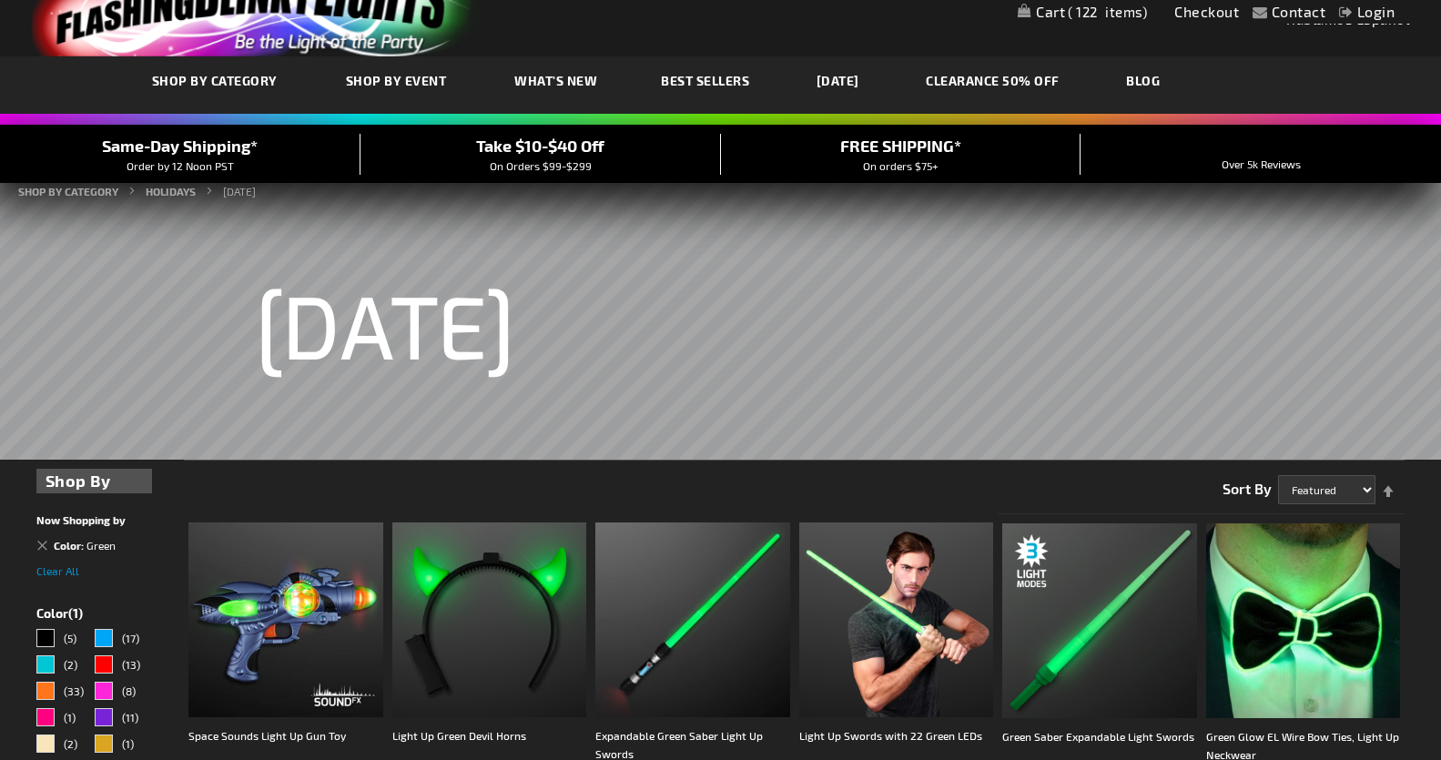
scroll to position [40, 0]
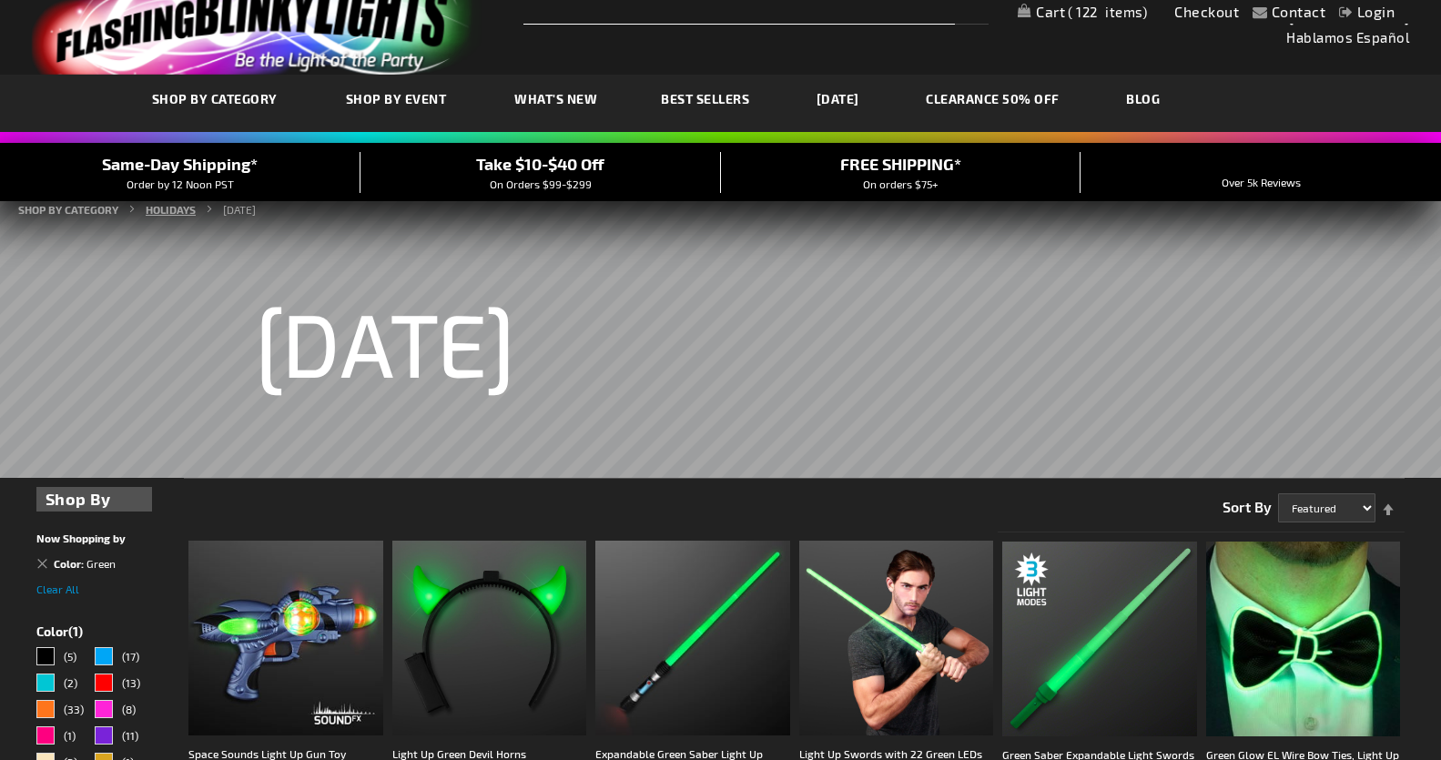
click at [183, 209] on link "HOLIDAYS" at bounding box center [171, 209] width 50 height 13
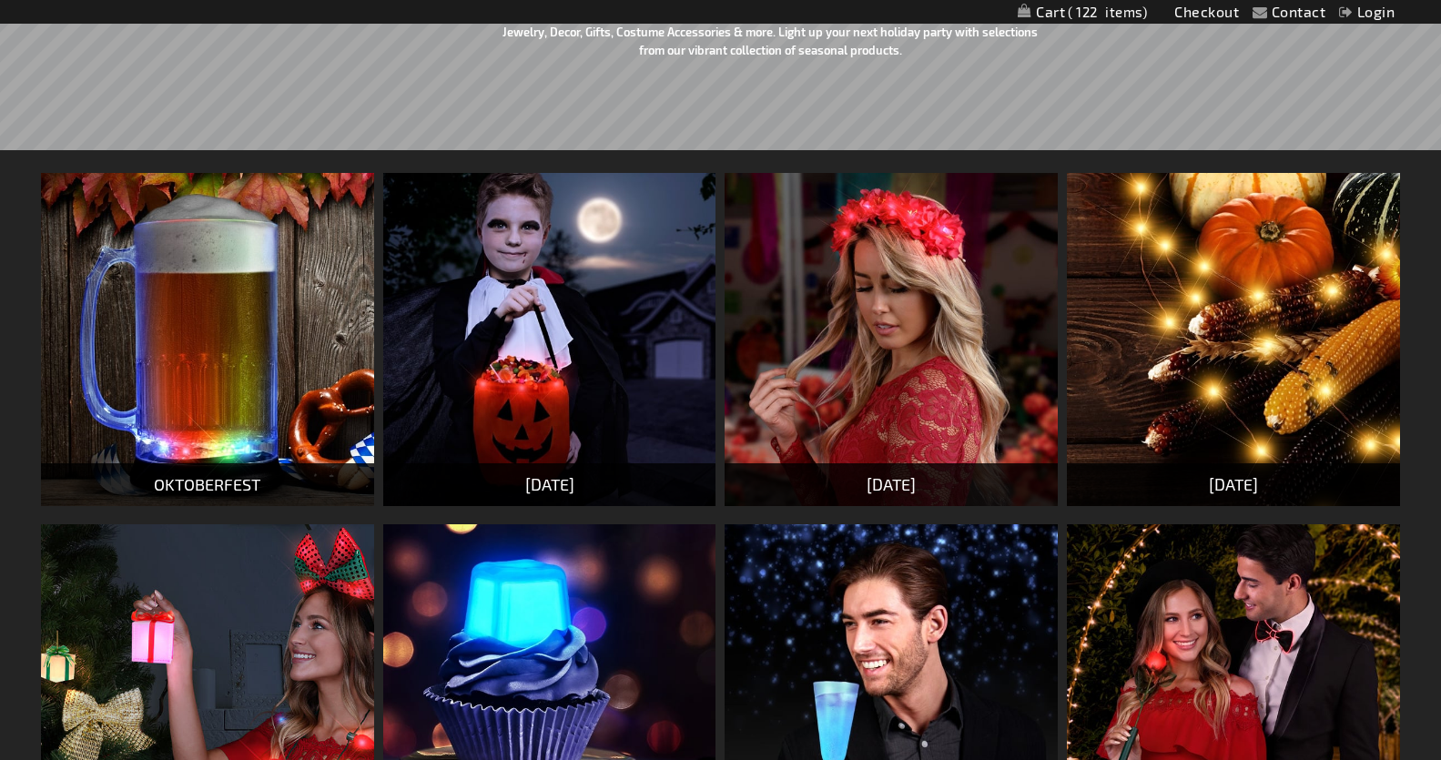
scroll to position [289, 0]
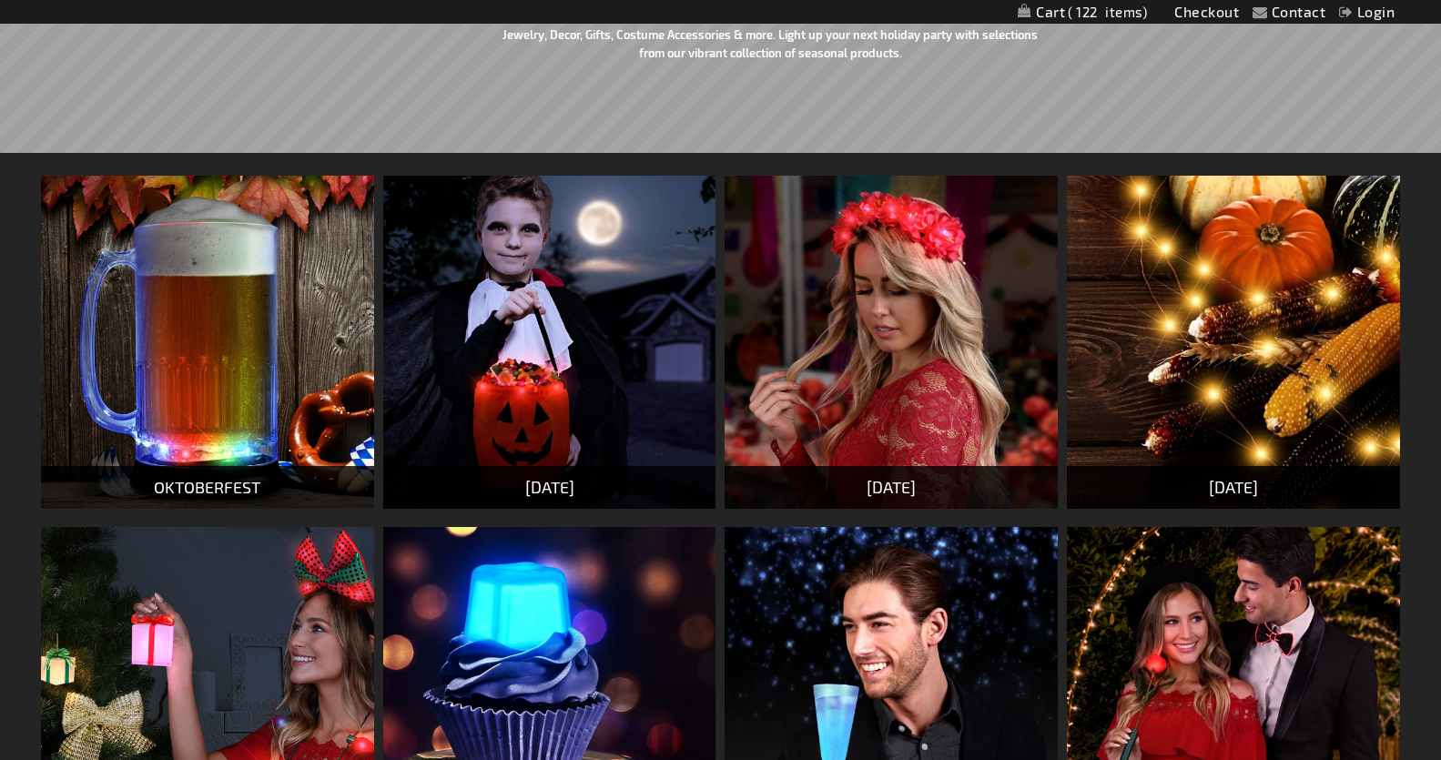
click at [511, 387] on img at bounding box center [549, 342] width 333 height 333
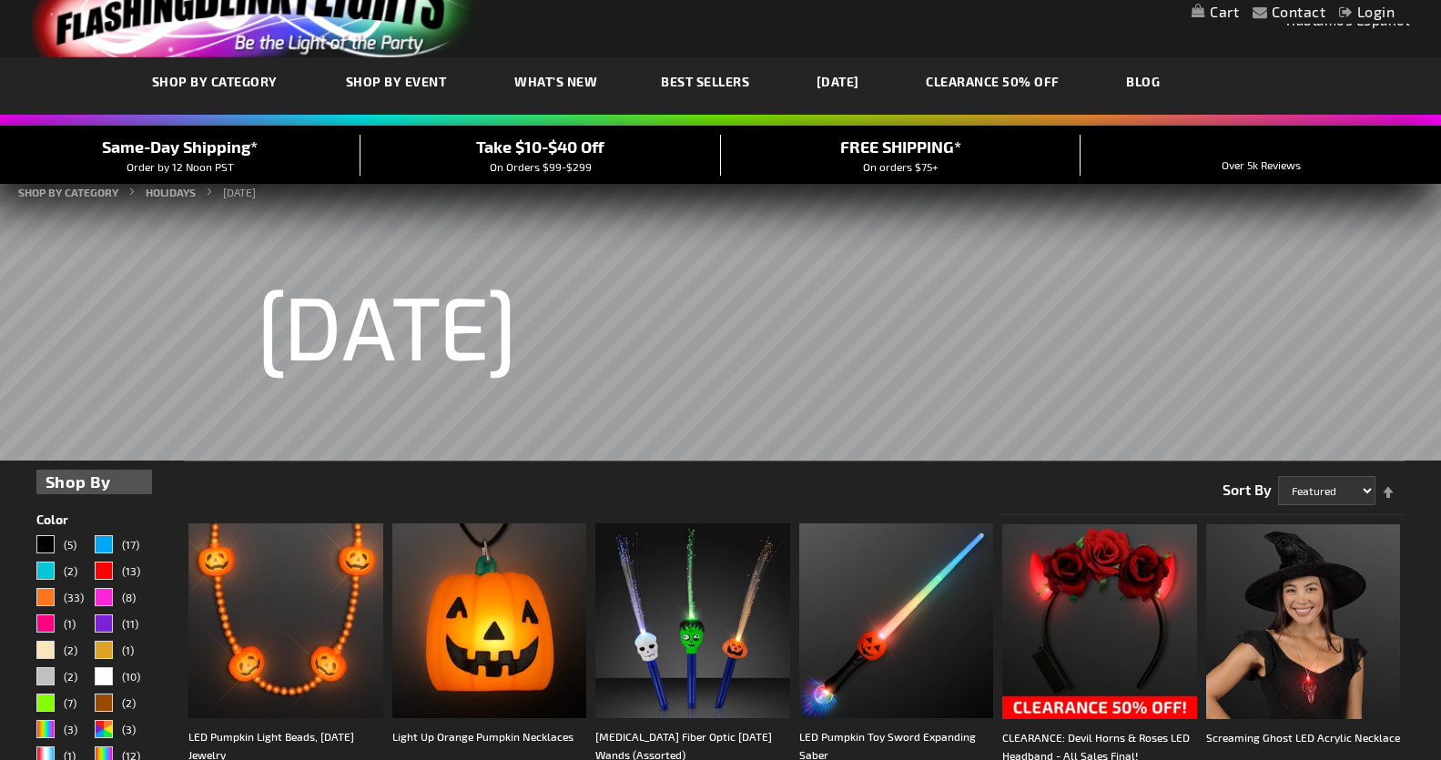
scroll to position [127, 0]
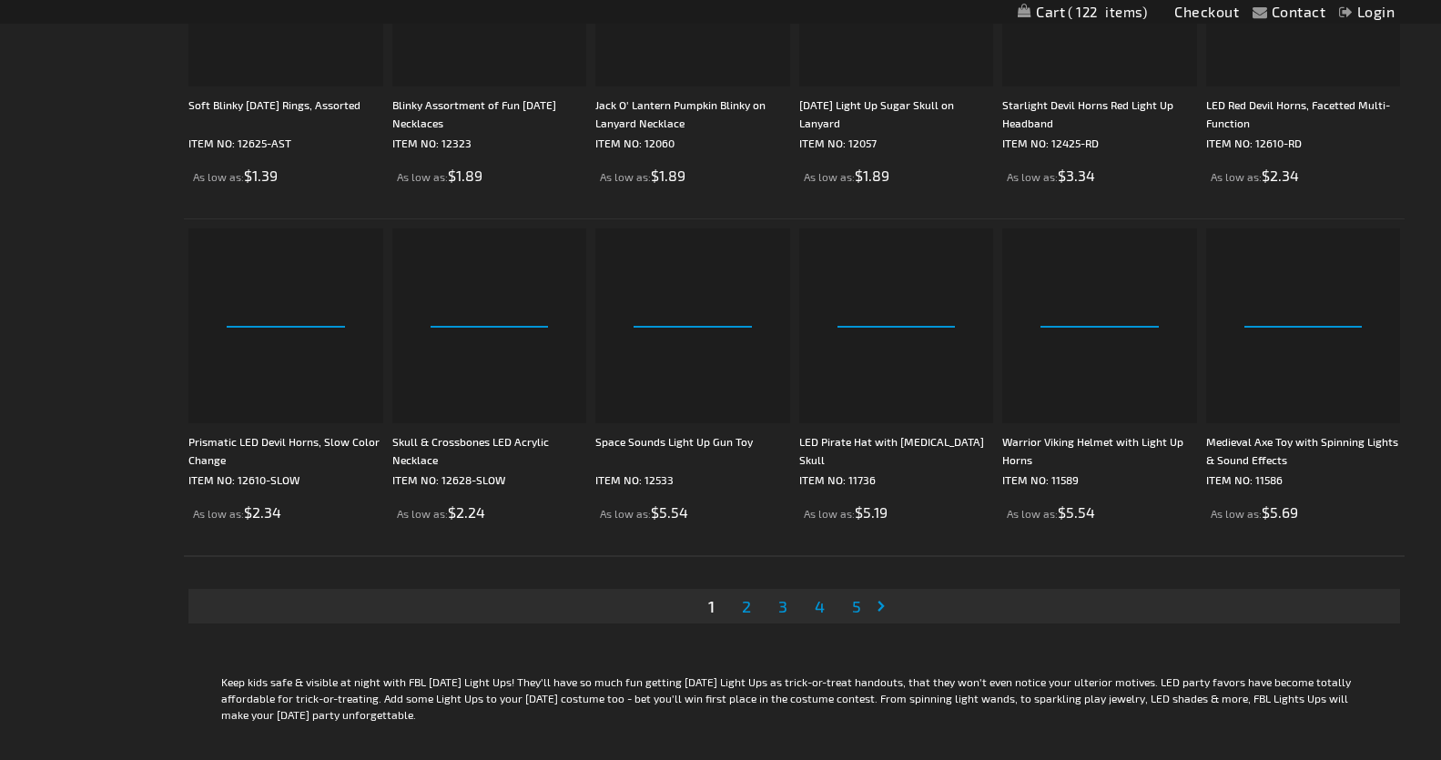
drag, startPoint x: 1447, startPoint y: 124, endPoint x: 1361, endPoint y: 641, distance: 523.9
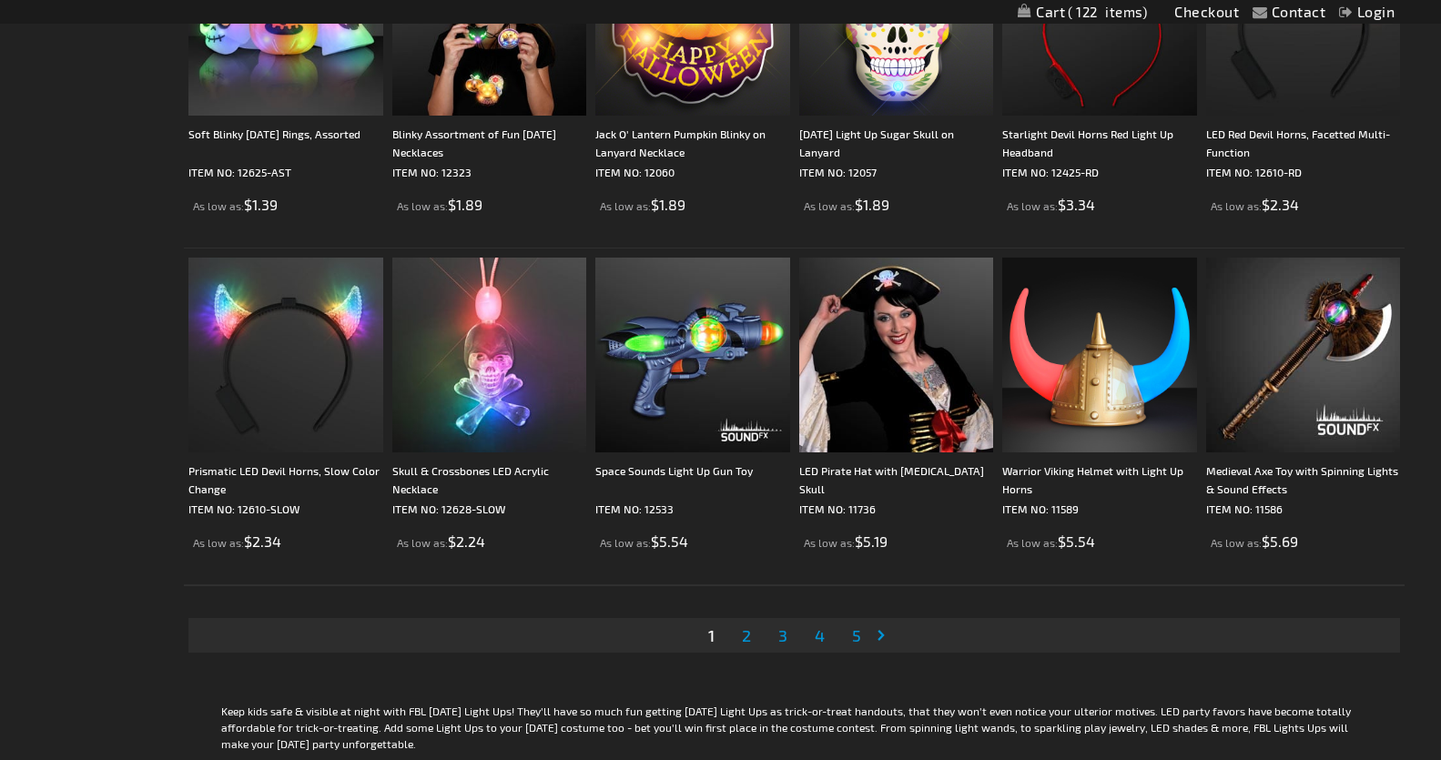
click at [748, 635] on span "2" at bounding box center [746, 635] width 9 height 20
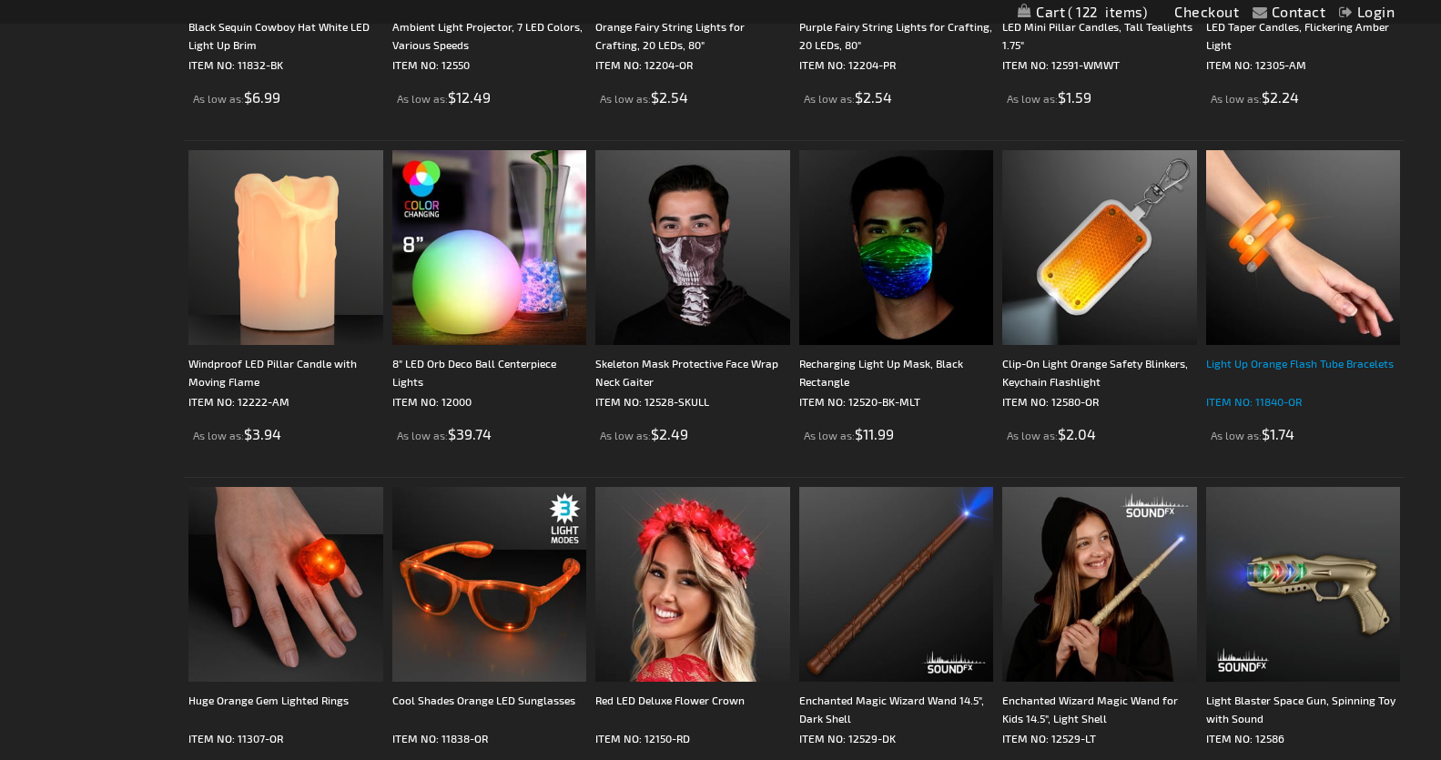
scroll to position [1773, 0]
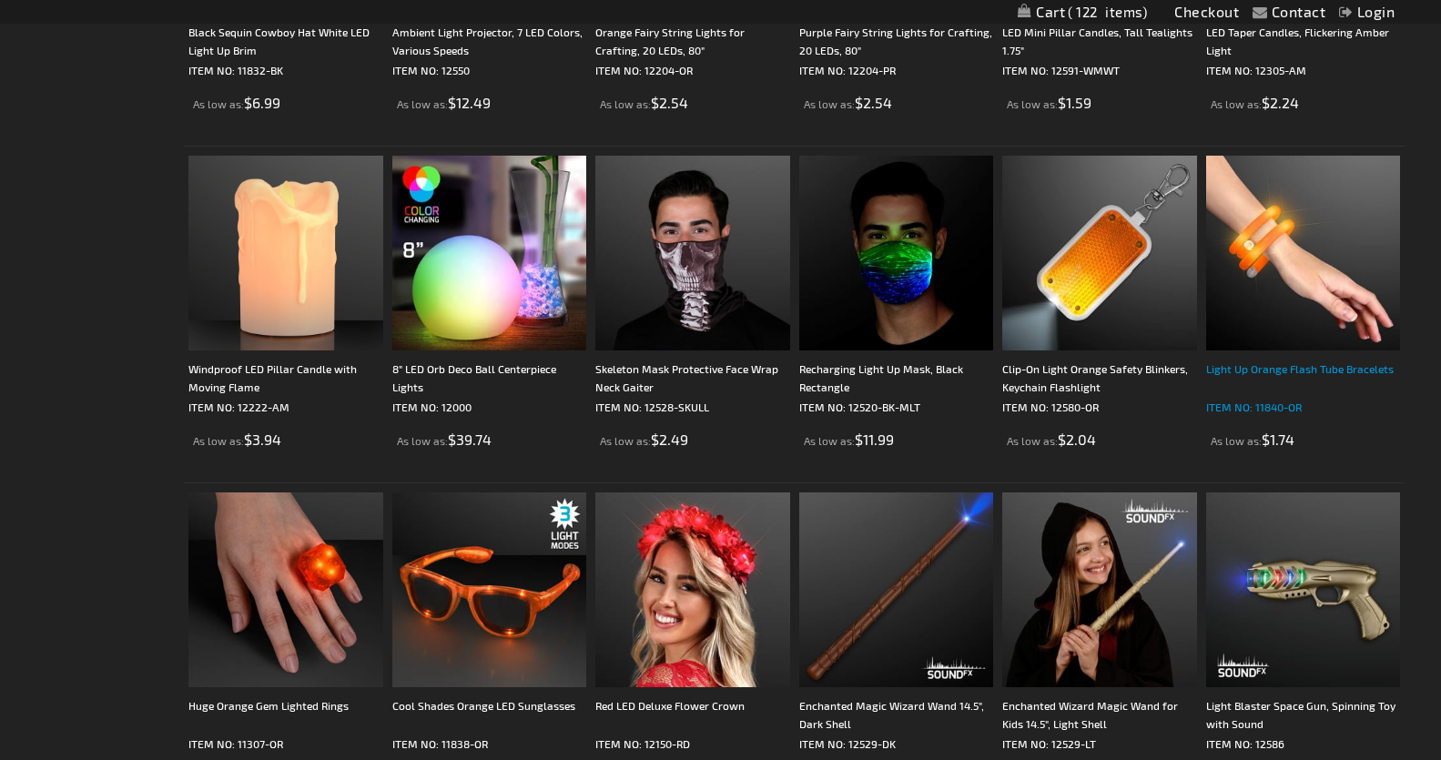
click at [1274, 367] on div "Light Up Orange Flash Tube Bracelets" at bounding box center [1303, 377] width 195 height 36
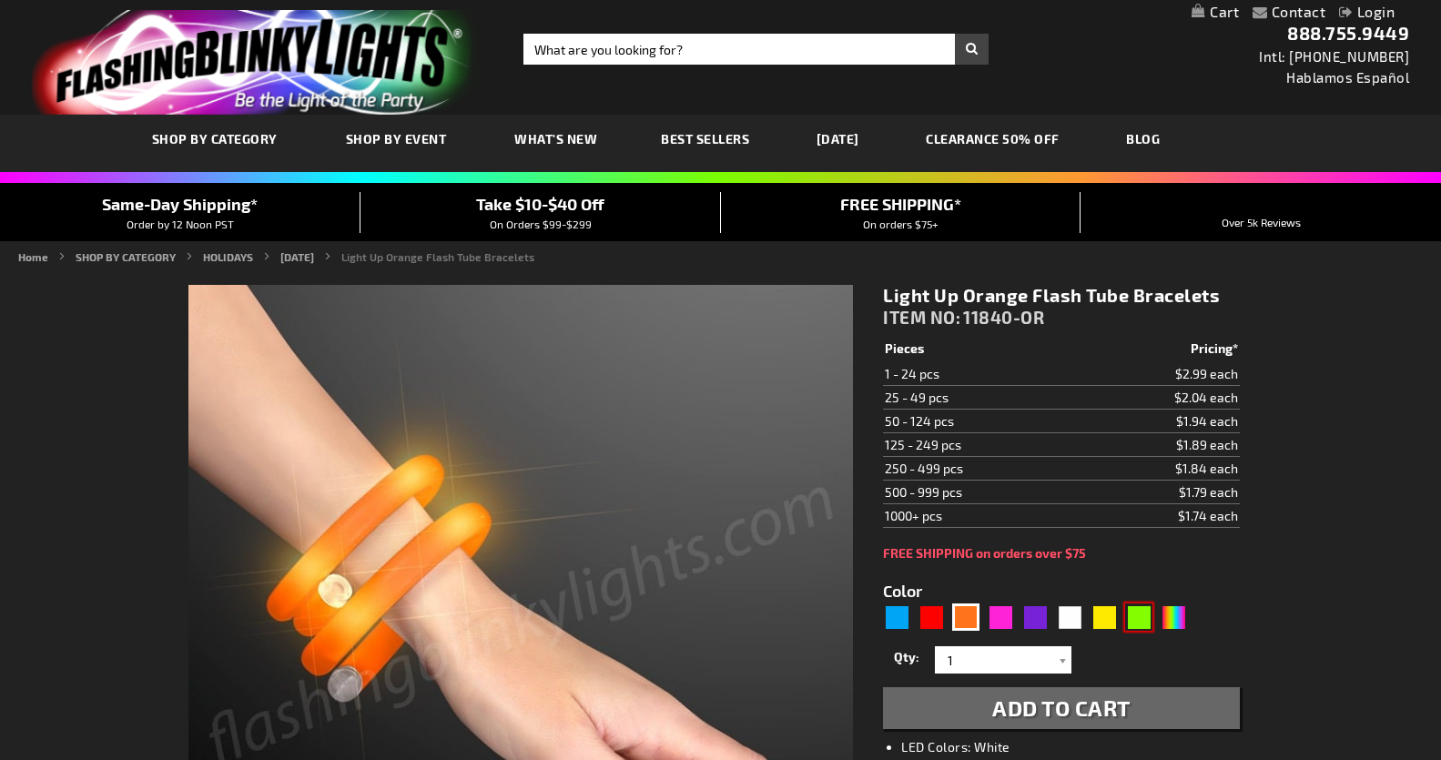
click at [1138, 612] on div "Green" at bounding box center [1138, 616] width 27 height 27
type input "5648"
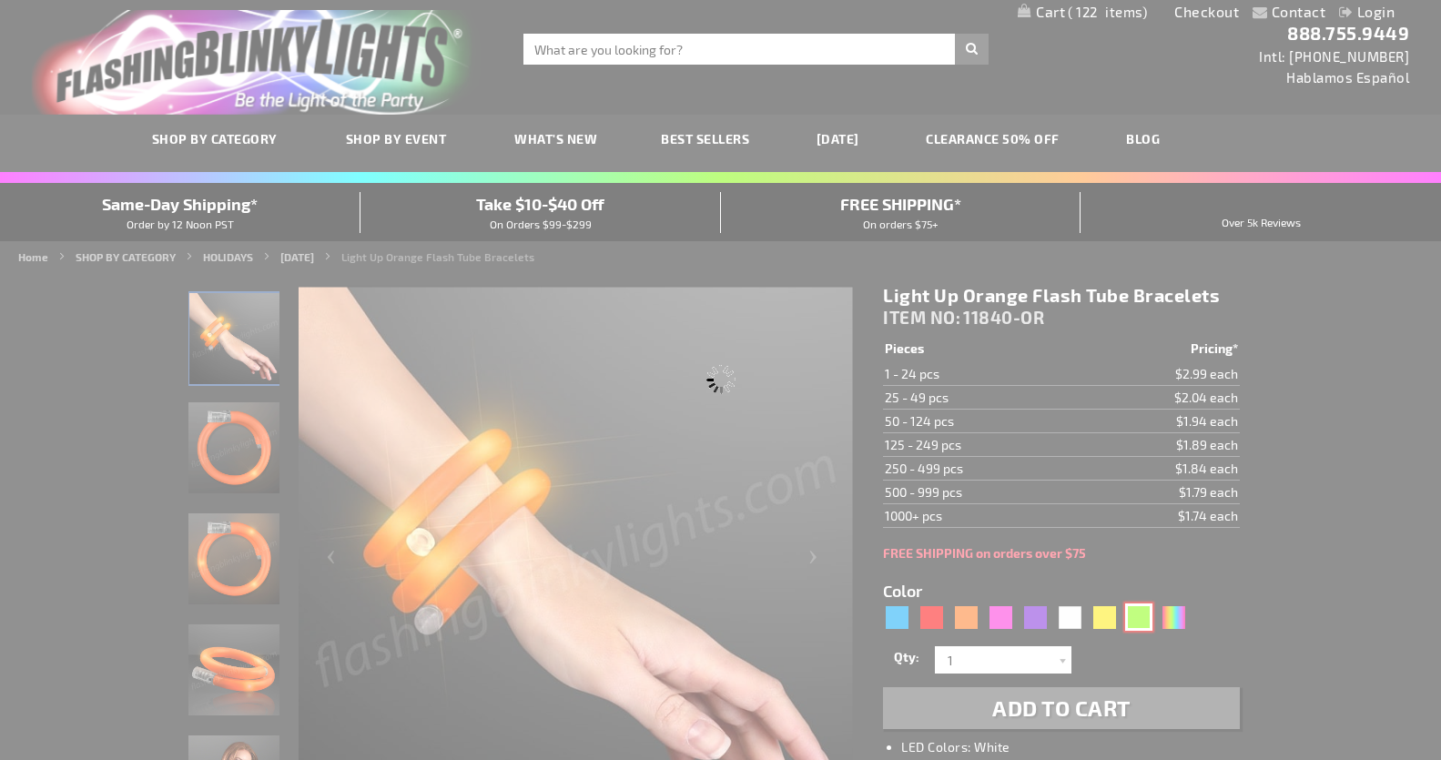
select select
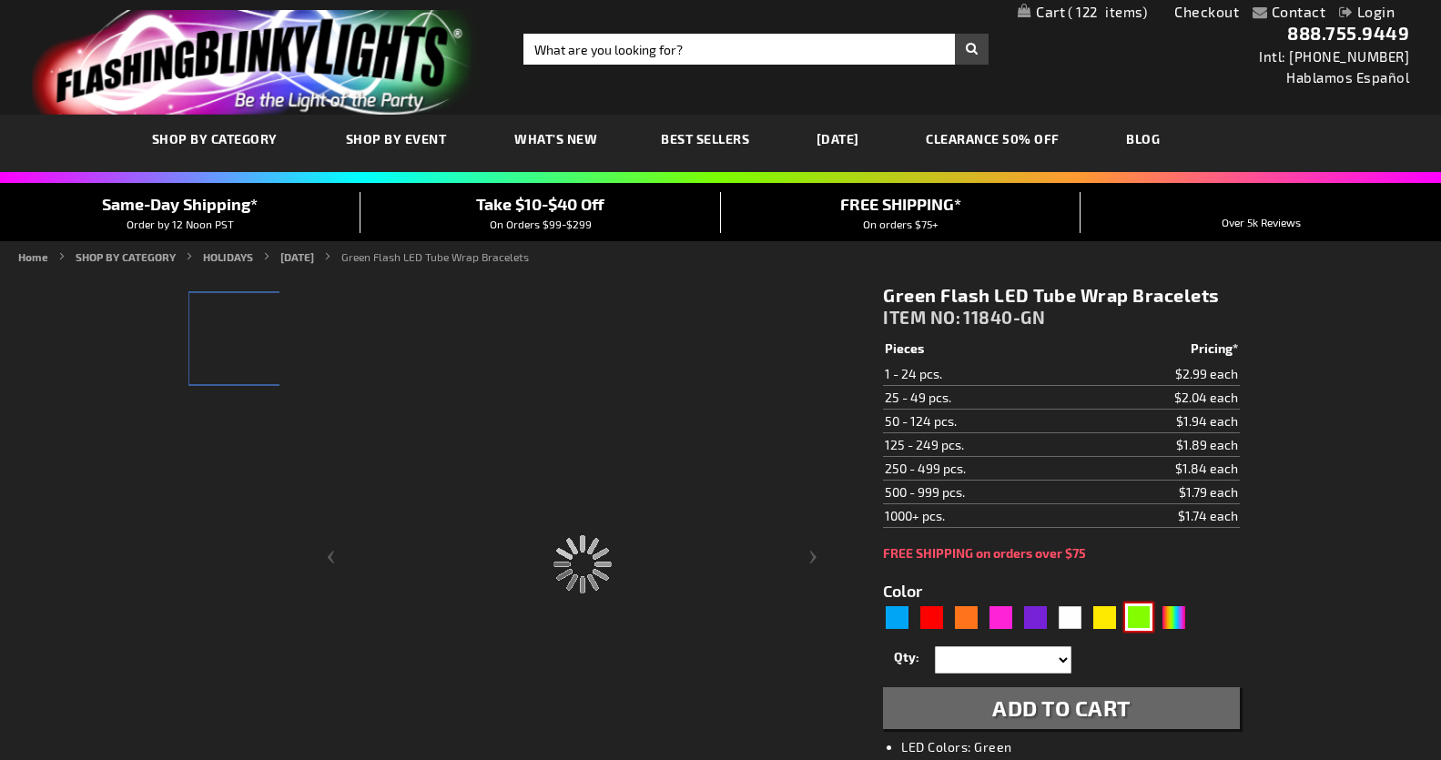
type input "11840-GN"
type input "Customize - Green Flash LED Tube Wrap Bracelets - ITEM NO: 11840-GN"
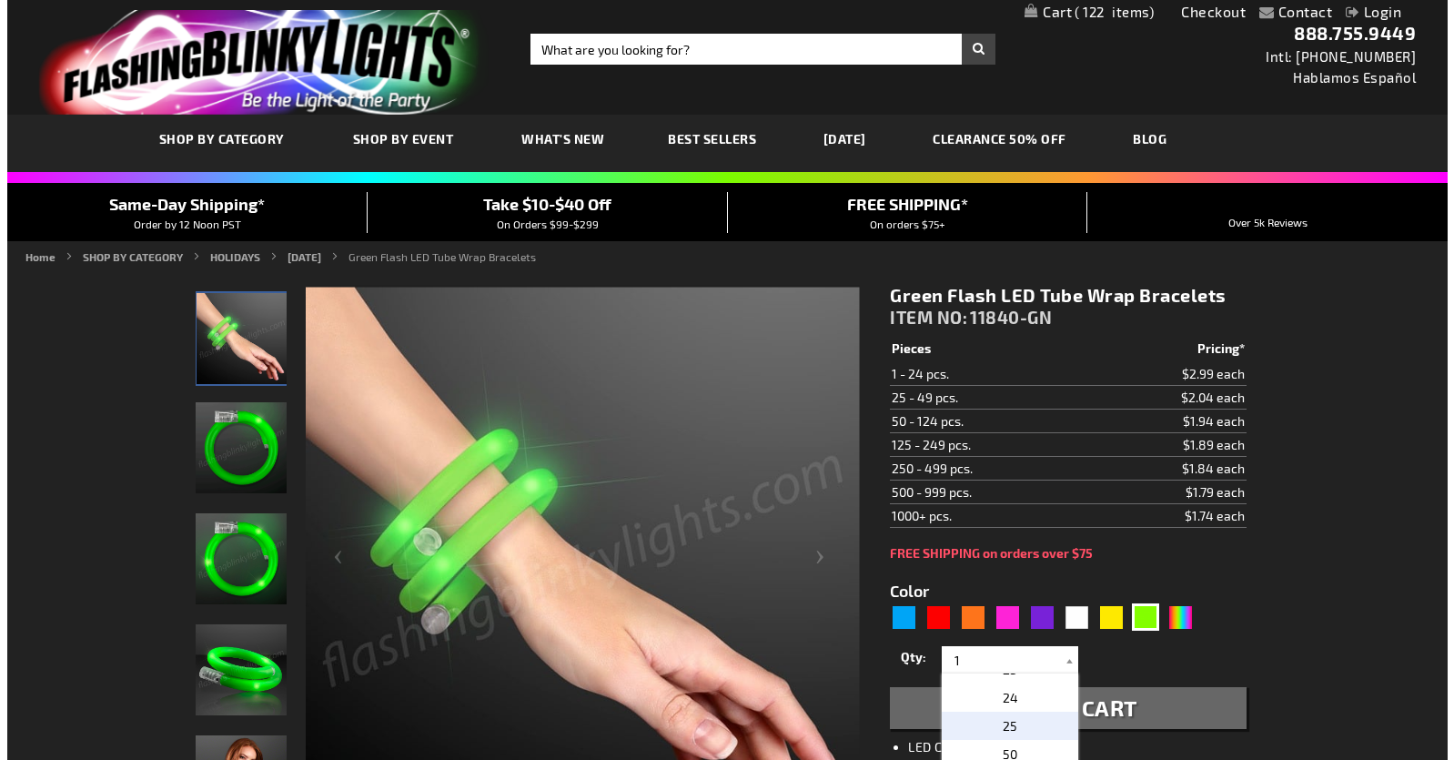
scroll to position [619, 0]
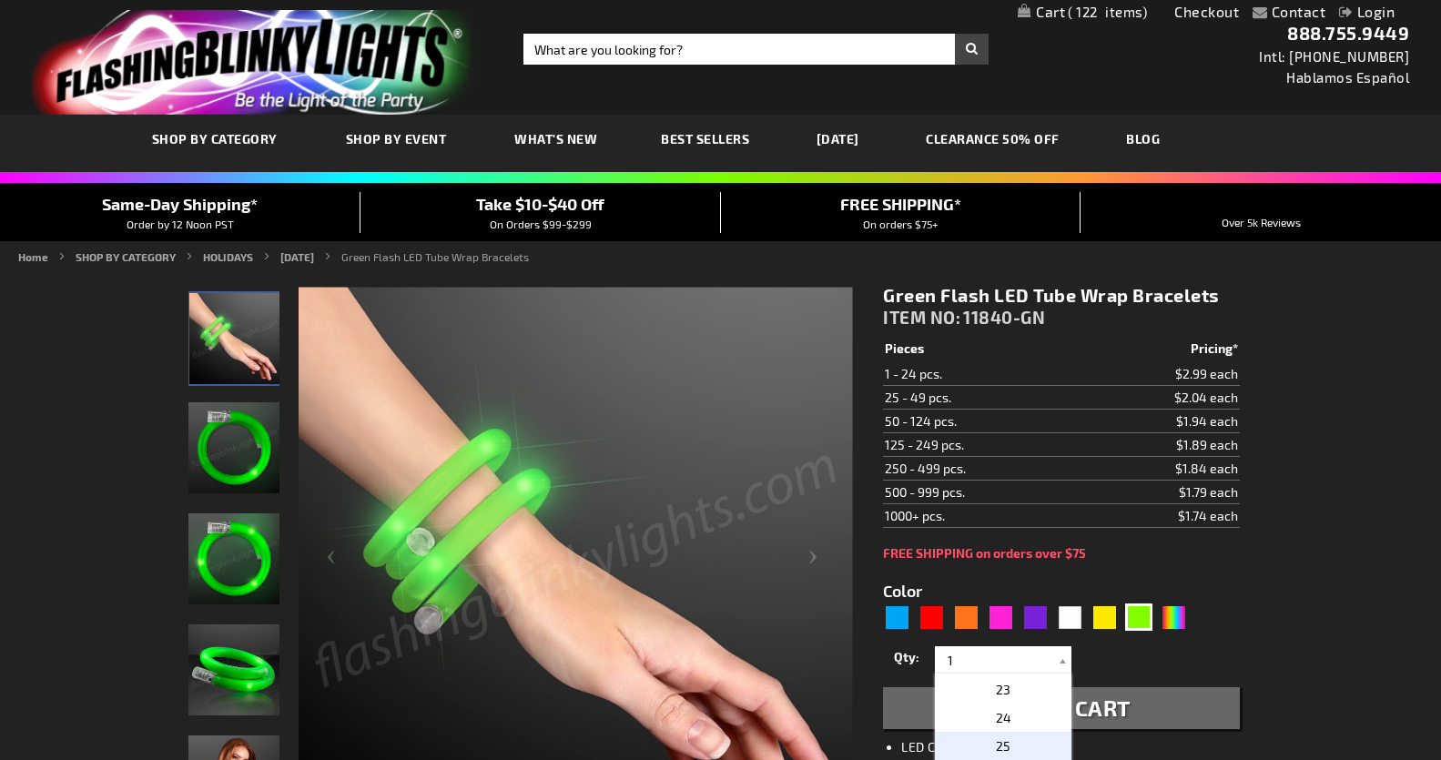
click at [1016, 743] on p "25" at bounding box center [1003, 746] width 137 height 28
type input "25"
click at [1042, 701] on span "Add to Cart" at bounding box center [1061, 707] width 138 height 26
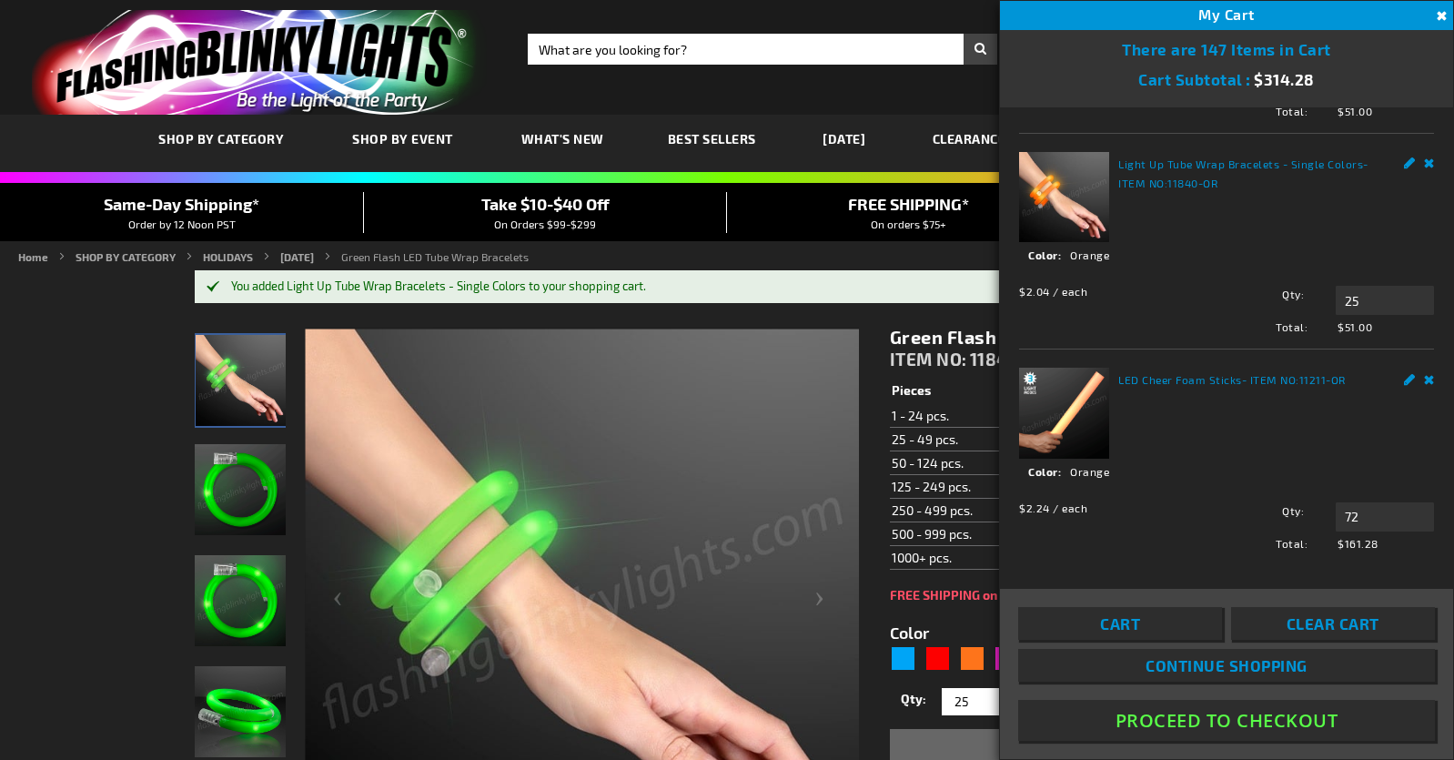
scroll to position [419, 0]
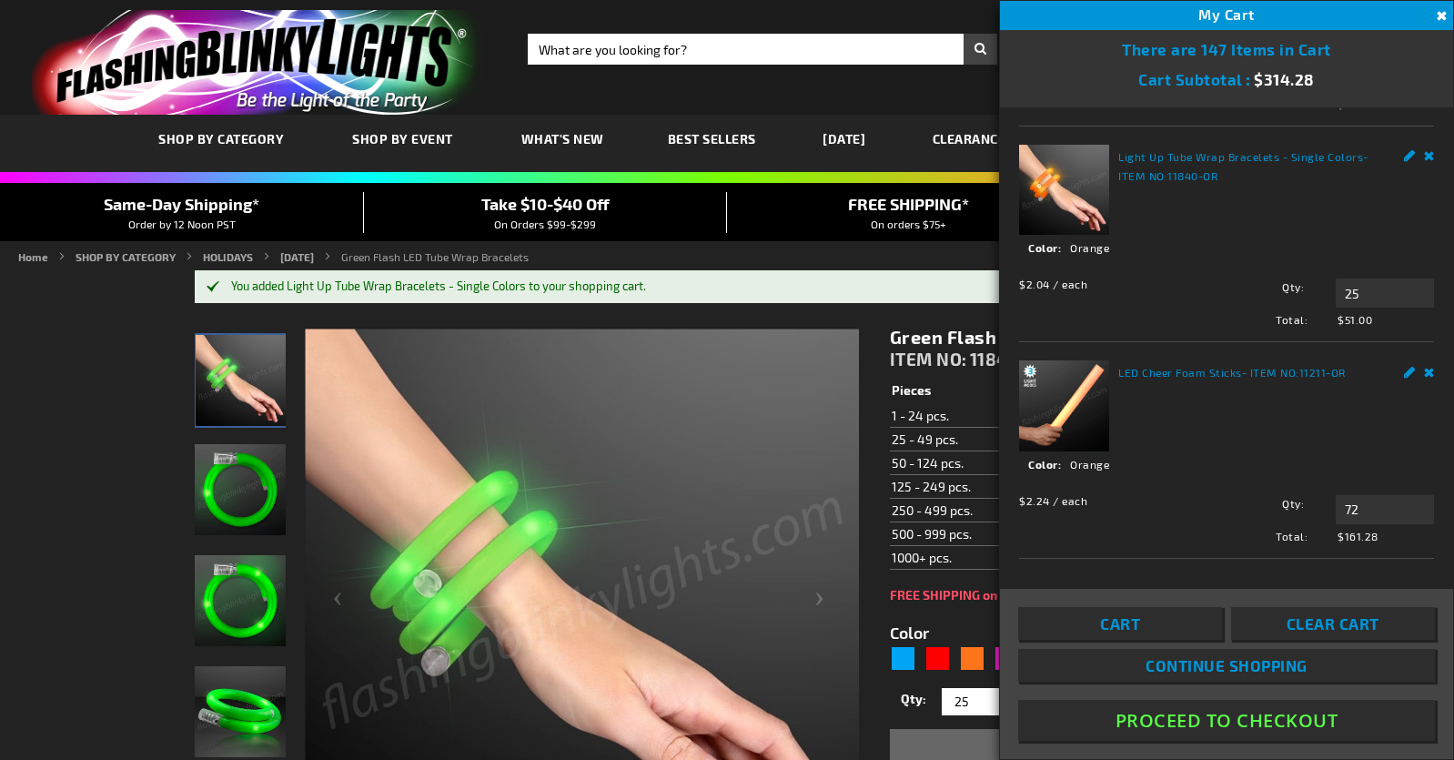
click at [1424, 361] on link "Remove" at bounding box center [1429, 369] width 11 height 19
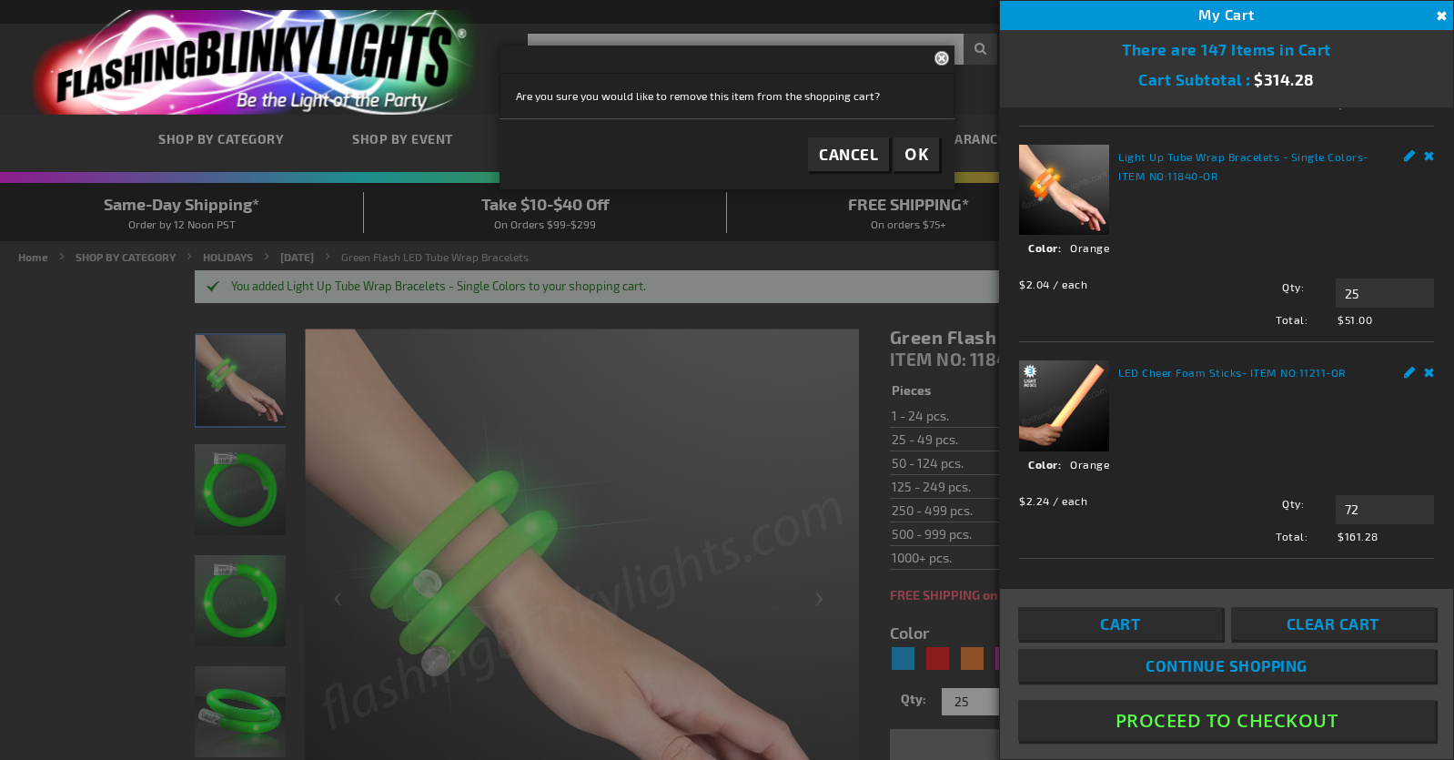
click at [920, 147] on span "OK" at bounding box center [917, 154] width 24 height 21
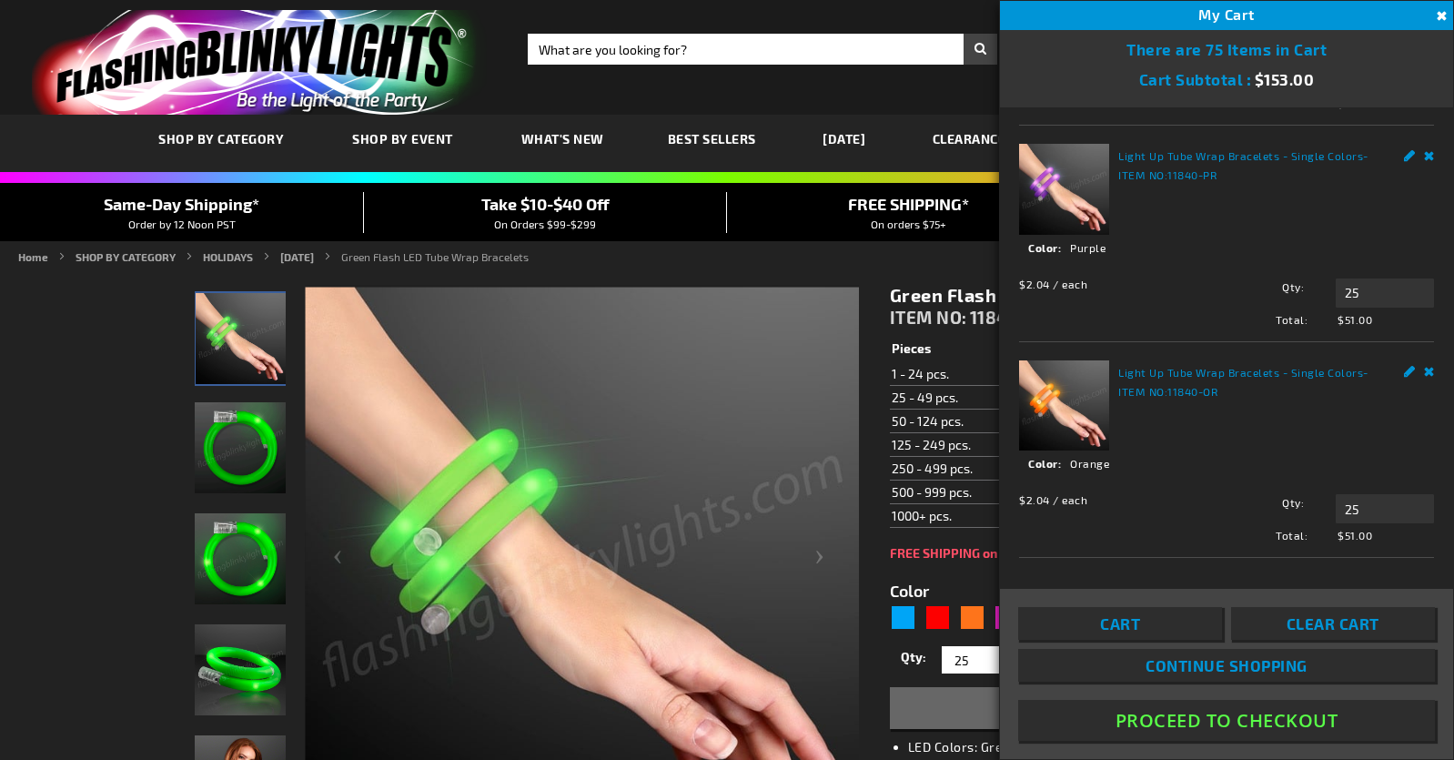
scroll to position [206, 0]
click at [1221, 660] on span "Continue Shopping" at bounding box center [1227, 665] width 162 height 18
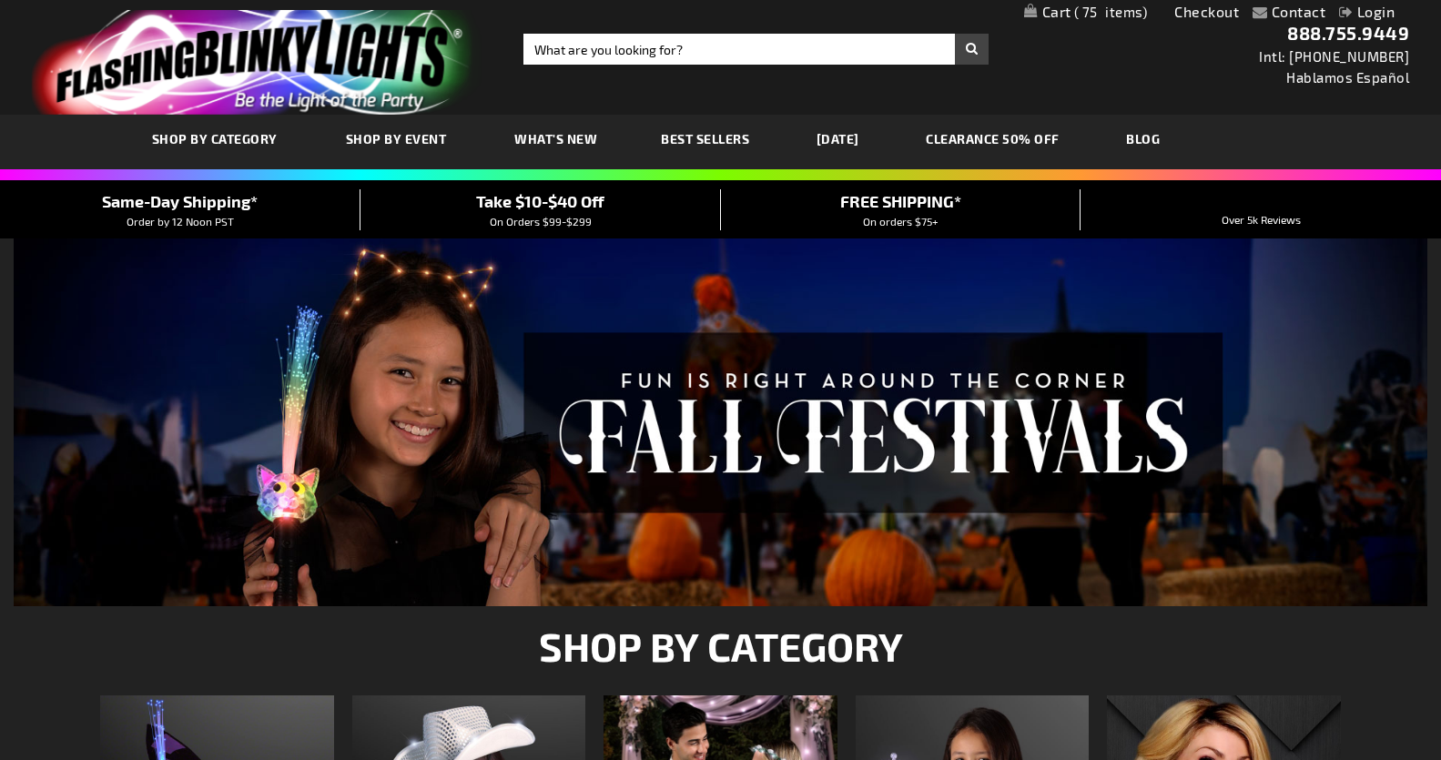
drag, startPoint x: 1447, startPoint y: 130, endPoint x: 1421, endPoint y: 68, distance: 66.9
click at [1369, 11] on link "Login" at bounding box center [1367, 11] width 56 height 17
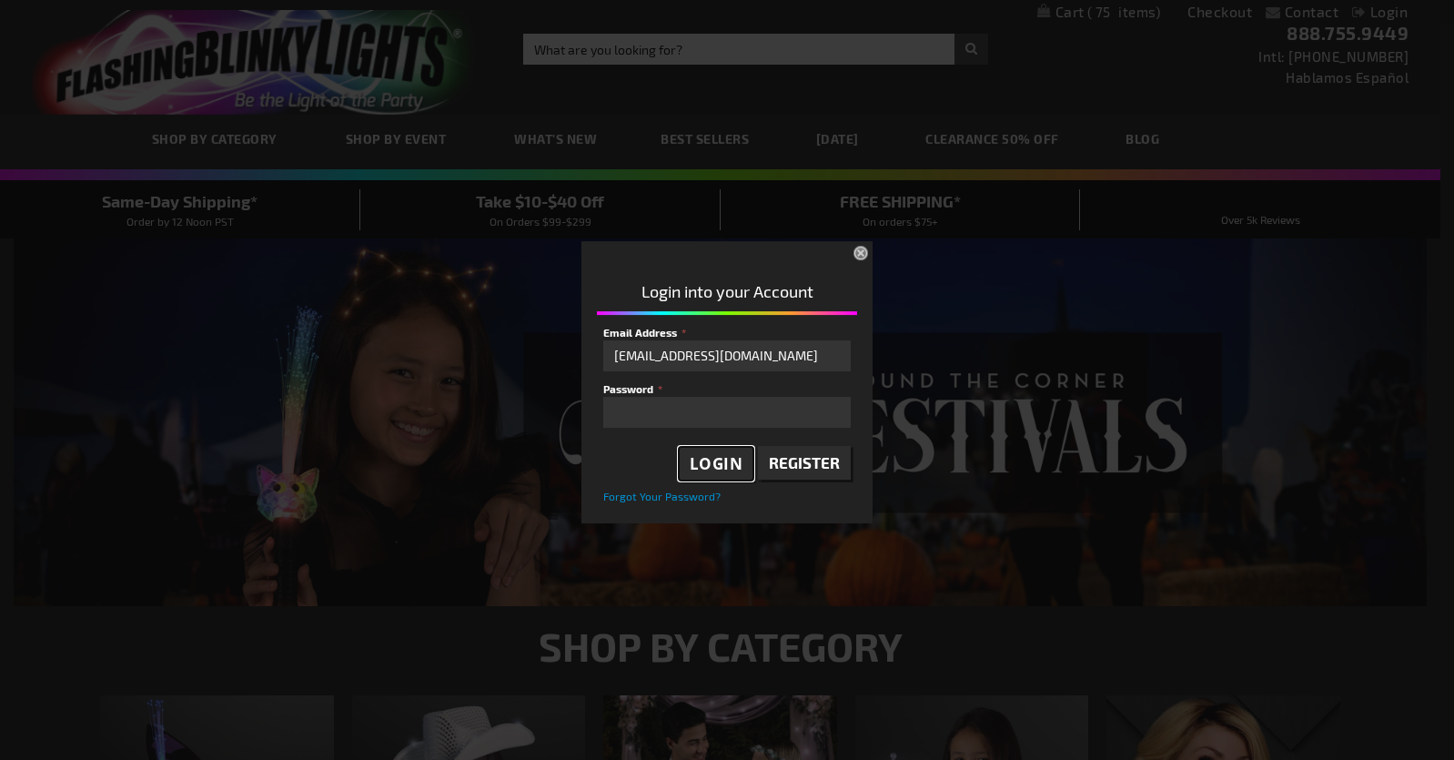
click at [703, 463] on span "Login" at bounding box center [717, 463] width 54 height 21
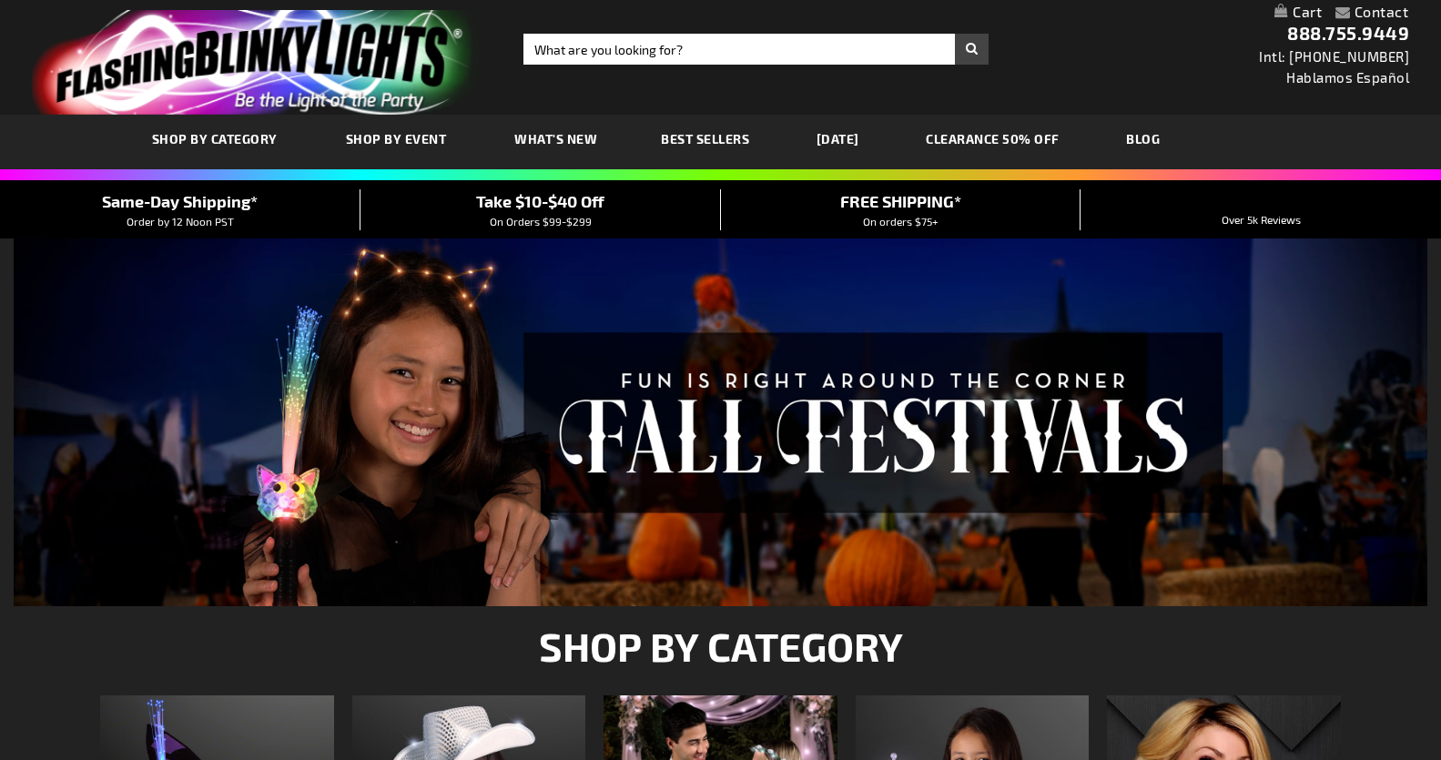
click at [1282, 7] on link "My Cart" at bounding box center [1297, 12] width 47 height 17
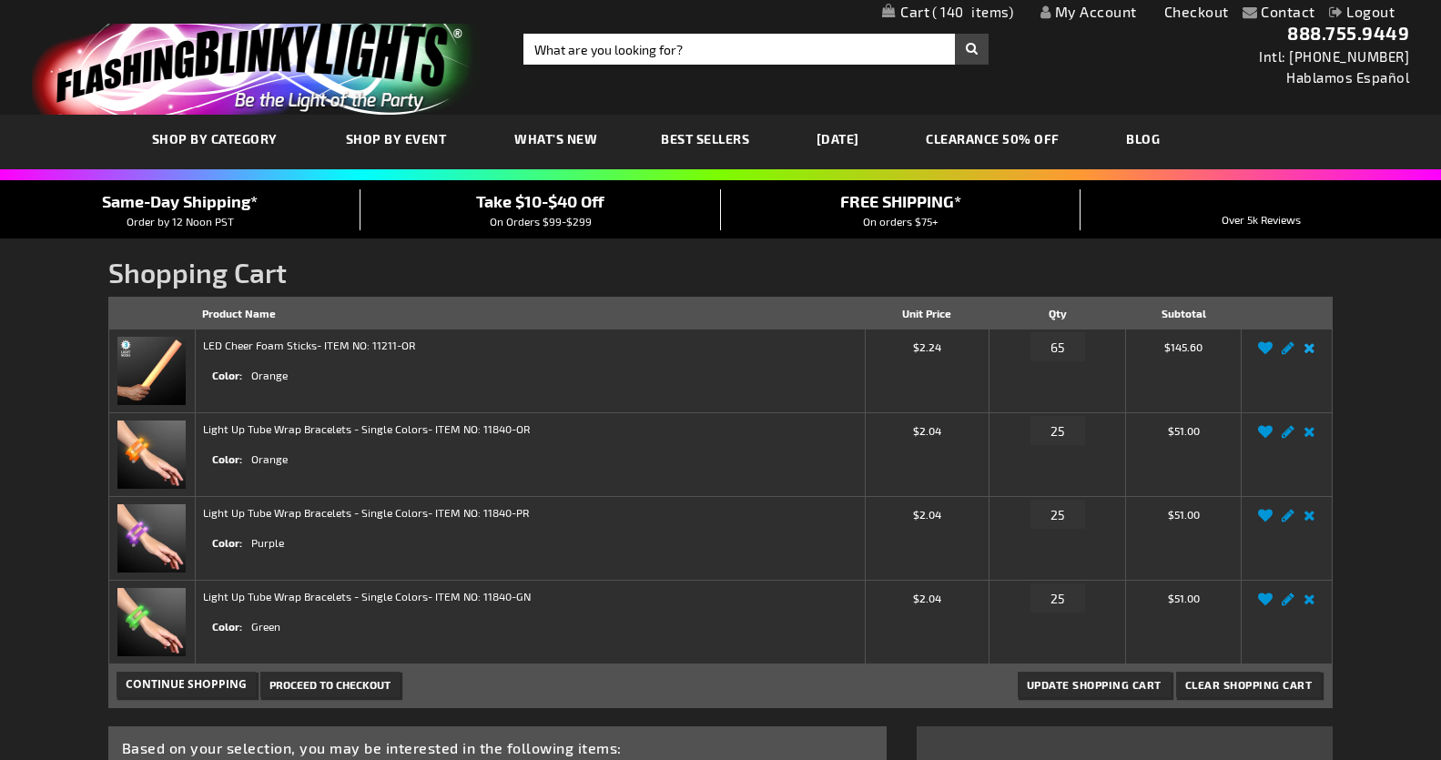
click at [1313, 353] on link "Remove item" at bounding box center [1309, 353] width 21 height 0
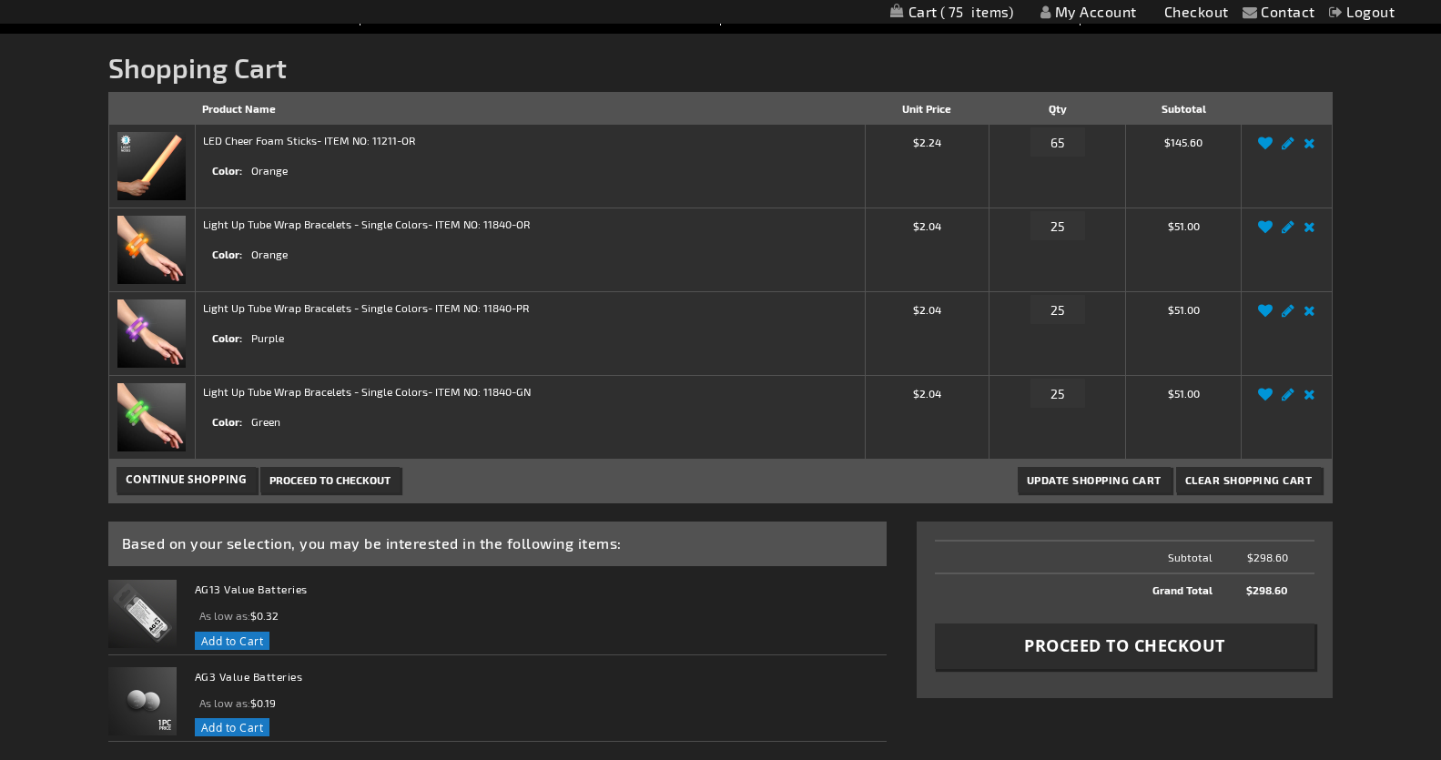
scroll to position [201, 0]
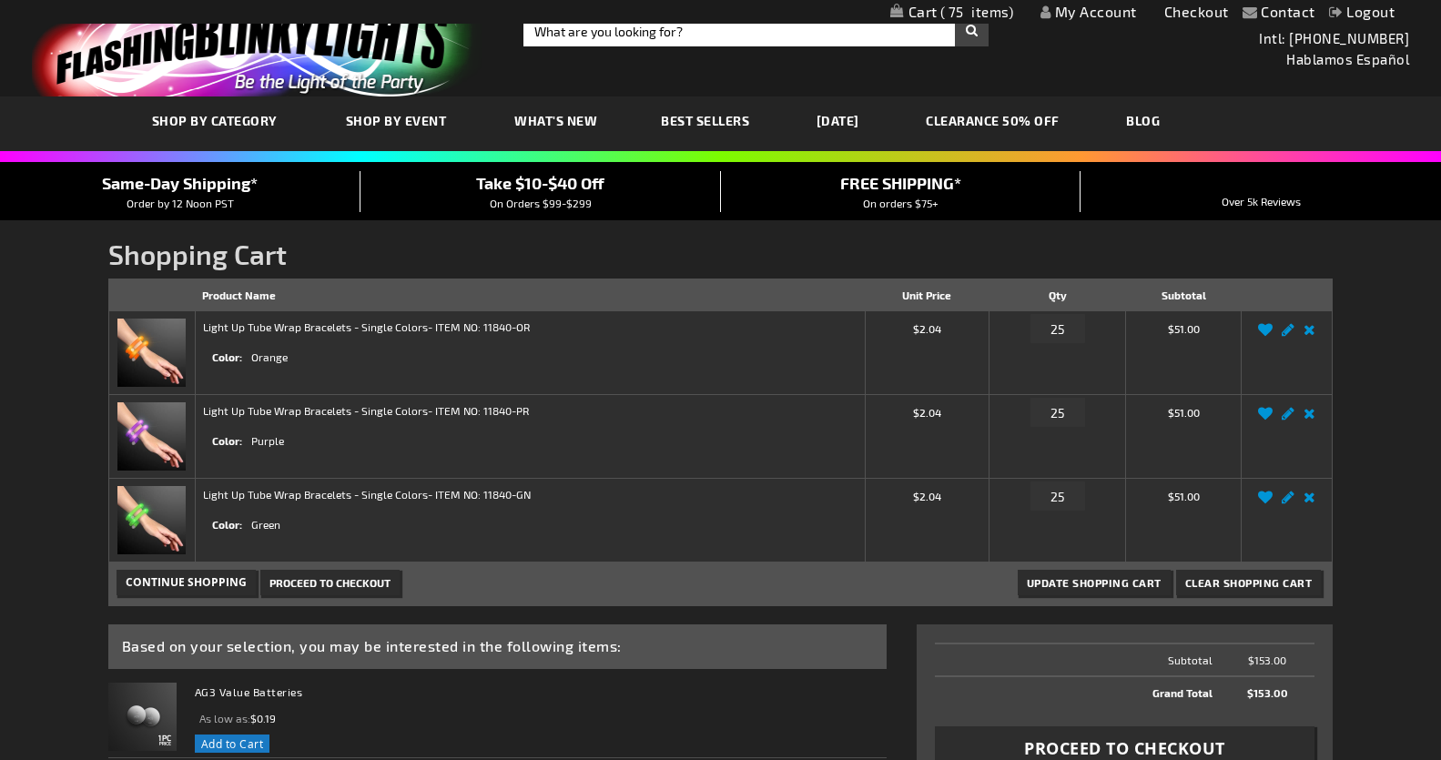
scroll to position [7, 0]
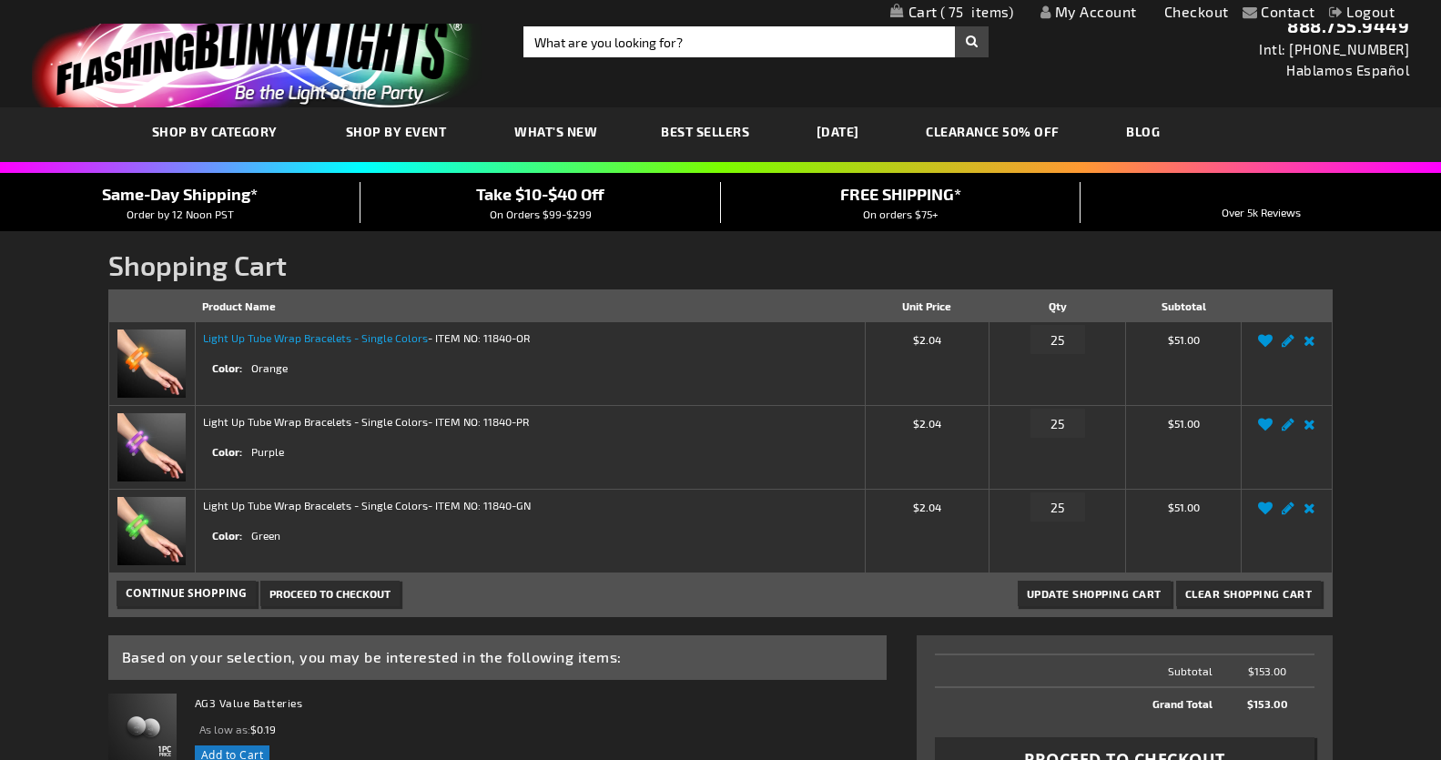
click at [251, 339] on link "Light Up Tube Wrap Bracelets - Single Colors" at bounding box center [315, 337] width 225 height 13
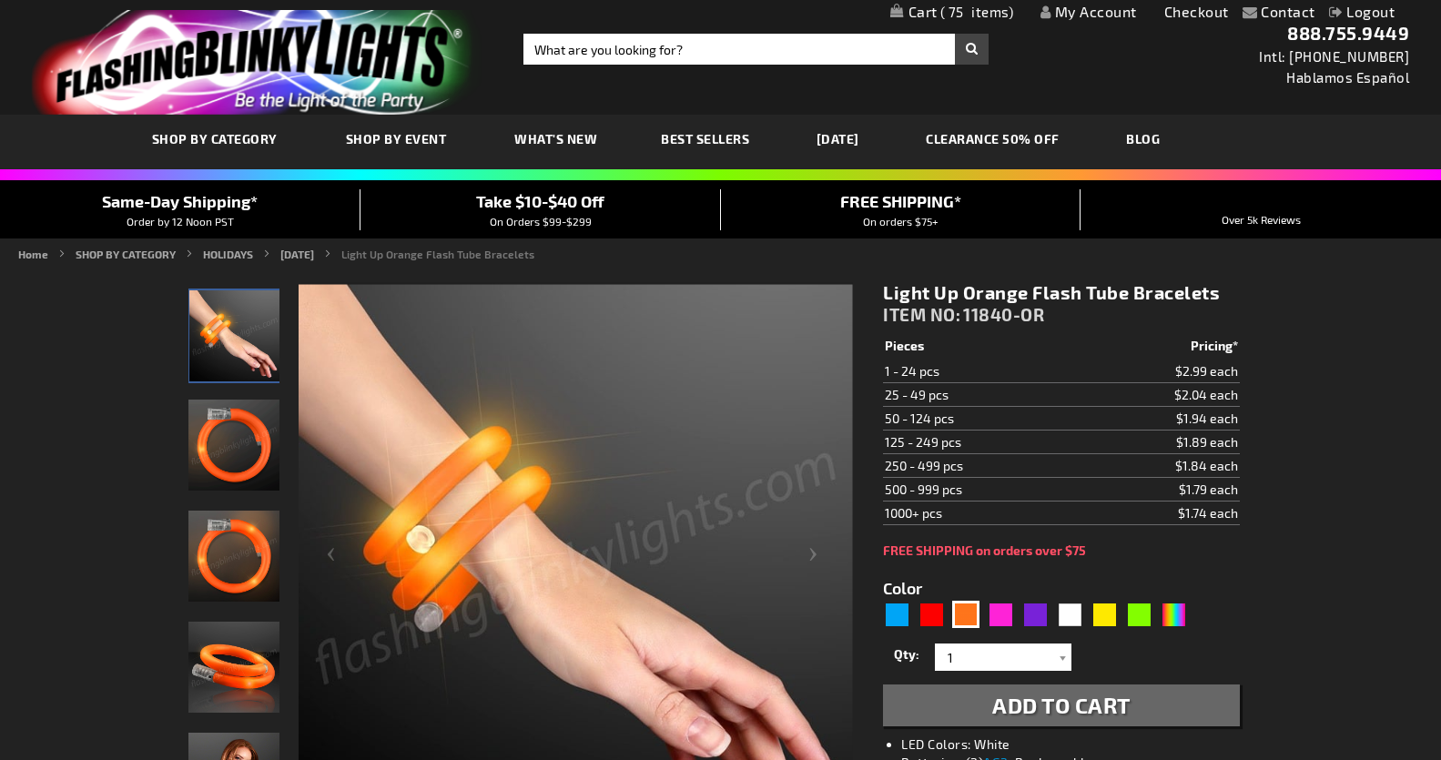
drag, startPoint x: 1446, startPoint y: 181, endPoint x: 1539, endPoint y: 148, distance: 98.4
click at [980, 6] on span "75" at bounding box center [977, 12] width 74 height 16
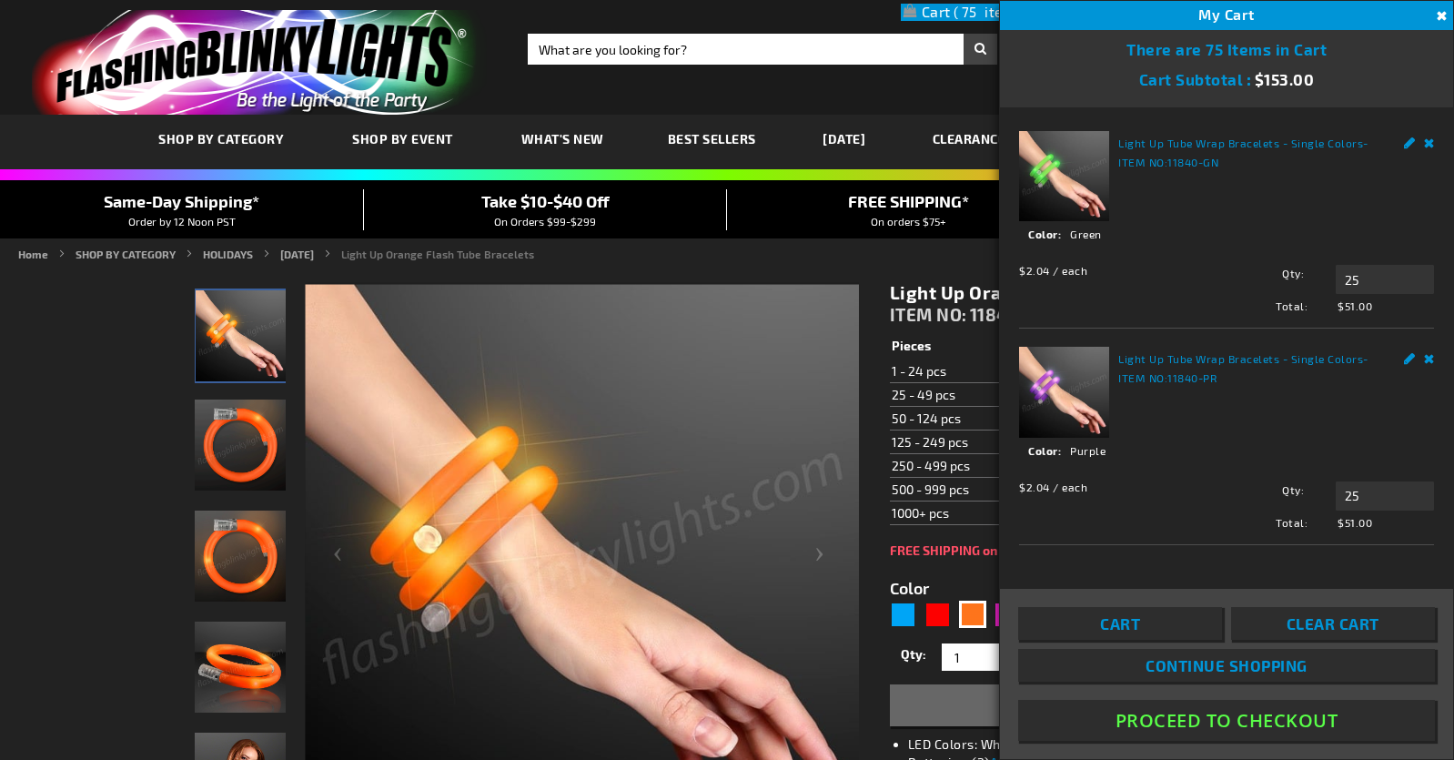
click at [1178, 714] on button "Proceed To Checkout" at bounding box center [1226, 720] width 417 height 41
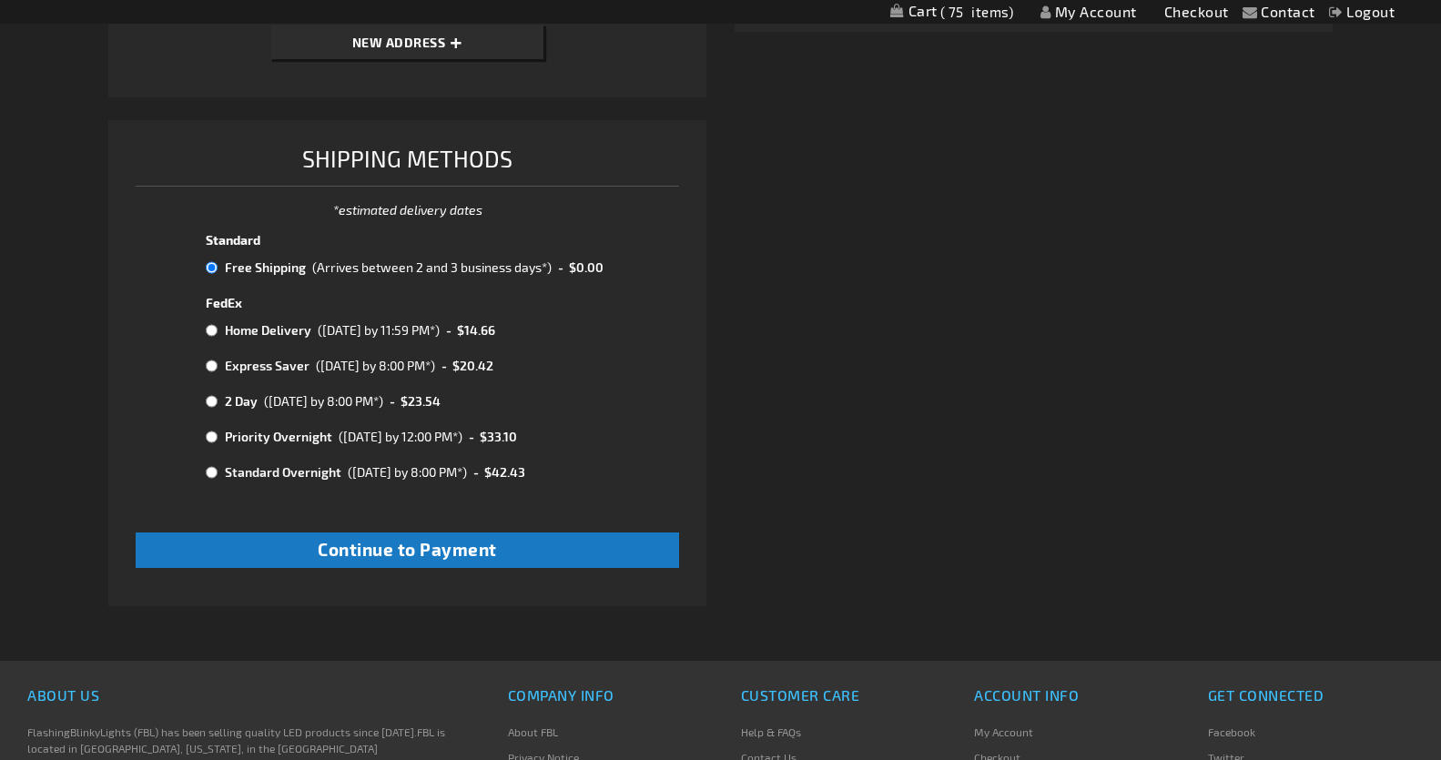
scroll to position [704, 0]
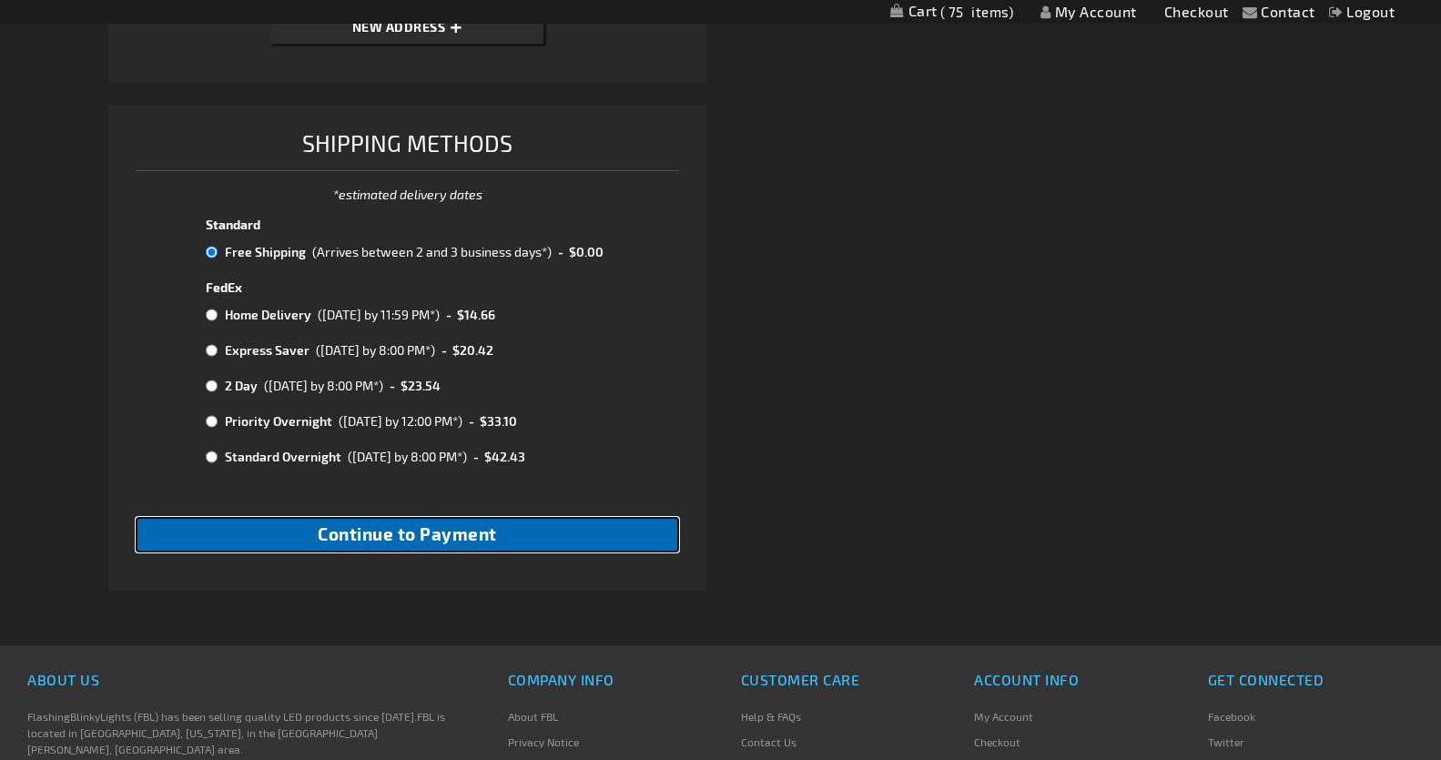
click at [409, 527] on span "Continue to Payment" at bounding box center [407, 533] width 179 height 21
checkbox input "true"
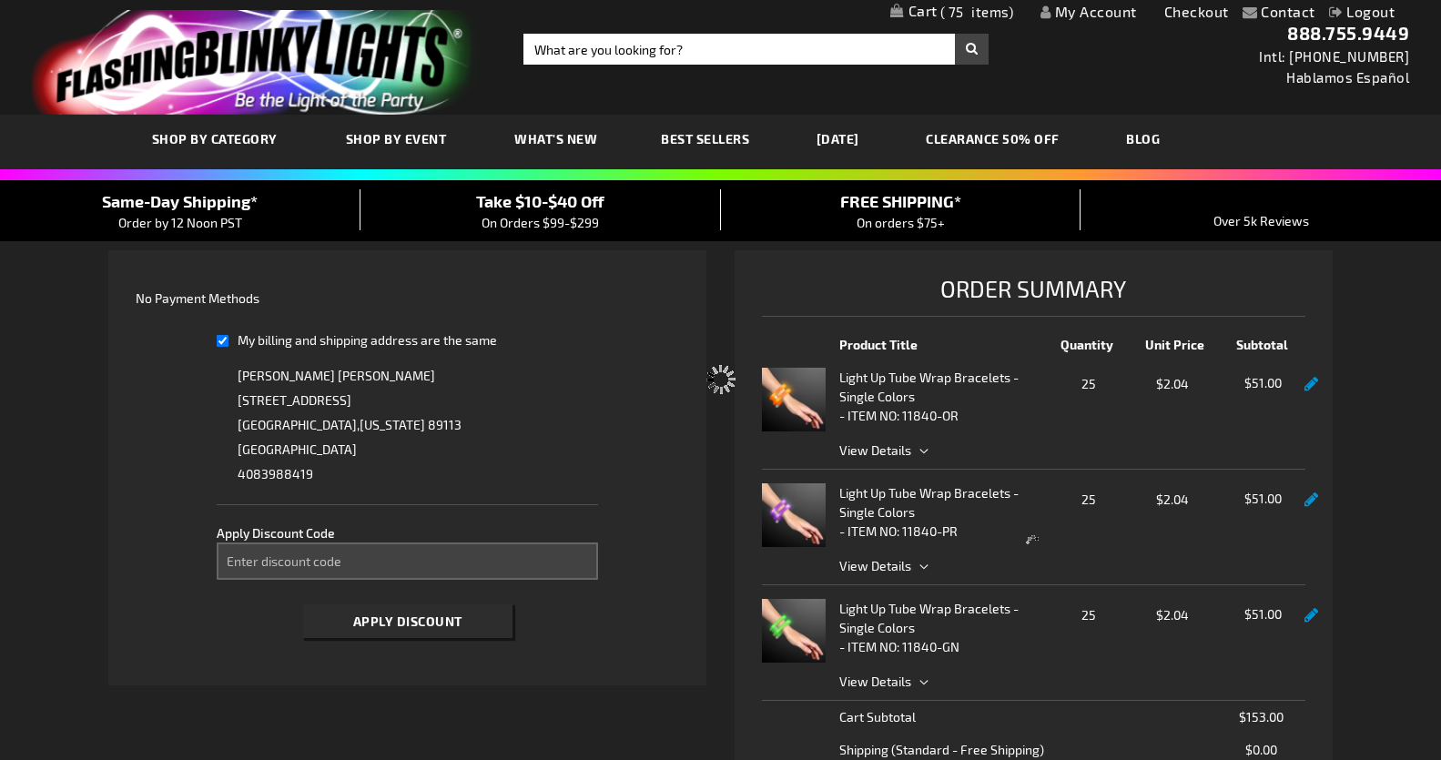
select select "f897248900825e6eac0f0a7cf9f3f0b3b965a2fe"
